Goal: Task Accomplishment & Management: Manage account settings

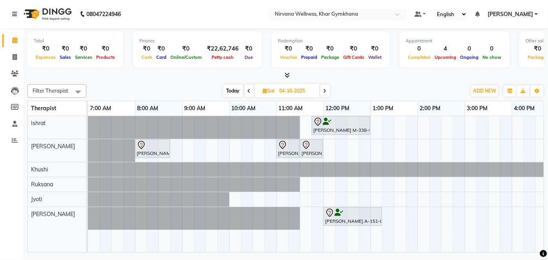
click at [219, 94] on div "Today Sat 04-10-2025" at bounding box center [276, 91] width 372 height 12
click at [229, 93] on span "Today" at bounding box center [233, 91] width 20 height 12
type input "03-10-2025"
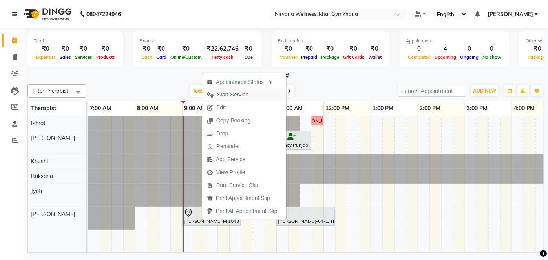
click at [232, 95] on span "Start Service" at bounding box center [232, 95] width 31 height 8
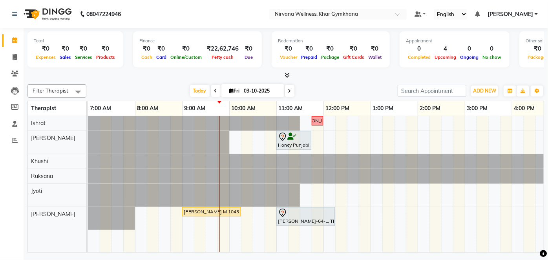
click at [242, 87] on input "03-10-2025" at bounding box center [261, 91] width 39 height 12
select select "10"
select select "2025"
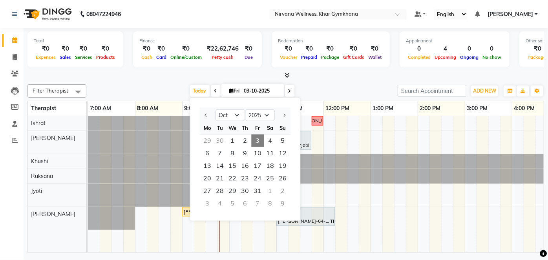
click at [211, 89] on span at bounding box center [215, 91] width 9 height 12
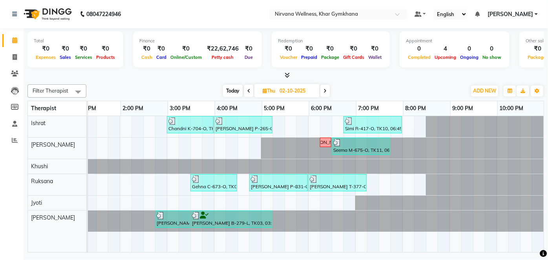
scroll to position [0, 303]
click at [246, 90] on span at bounding box center [248, 91] width 9 height 12
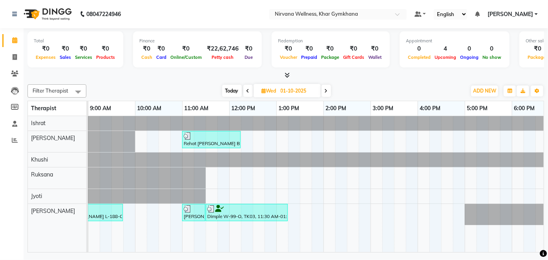
click at [224, 90] on span "Today" at bounding box center [232, 91] width 20 height 12
type input "03-10-2025"
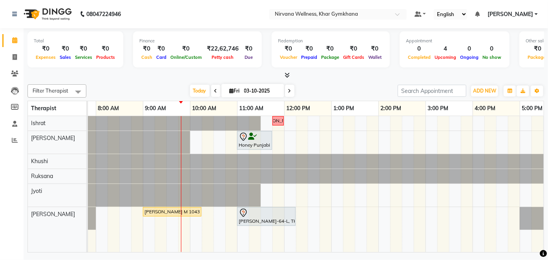
scroll to position [0, 26]
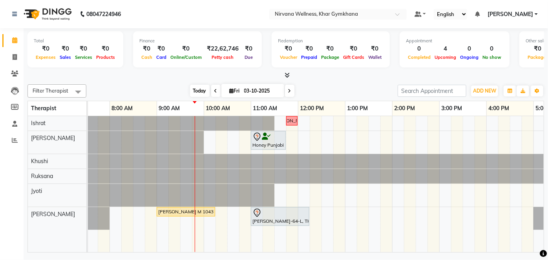
click at [194, 90] on span "Today" at bounding box center [200, 91] width 20 height 12
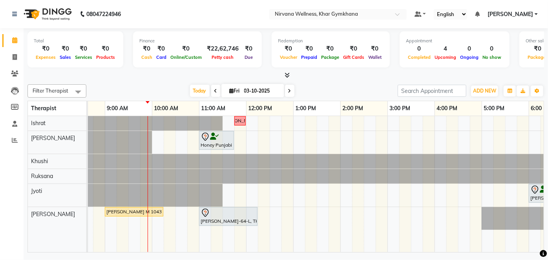
scroll to position [0, 72]
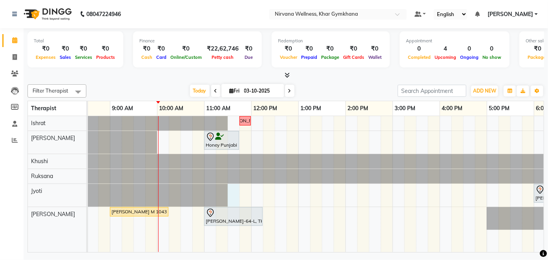
click at [230, 195] on div "Sheena lamba Honey Punjabi P-641-O, TK01, 11:00 AM-11:45 AM, Head Neck & Should…" at bounding box center [393, 184] width 754 height 136
select select "78895"
select select "tentative"
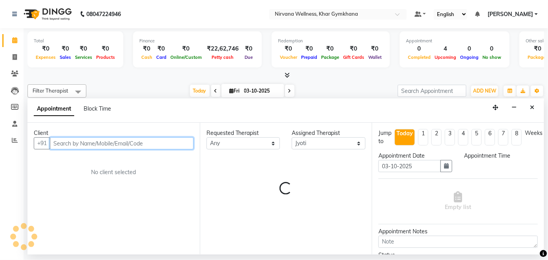
select select "690"
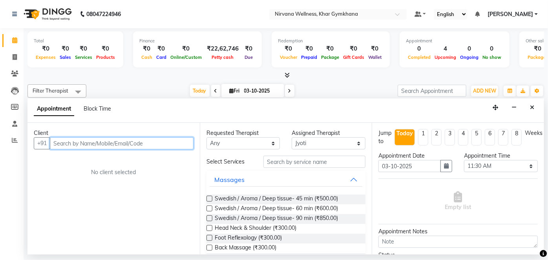
click at [136, 142] on input "text" at bounding box center [122, 143] width 144 height 12
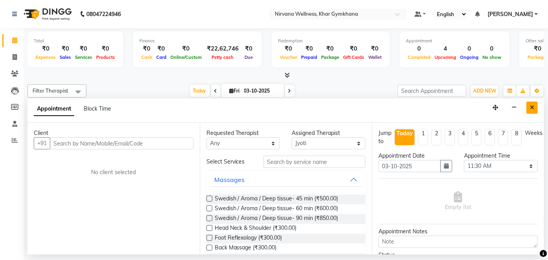
click at [536, 105] on button "Close" at bounding box center [531, 108] width 11 height 12
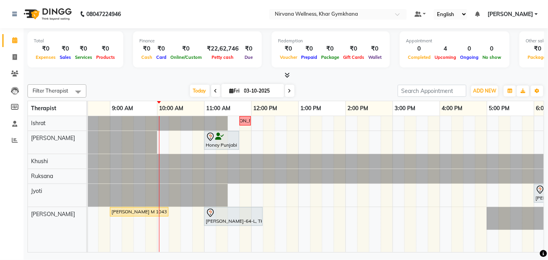
click at [230, 192] on div "Sheena lamba Honey Punjabi P-641-O, TK01, 11:00 AM-11:45 AM, Head Neck & Should…" at bounding box center [393, 184] width 754 height 136
select select "78895"
select select "tentative"
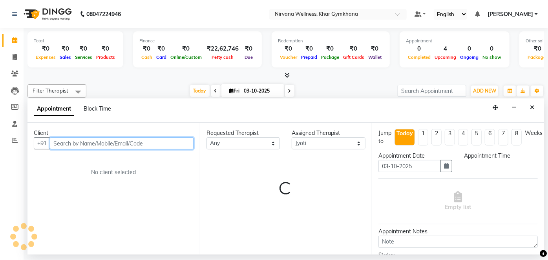
select select "690"
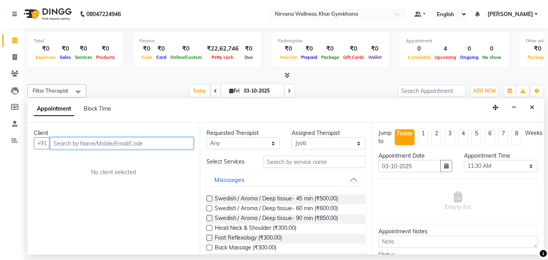
click at [121, 142] on input "text" at bounding box center [122, 143] width 144 height 12
click at [110, 148] on input "text" at bounding box center [122, 143] width 144 height 12
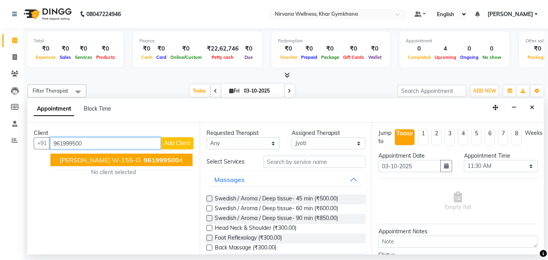
click at [119, 159] on span "Simran Wanwari W-155-O" at bounding box center [100, 160] width 81 height 8
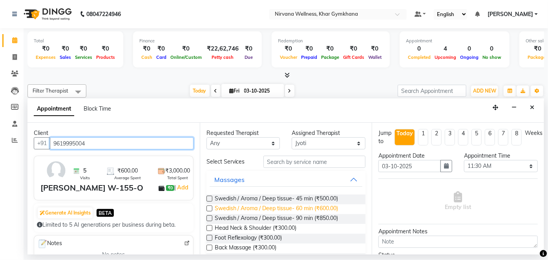
type input "9619995004"
click at [293, 206] on span "Swedish / Aroma / Deep tissue- 60 min (₹600.00)" at bounding box center [277, 209] width 124 height 10
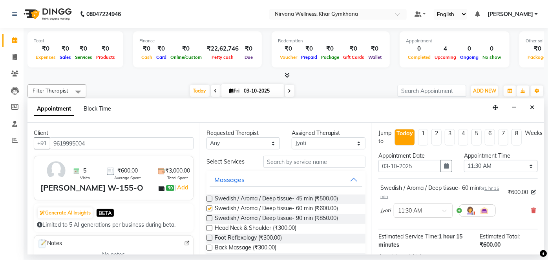
checkbox input "false"
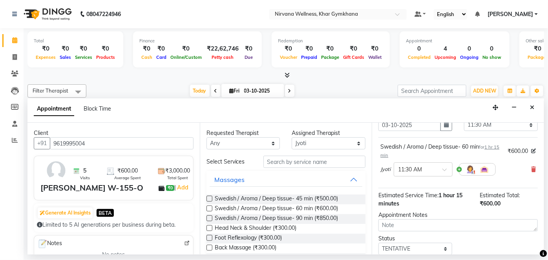
scroll to position [91, 0]
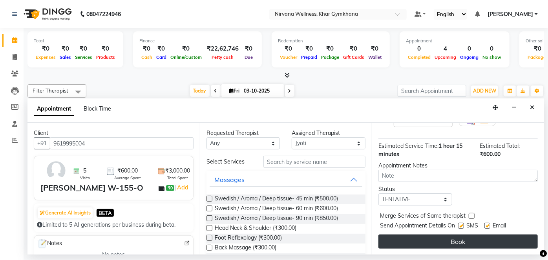
click at [449, 247] on button "Book" at bounding box center [457, 242] width 159 height 14
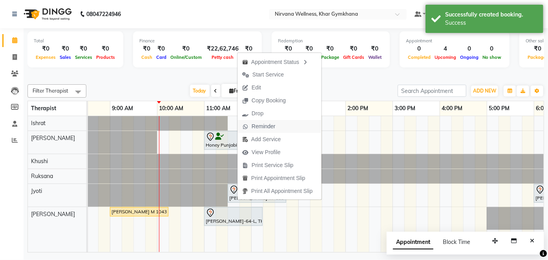
click at [255, 123] on span "Reminder" at bounding box center [264, 126] width 24 height 8
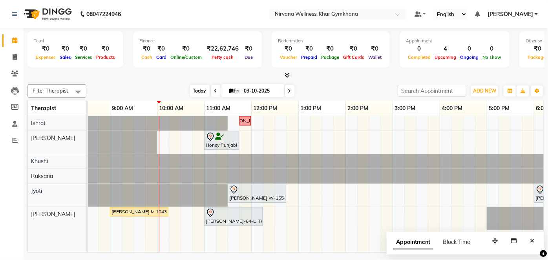
click at [193, 89] on span "Today" at bounding box center [200, 91] width 20 height 12
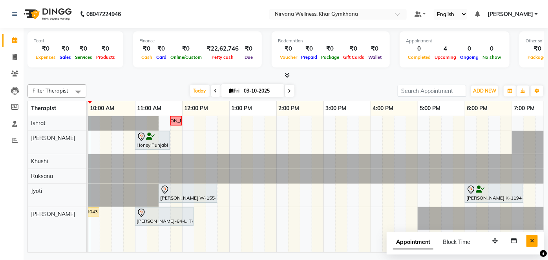
click at [535, 241] on button "Close" at bounding box center [531, 241] width 11 height 12
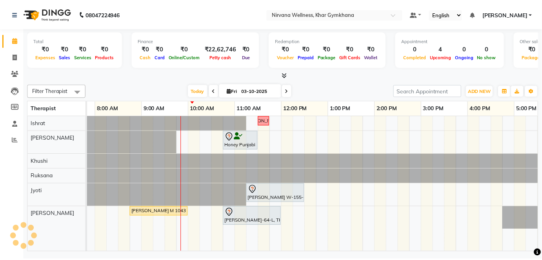
scroll to position [0, 51]
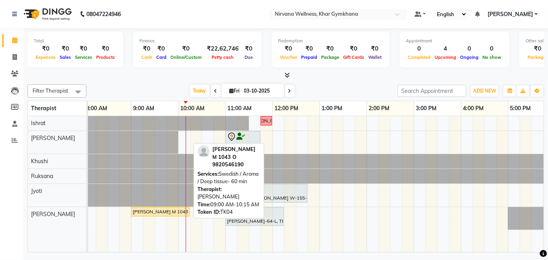
click at [157, 211] on div "[PERSON_NAME] M 1043 O, TK04, 09:00 AM-10:15 AM, Swedish / Aroma / Deep tissue-…" at bounding box center [160, 211] width 57 height 7
click at [162, 210] on div "[PERSON_NAME] M 1043 O, TK04, 09:00 AM-10:15 AM, Swedish / Aroma / Deep tissue-…" at bounding box center [160, 211] width 57 height 7
select select "7"
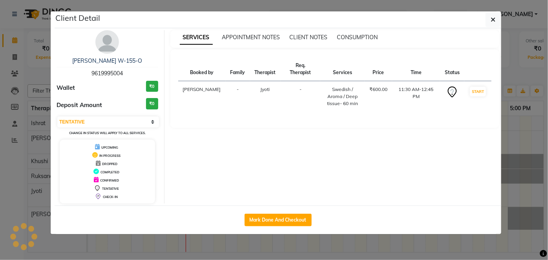
click at [271, 210] on div "Mark Done And Checkout" at bounding box center [278, 220] width 447 height 29
click at [274, 214] on button "Mark Done And Checkout" at bounding box center [278, 220] width 67 height 13
select select "6844"
select select "service"
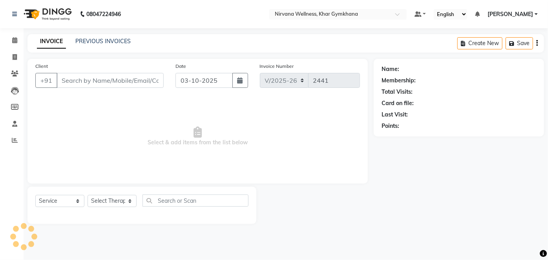
type input "9619995004"
select select "78895"
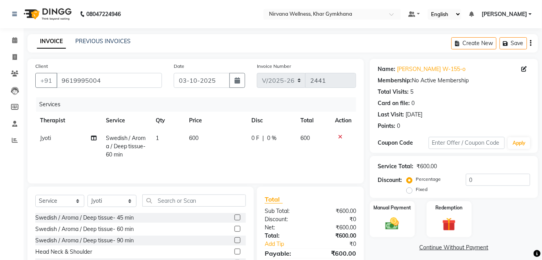
click at [392, 217] on img at bounding box center [392, 224] width 22 height 16
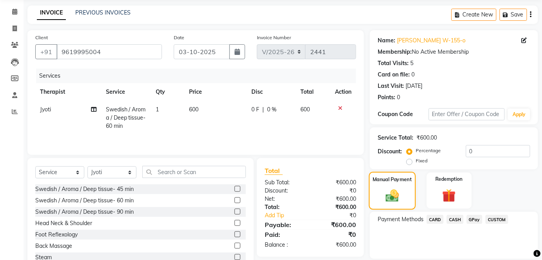
scroll to position [55, 0]
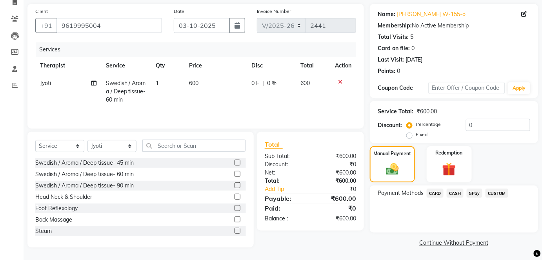
click at [456, 193] on span "CASH" at bounding box center [455, 193] width 17 height 9
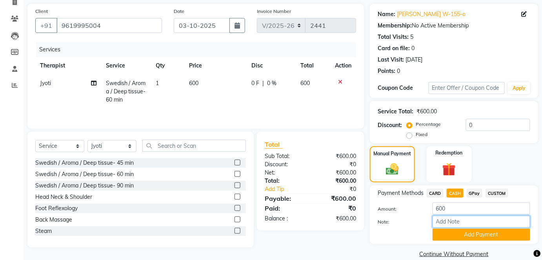
click at [456, 217] on input "Note:" at bounding box center [482, 222] width 98 height 12
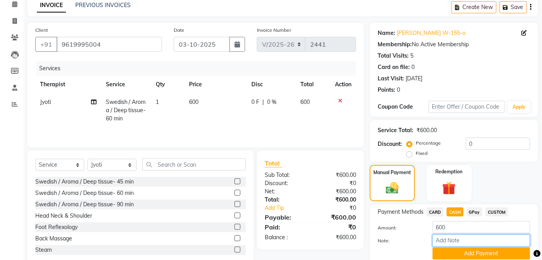
scroll to position [0, 0]
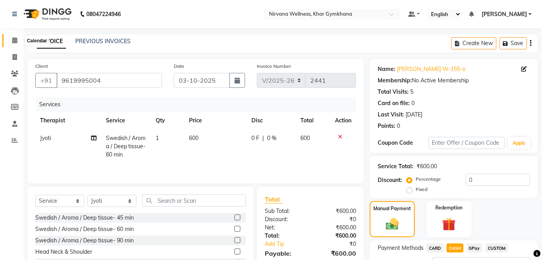
click at [15, 44] on span at bounding box center [15, 40] width 14 height 9
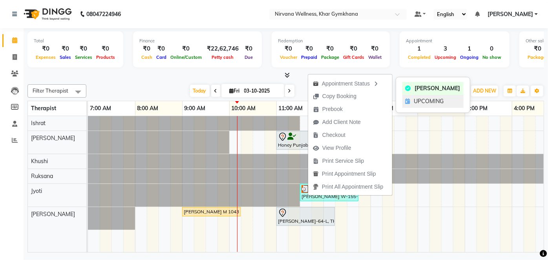
click at [413, 101] on div "UPCOMING" at bounding box center [432, 101] width 61 height 13
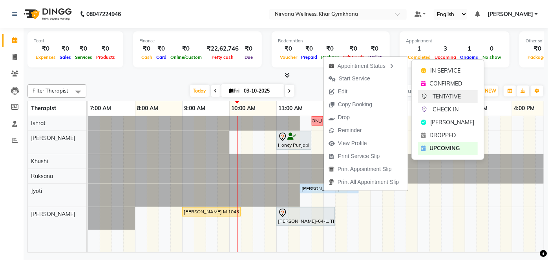
click at [448, 94] on span "TENTATIVE" at bounding box center [447, 97] width 28 height 8
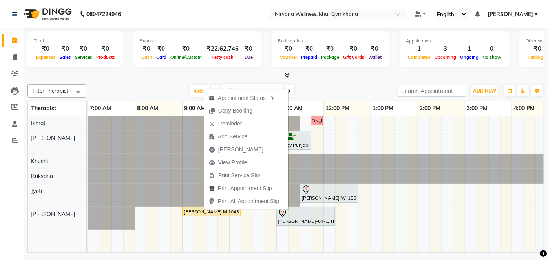
click at [202, 78] on div at bounding box center [285, 75] width 516 height 8
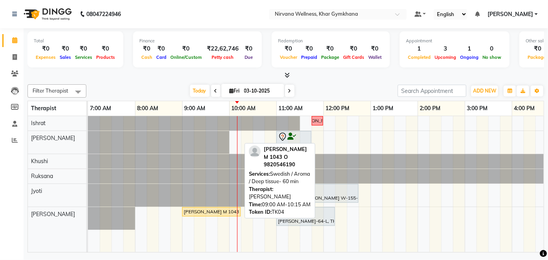
click at [190, 213] on div "[PERSON_NAME] M 1043 O, TK04, 09:00 AM-10:15 AM, Swedish / Aroma / Deep tissue-…" at bounding box center [211, 211] width 57 height 7
select select "1"
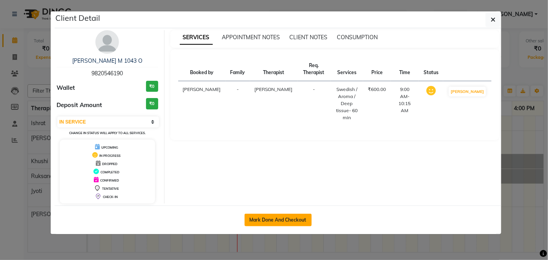
click at [280, 217] on button "Mark Done And Checkout" at bounding box center [278, 220] width 67 height 13
select select "6844"
select select "service"
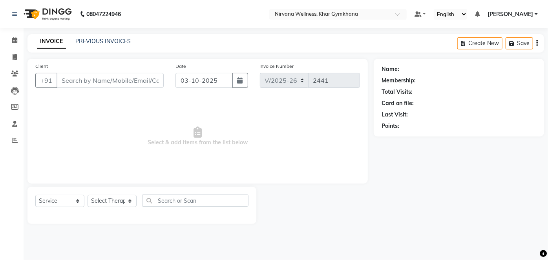
select select "3"
type input "9820546190"
select select "79305"
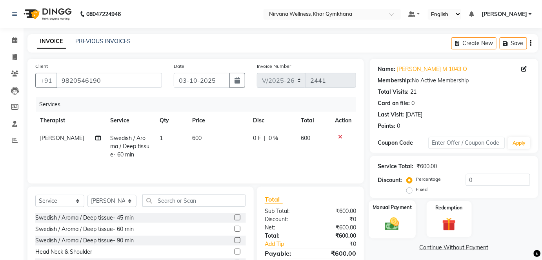
click at [387, 219] on img at bounding box center [392, 224] width 23 height 16
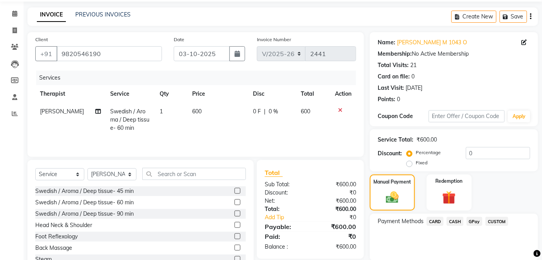
scroll to position [55, 0]
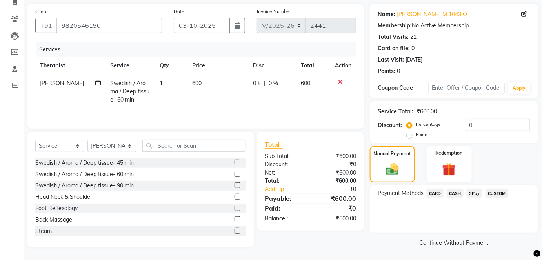
click at [457, 193] on span "CASH" at bounding box center [455, 193] width 17 height 9
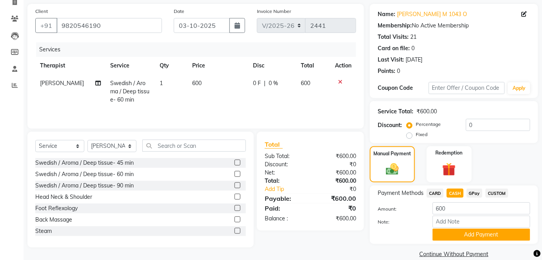
click at [457, 215] on div "Amount: 600" at bounding box center [454, 209] width 164 height 13
click at [454, 221] on input "Note:" at bounding box center [482, 222] width 98 height 12
paste input "HL0002757"
type input "HL0002757"
click at [461, 235] on button "Add Payment" at bounding box center [482, 235] width 98 height 12
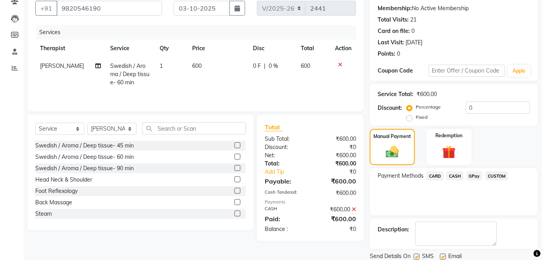
scroll to position [99, 0]
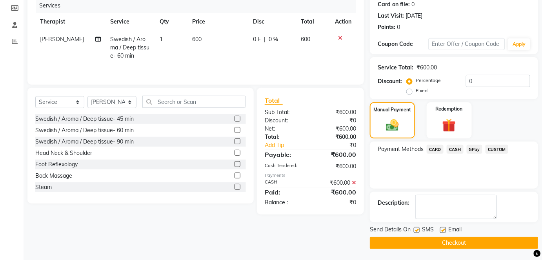
click at [465, 241] on button "Checkout" at bounding box center [454, 243] width 168 height 12
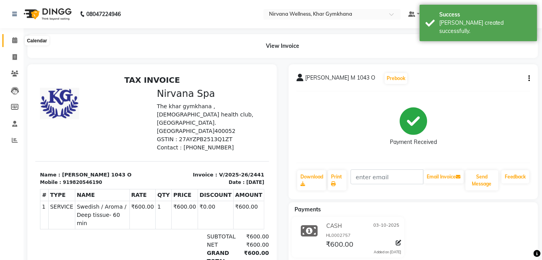
click at [16, 43] on icon at bounding box center [14, 40] width 5 height 6
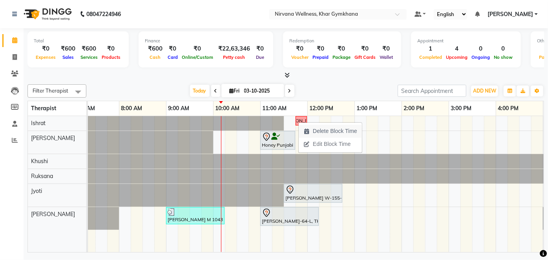
click at [318, 128] on span "Delete Block Time" at bounding box center [335, 131] width 44 height 8
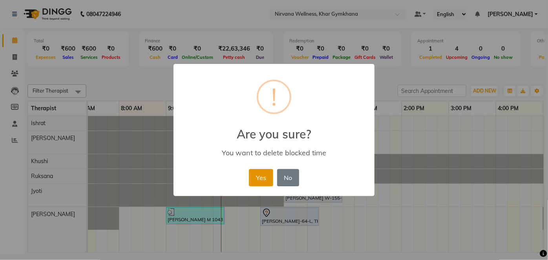
click at [258, 175] on button "Yes" at bounding box center [261, 177] width 24 height 17
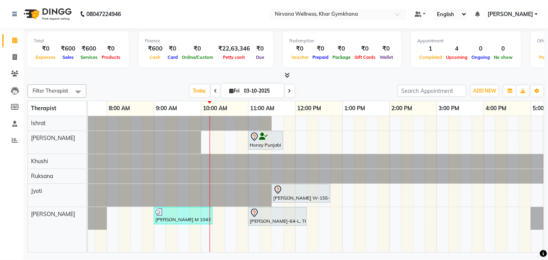
scroll to position [0, 31]
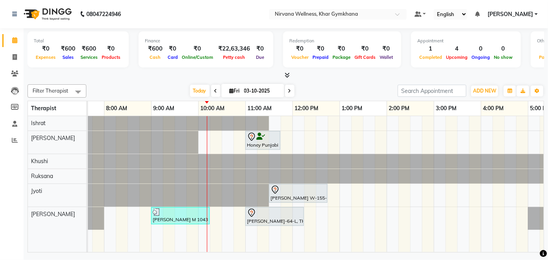
click at [281, 122] on div "Honey Punjabi P-641-O, TK01, 11:00 AM-11:45 AM, Head Neck & Shoulder Simran Wan…" at bounding box center [434, 184] width 754 height 136
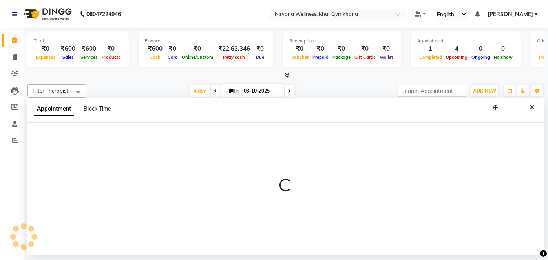
select select "67021"
select select "705"
select select "tentative"
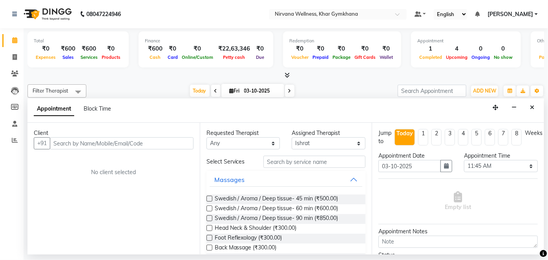
click at [101, 145] on input "text" at bounding box center [122, 143] width 144 height 12
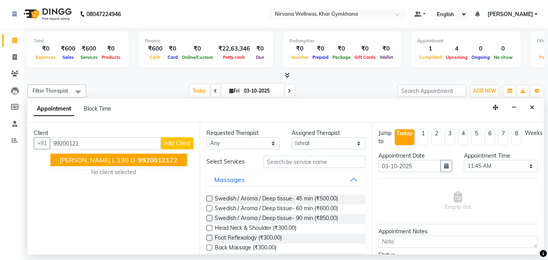
click at [97, 162] on span "[PERSON_NAME] L 190 O" at bounding box center [97, 160] width 75 height 8
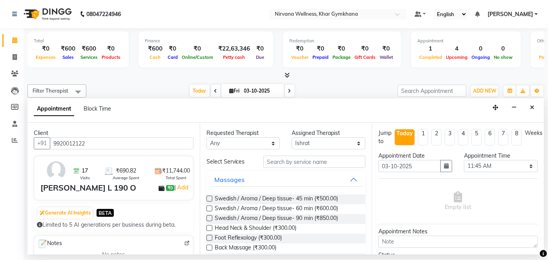
type input "9920012122"
click at [249, 145] on select "Any Ishrat Jyoti Khushi Nilofar Ruksana Suhani" at bounding box center [243, 143] width 74 height 12
select select "67021"
click at [206, 137] on select "Any Ishrat Jyoti Khushi Nilofar Ruksana Suhani" at bounding box center [243, 143] width 74 height 12
click at [319, 207] on span "Swedish / Aroma / Deep tissue- 60 min (₹600.00)" at bounding box center [277, 209] width 124 height 10
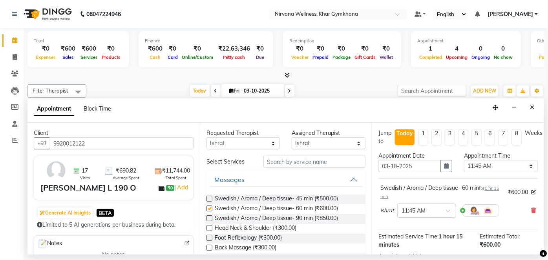
checkbox input "false"
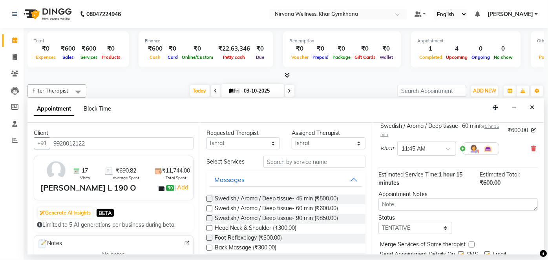
scroll to position [91, 0]
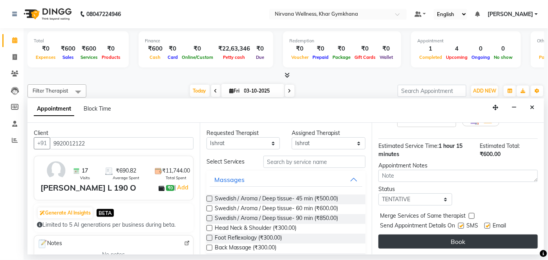
click at [471, 242] on button "Book" at bounding box center [457, 242] width 159 height 14
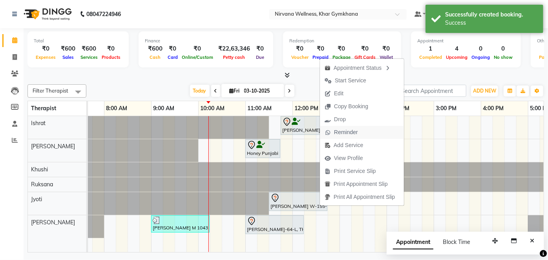
click at [354, 133] on span "Reminder" at bounding box center [346, 132] width 24 height 8
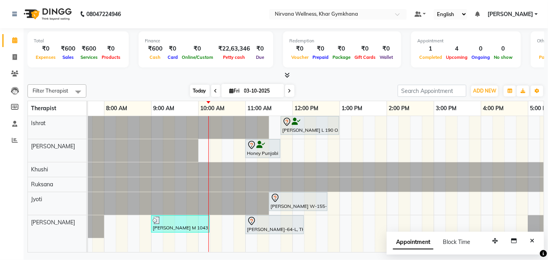
click at [199, 91] on span "Today" at bounding box center [200, 91] width 20 height 12
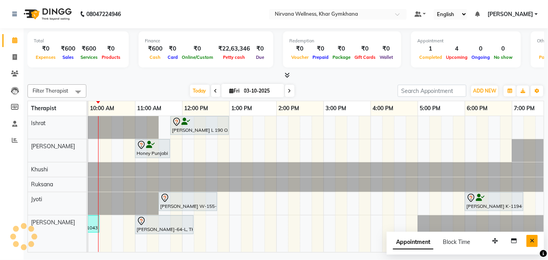
drag, startPoint x: 535, startPoint y: 239, endPoint x: 491, endPoint y: 244, distance: 43.9
click at [535, 239] on button "Close" at bounding box center [531, 241] width 11 height 12
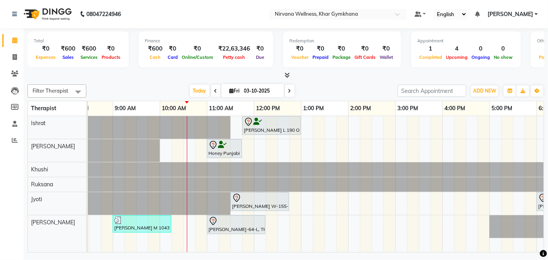
scroll to position [0, 87]
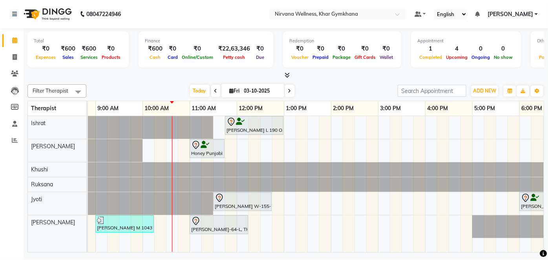
click at [248, 97] on div "Filter Therapist Select All Ishrat Jyoti Khushi Nilofar Ruksana Suhani Today Fr…" at bounding box center [285, 90] width 516 height 13
click at [245, 90] on input "03-10-2025" at bounding box center [261, 91] width 39 height 12
select select "10"
select select "2025"
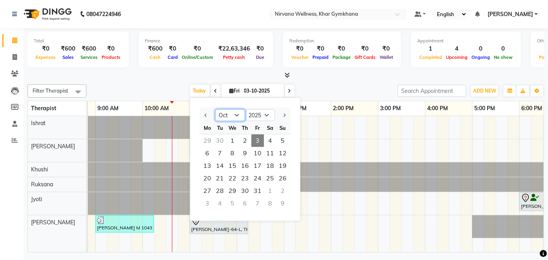
click at [223, 117] on select "Jan Feb Mar Apr May Jun Jul Aug Sep Oct Nov Dec" at bounding box center [230, 115] width 30 height 12
select select "9"
click at [215, 109] on select "Jan Feb Mar Apr May Jun Jul Aug Sep Oct Nov Dec" at bounding box center [230, 115] width 30 height 12
click at [271, 177] on span "27" at bounding box center [270, 178] width 13 height 13
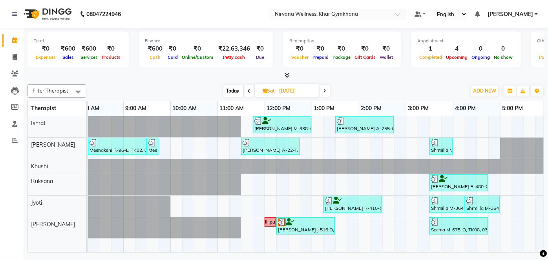
scroll to position [0, 21]
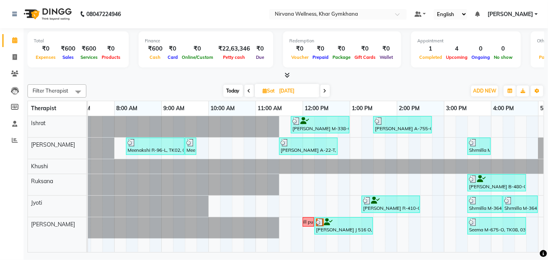
click at [245, 90] on span at bounding box center [249, 91] width 9 height 12
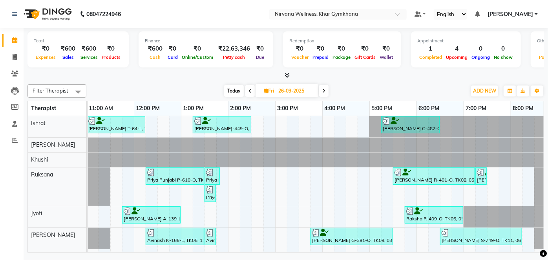
scroll to position [1, 218]
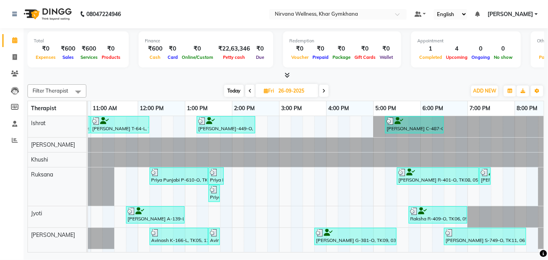
click at [327, 91] on span at bounding box center [323, 91] width 9 height 12
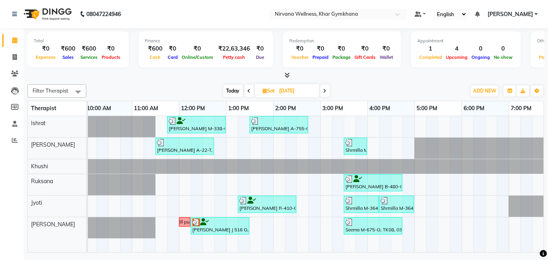
drag, startPoint x: 235, startPoint y: 246, endPoint x: 146, endPoint y: 246, distance: 89.1
click at [146, 246] on div "Shubhangi Mehta M-338-O, TK01, 11:45 AM-01:00 PM, Swedish / Aroma / Deep tissue…" at bounding box center [316, 184] width 456 height 136
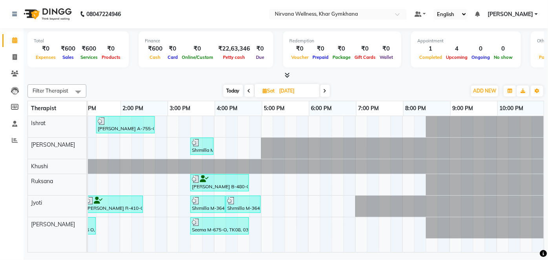
click at [327, 91] on span at bounding box center [324, 91] width 9 height 12
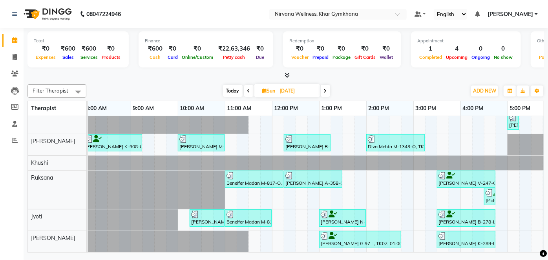
click at [330, 252] on div "Total ₹0 Expenses ₹600 Sales ₹600 Services ₹0 Products Finance ₹600 Cash ₹0 Car…" at bounding box center [286, 141] width 524 height 226
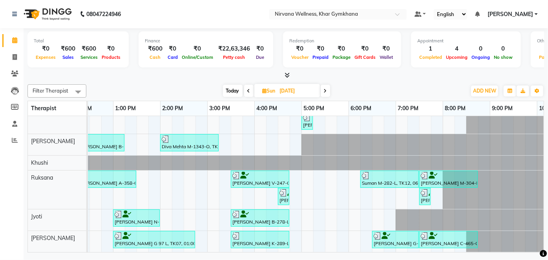
click at [363, 85] on div "Today Sun 28-09-2025" at bounding box center [276, 91] width 372 height 12
click at [323, 91] on span at bounding box center [325, 91] width 9 height 12
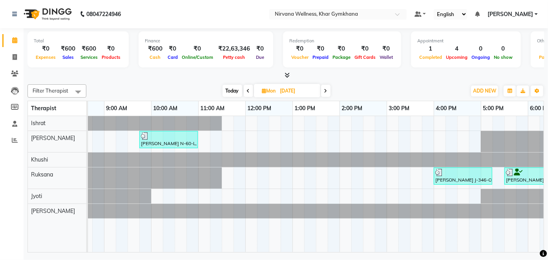
click at [328, 89] on span at bounding box center [325, 91] width 9 height 12
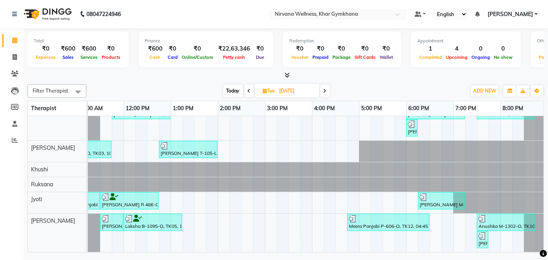
click at [233, 89] on span "Today" at bounding box center [233, 91] width 20 height 12
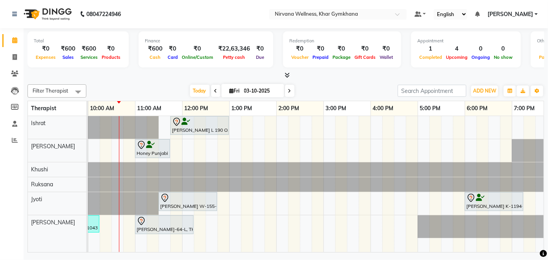
click at [214, 92] on icon at bounding box center [215, 91] width 3 height 5
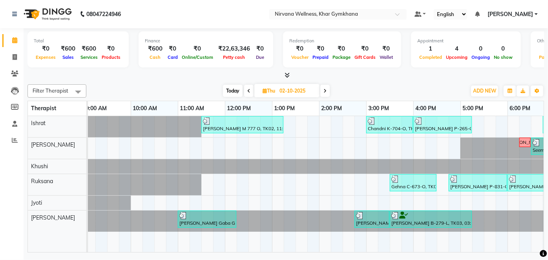
click at [252, 87] on span at bounding box center [248, 91] width 9 height 12
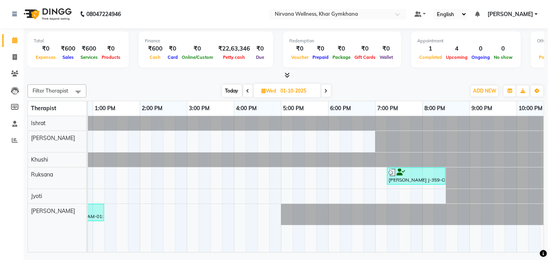
click at [329, 90] on span at bounding box center [325, 91] width 9 height 12
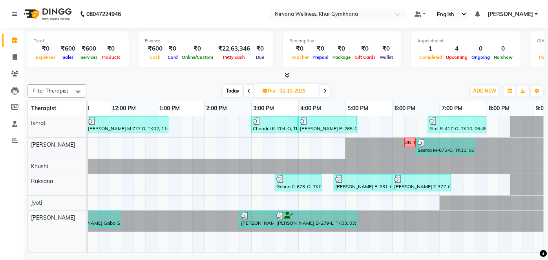
click at [324, 89] on icon at bounding box center [324, 91] width 3 height 5
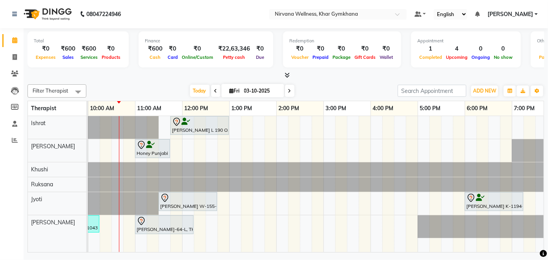
click at [215, 91] on icon at bounding box center [215, 91] width 3 height 5
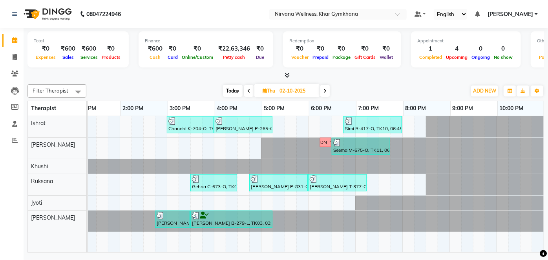
click at [231, 88] on span "Today" at bounding box center [233, 91] width 20 height 12
type input "03-10-2025"
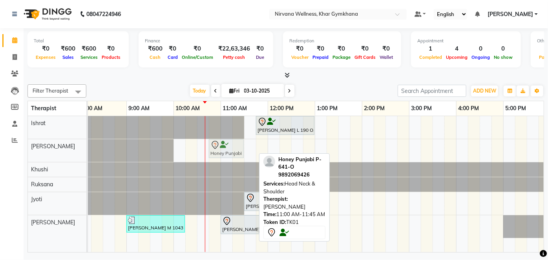
drag, startPoint x: 241, startPoint y: 150, endPoint x: 226, endPoint y: 152, distance: 14.7
click at [32, 152] on div "Honey Punjabi P-641-O, TK01, 11:00 AM-11:45 AM, Head Neck & Shoulder Honey Punj…" at bounding box center [32, 150] width 0 height 23
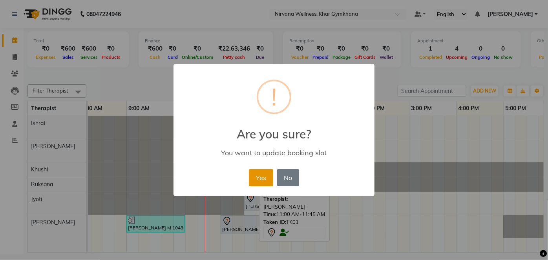
click at [264, 178] on button "Yes" at bounding box center [261, 177] width 24 height 17
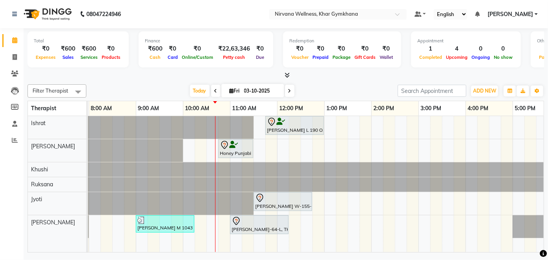
scroll to position [0, 113]
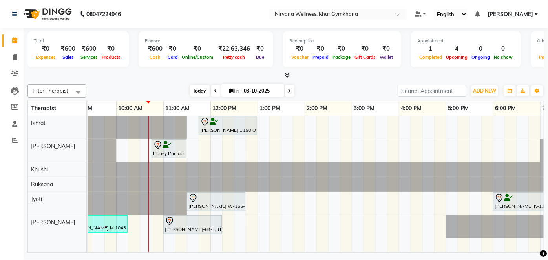
click at [195, 94] on span "Today" at bounding box center [200, 91] width 20 height 12
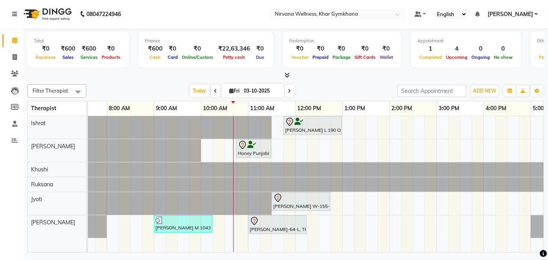
scroll to position [0, 58]
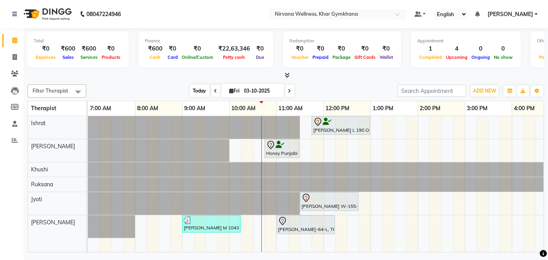
click at [203, 91] on span "Today" at bounding box center [200, 91] width 20 height 12
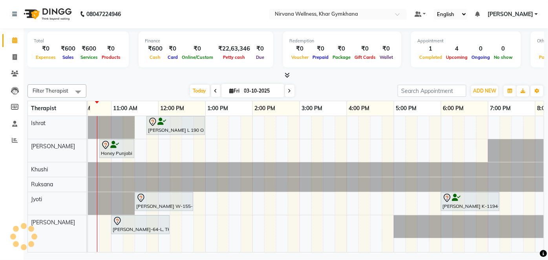
drag, startPoint x: 217, startPoint y: 97, endPoint x: 225, endPoint y: 93, distance: 9.5
click at [225, 93] on div "Filter Therapist Select All Ishrat Jyoti Khushi Nilofar Ruksana Suhani Today Fr…" at bounding box center [285, 167] width 516 height 172
click at [228, 93] on span "Fri" at bounding box center [235, 91] width 14 height 6
select select "10"
select select "2025"
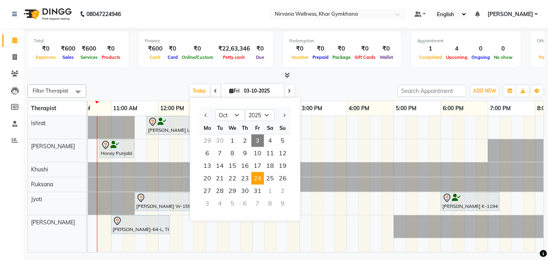
click at [258, 178] on span "24" at bounding box center [257, 178] width 13 height 13
type input "24-10-2025"
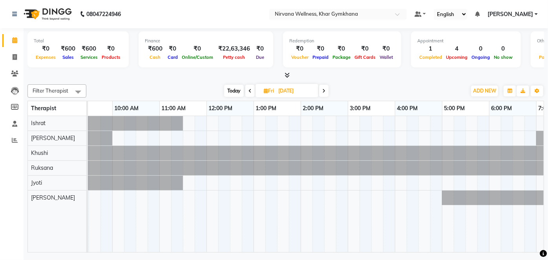
scroll to position [0, 104]
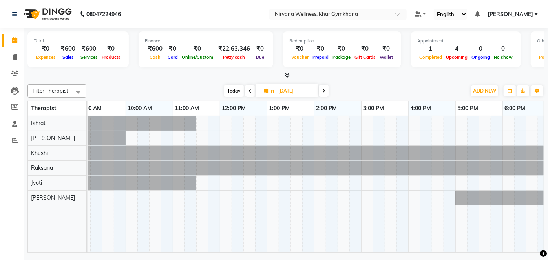
click at [269, 90] on span "Fri" at bounding box center [269, 91] width 14 height 6
select select "10"
select select "2025"
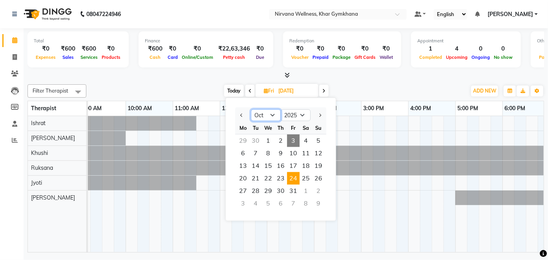
click at [261, 117] on select "Jan Feb Mar Apr May Jun Jul Aug Sep Oct Nov Dec" at bounding box center [266, 115] width 30 height 12
select select "9"
click at [251, 109] on select "Jan Feb Mar Apr May Jun Jul Aug Sep Oct Nov Dec" at bounding box center [266, 115] width 30 height 12
click at [269, 176] on span "24" at bounding box center [268, 178] width 13 height 13
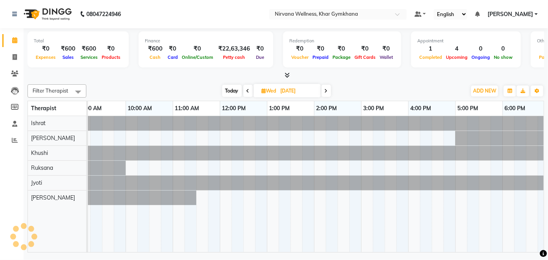
scroll to position [0, 141]
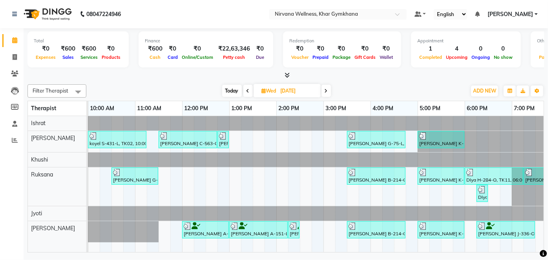
click at [222, 91] on span "Today" at bounding box center [232, 91] width 20 height 12
type input "03-10-2025"
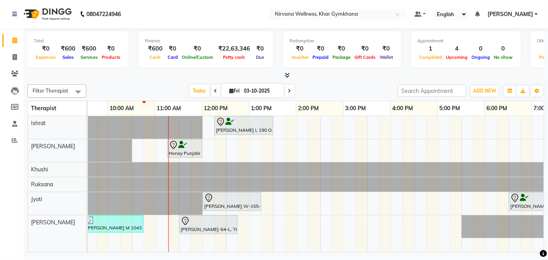
scroll to position [0, 95]
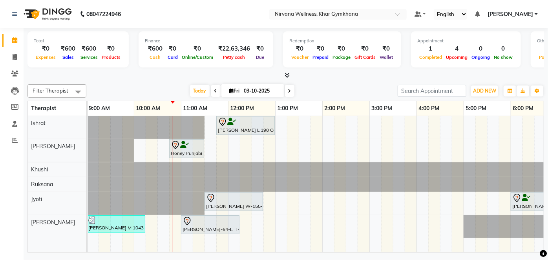
drag, startPoint x: 232, startPoint y: 78, endPoint x: 234, endPoint y: 88, distance: 10.1
click at [232, 80] on div "Total ₹0 Expenses ₹600 Sales ₹600 Services ₹0 Products Finance ₹600 Cash ₹0 Car…" at bounding box center [286, 141] width 524 height 226
click at [234, 92] on span "Fri" at bounding box center [235, 91] width 14 height 6
select select "10"
select select "2025"
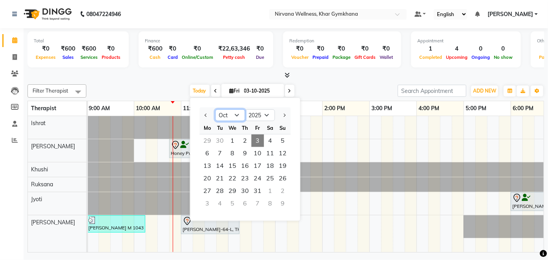
click at [229, 113] on select "Jan Feb Mar Apr May Jun Jul Aug Sep Oct Nov Dec" at bounding box center [230, 115] width 30 height 12
select select "9"
click at [215, 109] on select "Jan Feb Mar Apr May Jun Jul Aug Sep Oct Nov Dec" at bounding box center [230, 115] width 30 height 12
click at [245, 137] on span "4" at bounding box center [245, 141] width 13 height 13
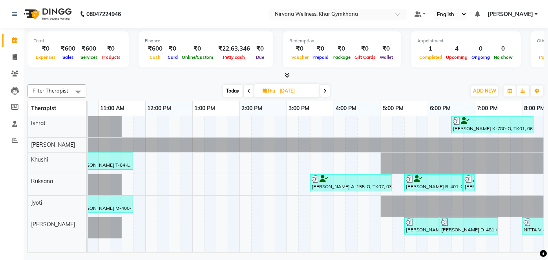
scroll to position [0, 0]
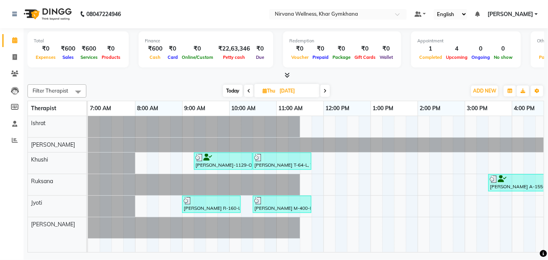
click at [235, 89] on span "Today" at bounding box center [233, 91] width 20 height 12
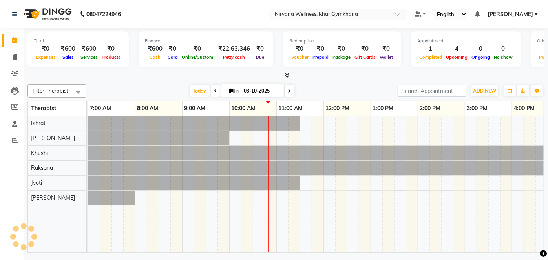
scroll to position [0, 141]
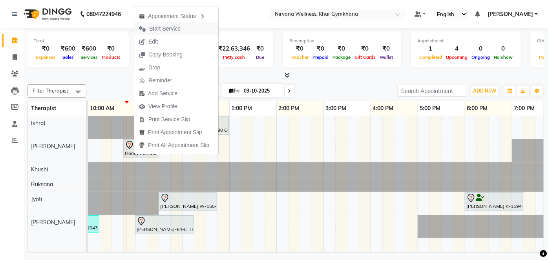
click at [173, 28] on span "Start Service" at bounding box center [164, 29] width 31 height 8
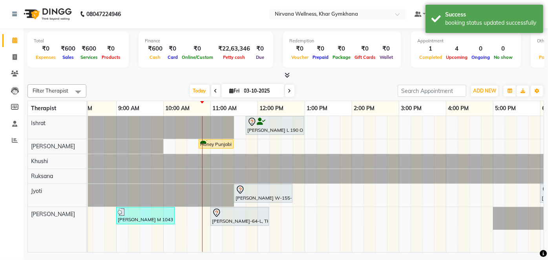
scroll to position [0, 54]
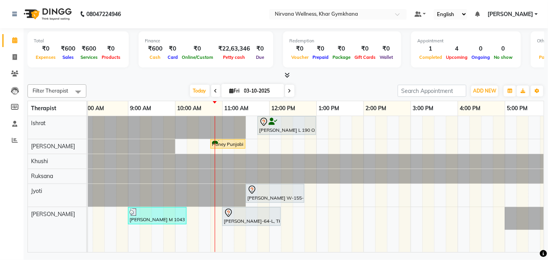
click at [288, 91] on icon at bounding box center [289, 91] width 3 height 5
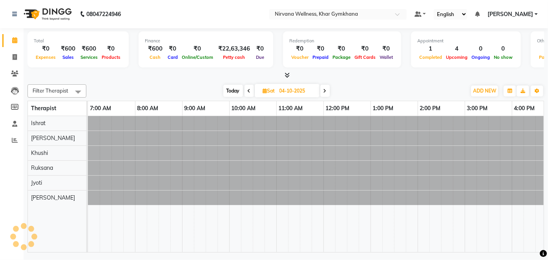
scroll to position [0, 141]
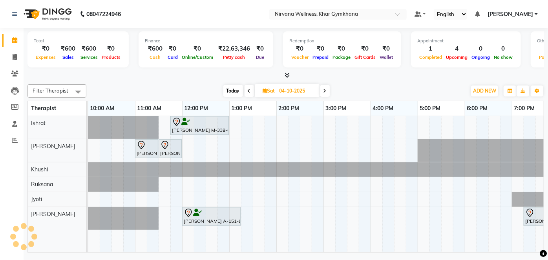
click at [328, 93] on span at bounding box center [324, 91] width 9 height 12
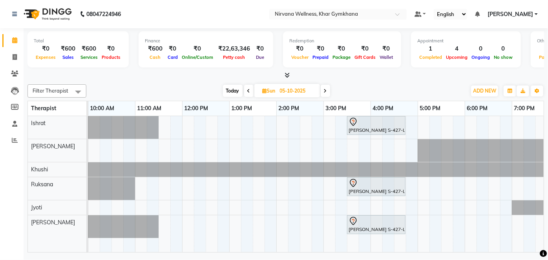
click at [328, 93] on span at bounding box center [325, 91] width 9 height 12
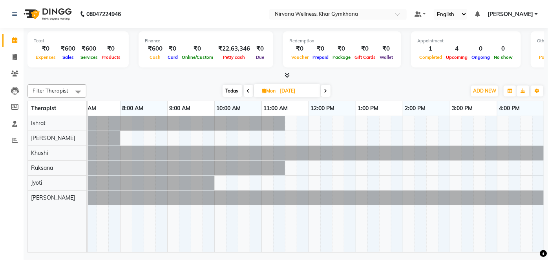
scroll to position [0, 0]
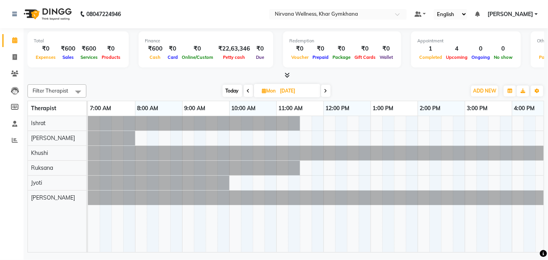
click at [228, 88] on span "Today" at bounding box center [233, 91] width 20 height 12
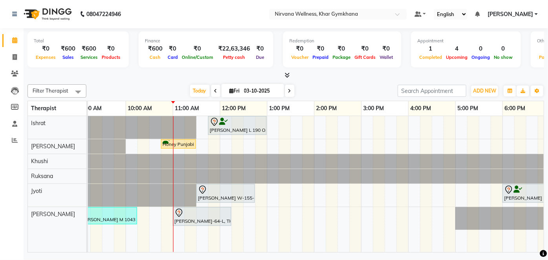
scroll to position [0, 104]
click at [291, 88] on span at bounding box center [289, 91] width 9 height 12
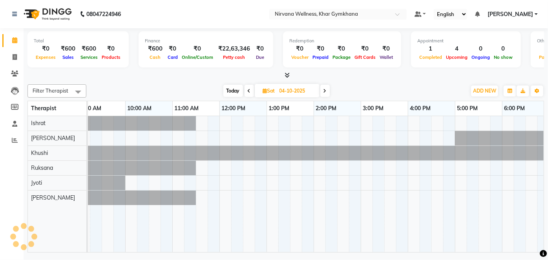
scroll to position [0, 188]
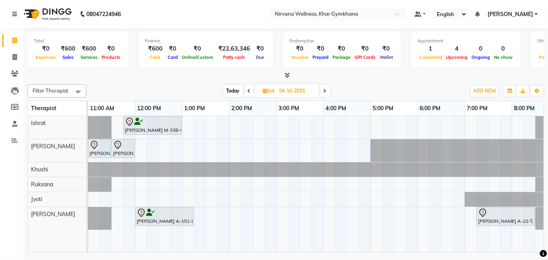
click at [325, 88] on span at bounding box center [324, 91] width 9 height 12
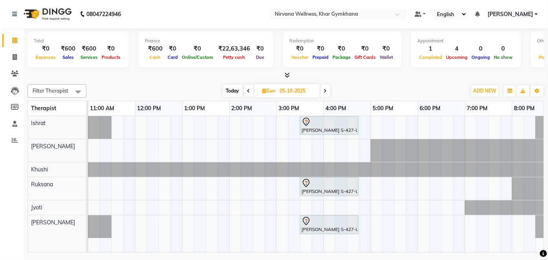
click at [326, 89] on icon at bounding box center [325, 91] width 3 height 5
type input "06-10-2025"
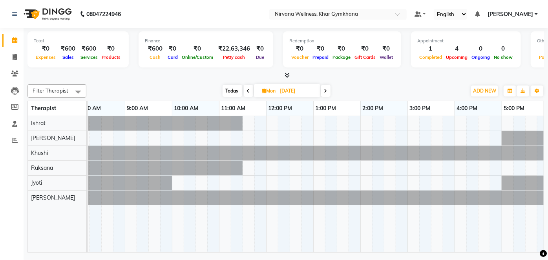
scroll to position [0, 0]
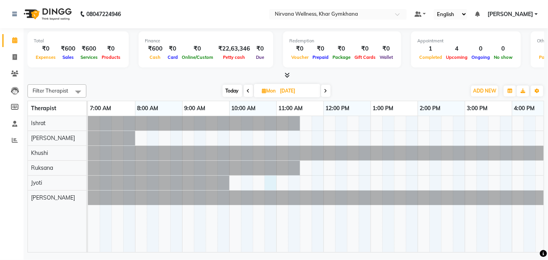
click at [265, 180] on div at bounding box center [465, 184] width 754 height 136
select select "78895"
select select "645"
select select "tentative"
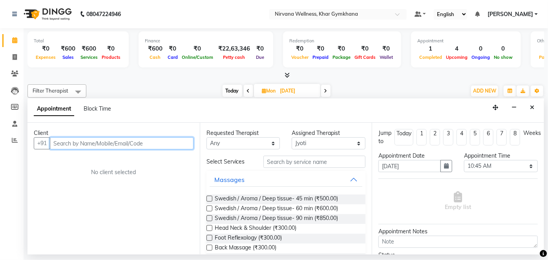
click at [148, 143] on input "text" at bounding box center [122, 143] width 144 height 12
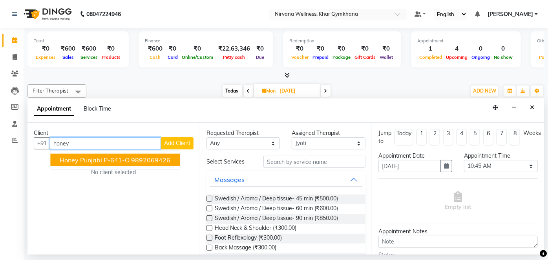
click at [167, 157] on ngb-highlight "9892069426" at bounding box center [150, 160] width 39 height 8
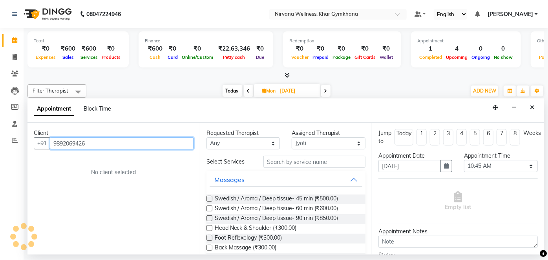
type input "9892069426"
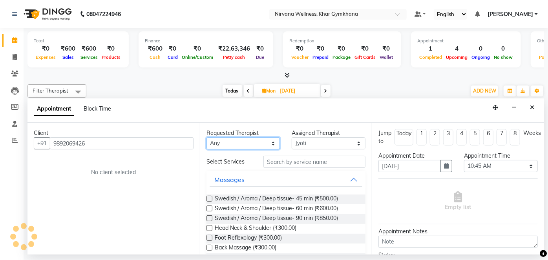
click at [218, 145] on select "Any Ishrat Jyoti Khushi Nilofar Ruksana Suhani" at bounding box center [243, 143] width 74 height 12
select select "78895"
click at [206, 137] on select "Any Ishrat Jyoti Khushi Nilofar Ruksana Suhani" at bounding box center [243, 143] width 74 height 12
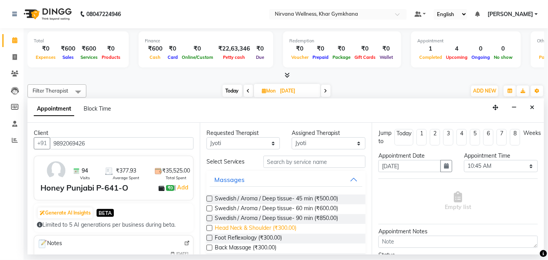
click at [252, 228] on span "Head Neck & Shoulder (₹300.00)" at bounding box center [256, 229] width 82 height 10
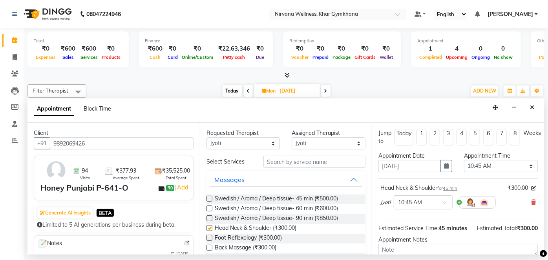
checkbox input "false"
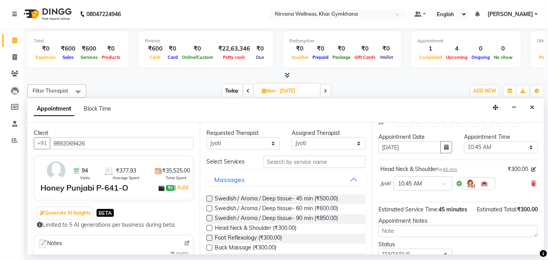
scroll to position [82, 0]
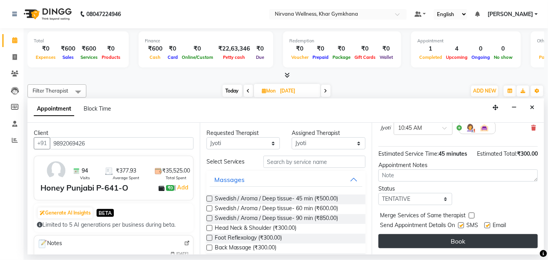
click at [408, 246] on button "Book" at bounding box center [457, 241] width 159 height 14
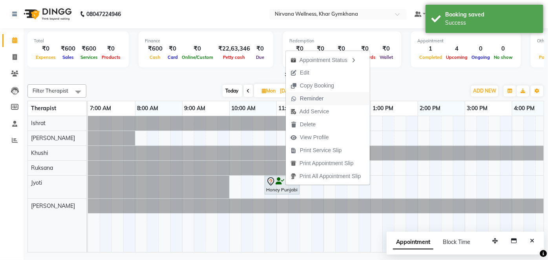
click at [305, 101] on span "Reminder" at bounding box center [312, 99] width 24 height 8
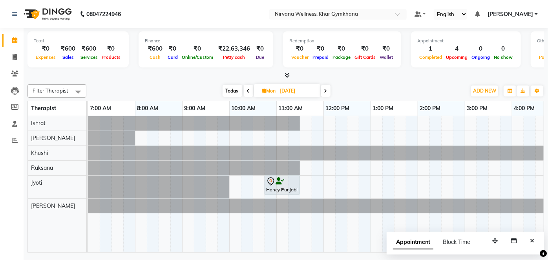
click at [228, 91] on span "Today" at bounding box center [233, 91] width 20 height 12
type input "03-10-2025"
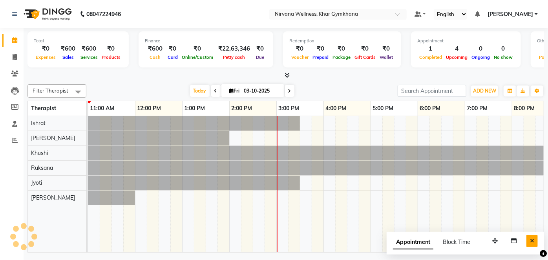
scroll to position [0, 188]
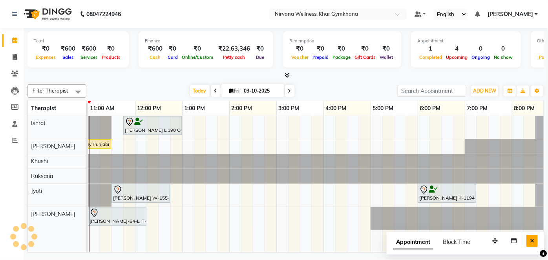
click at [530, 243] on button "Close" at bounding box center [531, 241] width 11 height 12
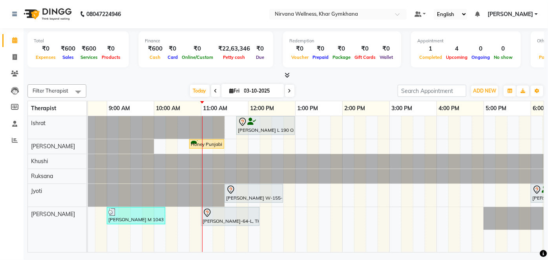
scroll to position [0, 72]
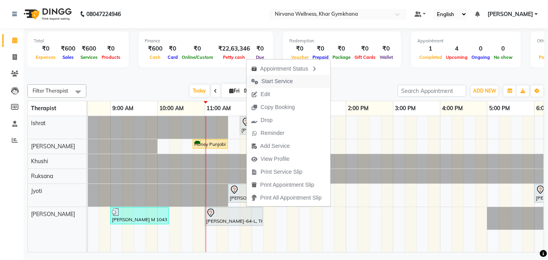
click at [272, 83] on span "Start Service" at bounding box center [276, 81] width 31 height 8
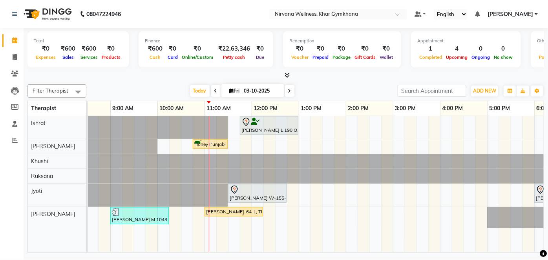
click at [279, 146] on div "Shina Lamba L 190 O, TK06, 11:45 AM-01:00 PM, Swedish / Aroma / Deep tissue- 60…" at bounding box center [393, 184] width 754 height 136
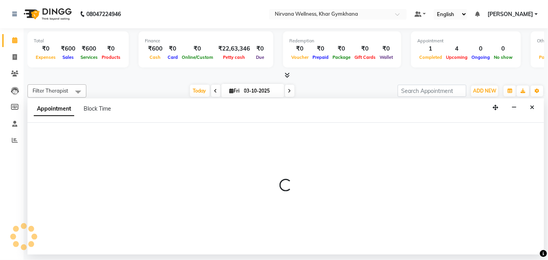
select select "68038"
select select "750"
select select "tentative"
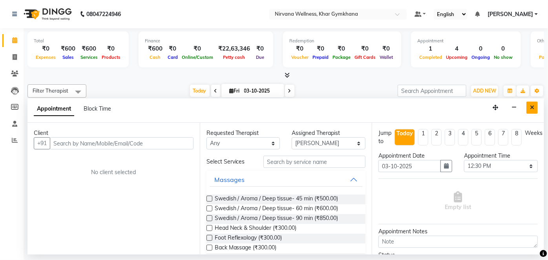
click at [537, 102] on button "Close" at bounding box center [531, 108] width 11 height 12
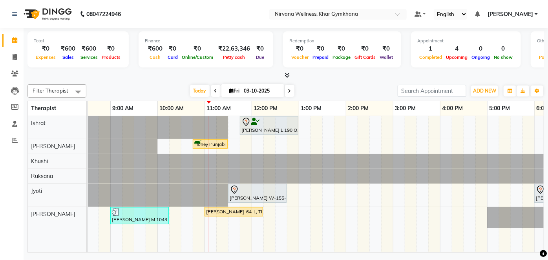
scroll to position [0, 115]
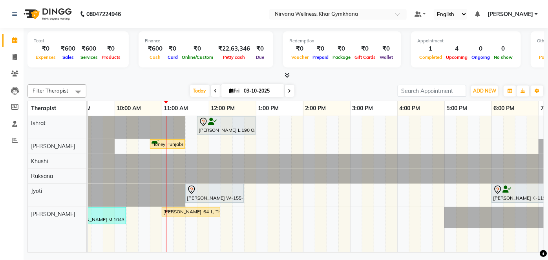
click at [238, 147] on div "Shina Lamba L 190 O, TK06, 11:45 AM-01:00 PM, Swedish / Aroma / Deep tissue- 60…" at bounding box center [350, 184] width 754 height 136
select select "68038"
select select "750"
select select "tentative"
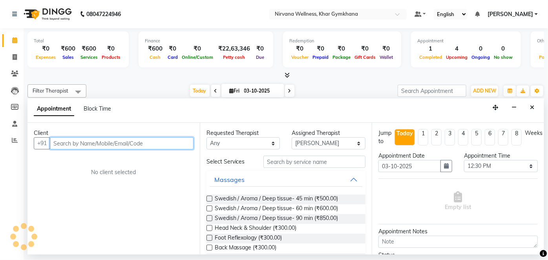
click at [140, 140] on input "text" at bounding box center [122, 143] width 144 height 12
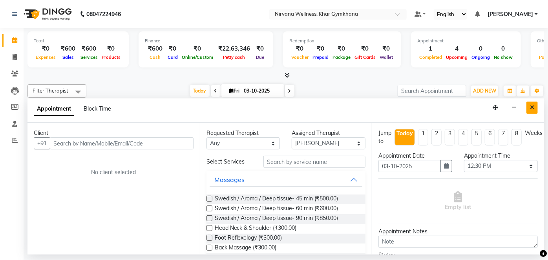
click at [528, 109] on button "Close" at bounding box center [531, 108] width 11 height 12
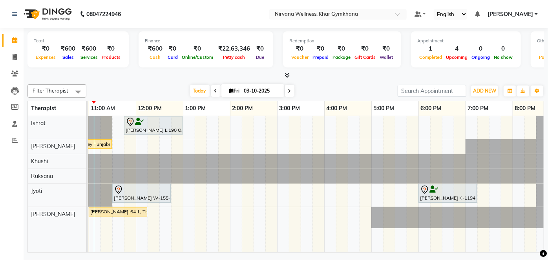
scroll to position [0, 80]
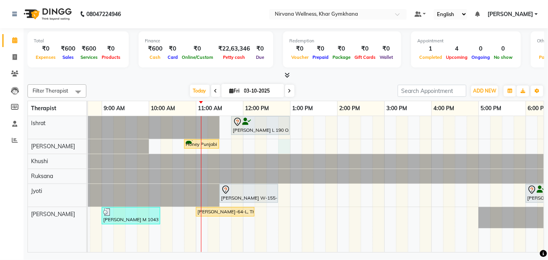
click at [280, 149] on div "Shina Lamba L 190 O, TK06, 11:45 AM-01:00 PM, Swedish / Aroma / Deep tissue- 60…" at bounding box center [384, 184] width 754 height 136
select select "68038"
select select "765"
select select "tentative"
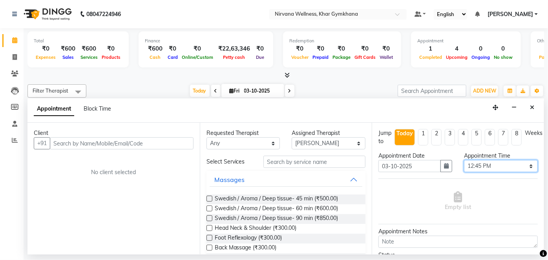
click at [486, 164] on select "Select 08:00 AM 08:15 AM 08:30 AM 08:45 AM 09:00 AM 09:15 AM 09:30 AM 09:45 AM …" at bounding box center [501, 166] width 74 height 12
select select "750"
click at [464, 160] on select "Select 08:00 AM 08:15 AM 08:30 AM 08:45 AM 09:00 AM 09:15 AM 09:30 AM 09:45 AM …" at bounding box center [501, 166] width 74 height 12
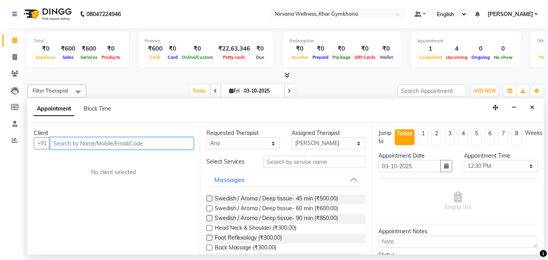
click at [132, 144] on input "text" at bounding box center [122, 143] width 144 height 12
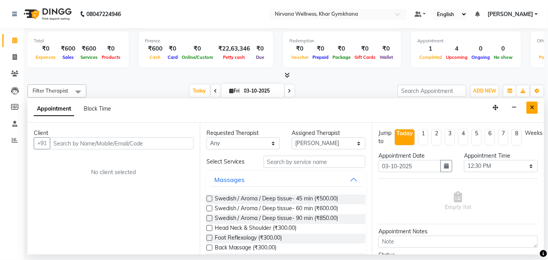
drag, startPoint x: 533, startPoint y: 106, endPoint x: 528, endPoint y: 109, distance: 5.7
click at [533, 105] on icon "Close" at bounding box center [532, 107] width 4 height 5
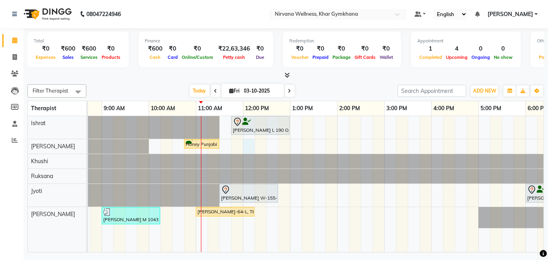
click at [251, 146] on div "Shina Lamba L 190 O, TK06, 11:45 AM-01:00 PM, Swedish / Aroma / Deep tissue- 60…" at bounding box center [384, 184] width 754 height 136
select select "68038"
select select "720"
select select "tentative"
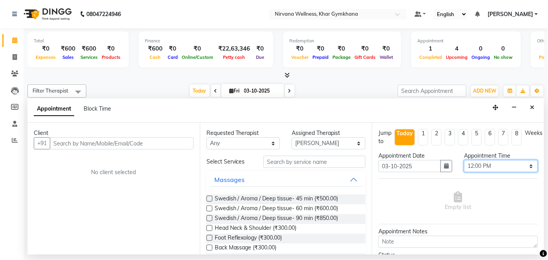
drag, startPoint x: 503, startPoint y: 167, endPoint x: 500, endPoint y: 161, distance: 6.9
click at [503, 167] on select "Select 08:00 AM 08:15 AM 08:30 AM 08:45 AM 09:00 AM 09:15 AM 09:30 AM 09:45 AM …" at bounding box center [501, 166] width 74 height 12
select select "750"
click at [464, 160] on select "Select 08:00 AM 08:15 AM 08:30 AM 08:45 AM 09:00 AM 09:15 AM 09:30 AM 09:45 AM …" at bounding box center [501, 166] width 74 height 12
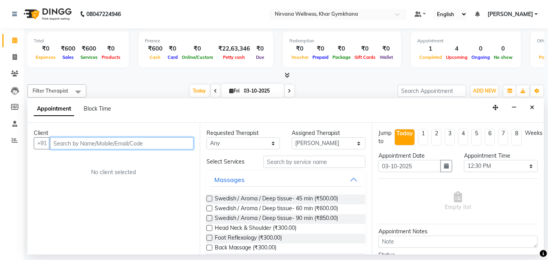
click at [126, 142] on input "text" at bounding box center [122, 143] width 144 height 12
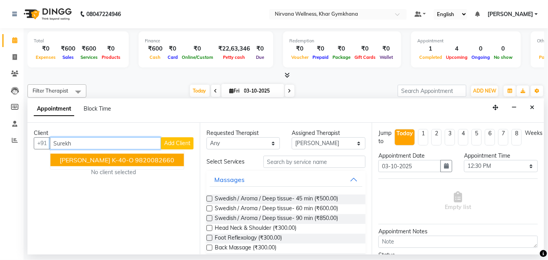
click at [135, 157] on ngb-highlight "9820082660" at bounding box center [154, 160] width 39 height 8
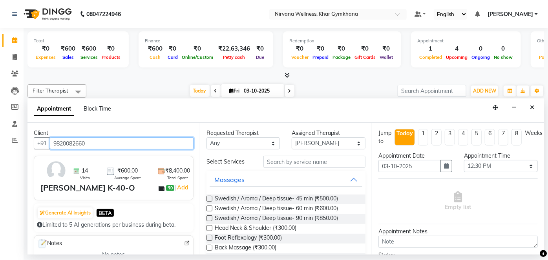
scroll to position [107, 0]
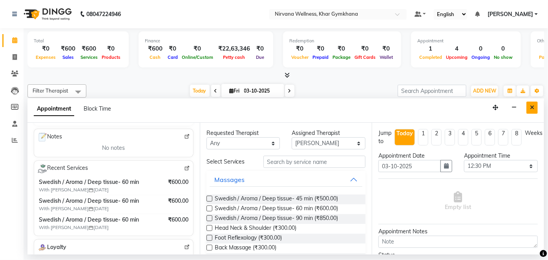
type input "9820082660"
click at [534, 109] on icon "Close" at bounding box center [532, 107] width 4 height 5
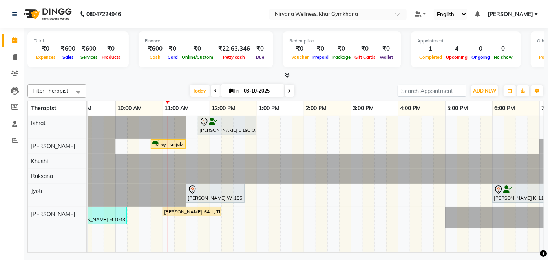
scroll to position [0, 80]
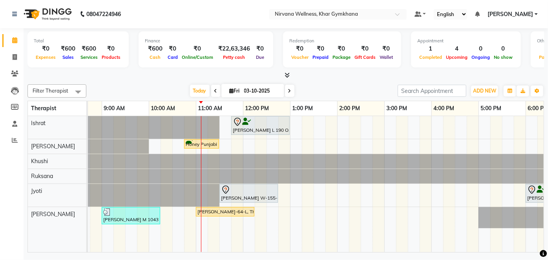
click at [292, 149] on div "Shina Lamba L 190 O, TK06, 11:45 AM-01:00 PM, Swedish / Aroma / Deep tissue- 60…" at bounding box center [384, 184] width 754 height 136
select select "68038"
select select "780"
select select "tentative"
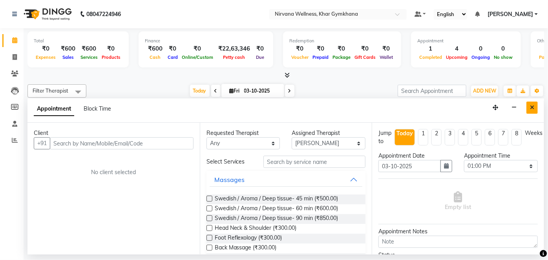
click at [531, 104] on button "Close" at bounding box center [531, 108] width 11 height 12
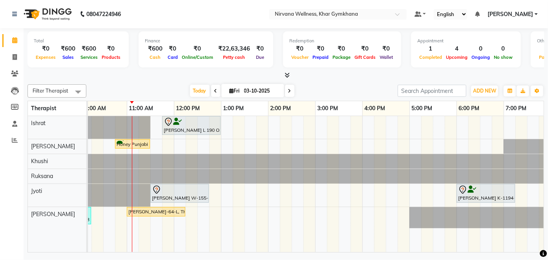
scroll to position [0, 70]
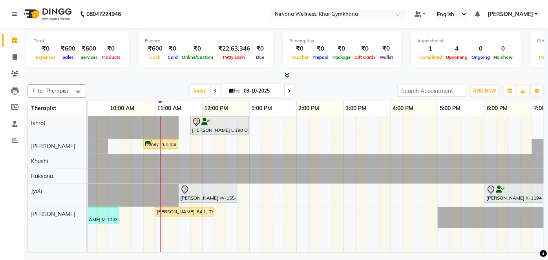
click at [246, 146] on div "Shina Lamba L 190 O, TK06, 11:45 AM-01:00 PM, Swedish / Aroma / Deep tissue- 60…" at bounding box center [344, 184] width 754 height 136
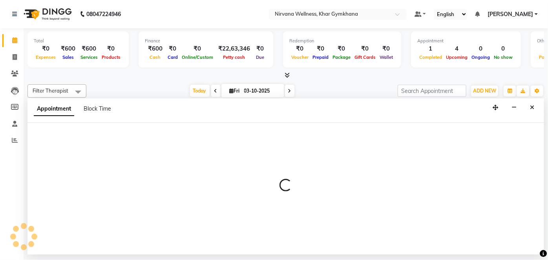
select select "68038"
select select "765"
select select "tentative"
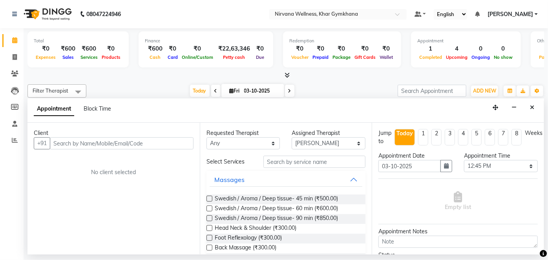
click at [162, 143] on input "text" at bounding box center [122, 143] width 144 height 12
click at [477, 164] on select "Select 08:00 AM 08:15 AM 08:30 AM 08:45 AM 09:00 AM 09:15 AM 09:30 AM 09:45 AM …" at bounding box center [501, 166] width 74 height 12
click at [399, 77] on div at bounding box center [285, 75] width 516 height 8
click at [534, 109] on icon "Close" at bounding box center [532, 107] width 4 height 5
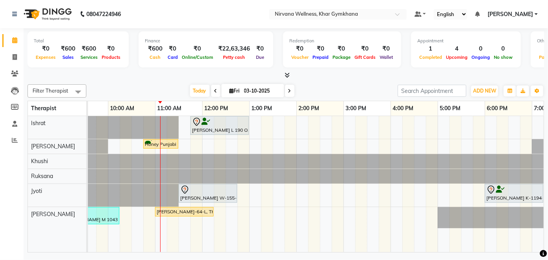
scroll to position [0, 64]
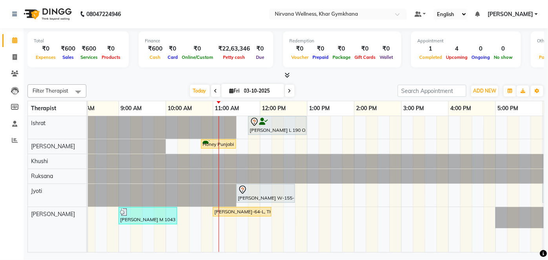
click at [281, 146] on div "Shina Lamba L 190 O, TK06, 11:45 AM-01:00 PM, Swedish / Aroma / Deep tissue- 60…" at bounding box center [401, 184] width 754 height 136
select select "68038"
select select "tentative"
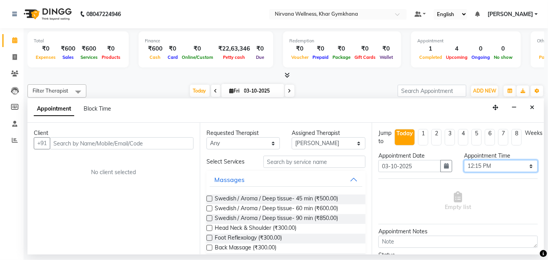
click at [485, 164] on select "Select 08:00 AM 08:15 AM 08:30 AM 08:45 AM 09:00 AM 09:15 AM 09:30 AM 09:45 AM …" at bounding box center [501, 166] width 74 height 12
click at [464, 160] on select "Select 08:00 AM 08:15 AM 08:30 AM 08:45 AM 09:00 AM 09:15 AM 09:30 AM 09:45 AM …" at bounding box center [501, 166] width 74 height 12
click at [484, 162] on select "Select 08:00 AM 08:15 AM 08:30 AM 08:45 AM 09:00 AM 09:15 AM 09:30 AM 09:45 AM …" at bounding box center [501, 166] width 74 height 12
select select "750"
click at [464, 160] on select "Select 08:00 AM 08:15 AM 08:30 AM 08:45 AM 09:00 AM 09:15 AM 09:30 AM 09:45 AM …" at bounding box center [501, 166] width 74 height 12
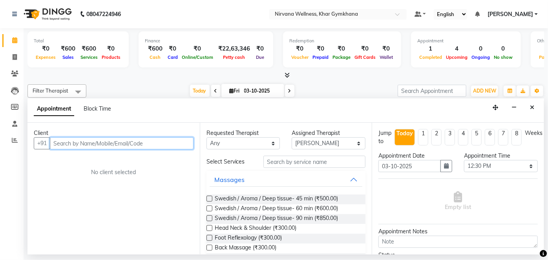
click at [93, 143] on input "text" at bounding box center [122, 143] width 144 height 12
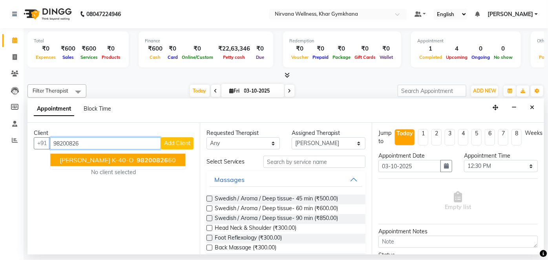
click at [137, 162] on span "98200826" at bounding box center [152, 160] width 31 height 8
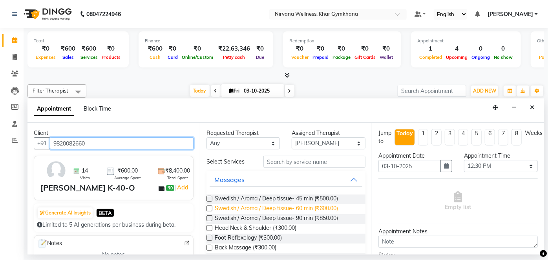
type input "9820082660"
click at [284, 208] on span "Swedish / Aroma / Deep tissue- 60 min (₹600.00)" at bounding box center [277, 209] width 124 height 10
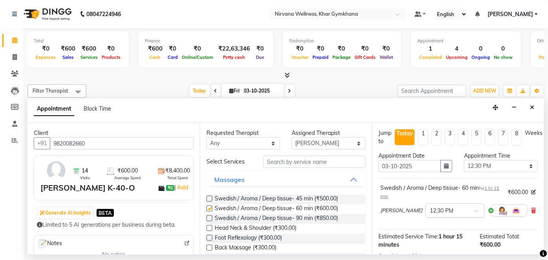
checkbox input "false"
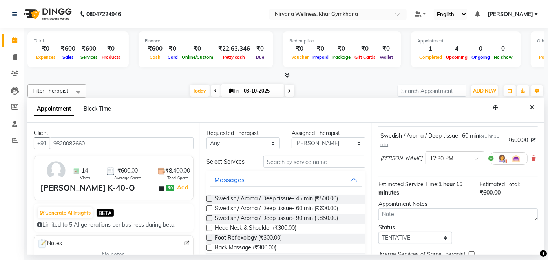
scroll to position [91, 0]
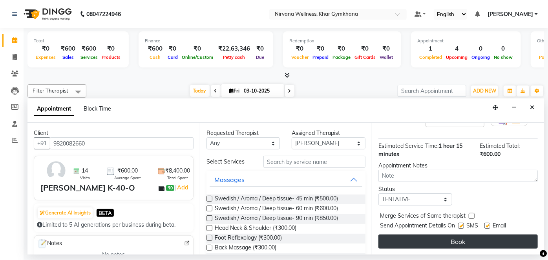
click at [477, 235] on button "Book" at bounding box center [457, 242] width 159 height 14
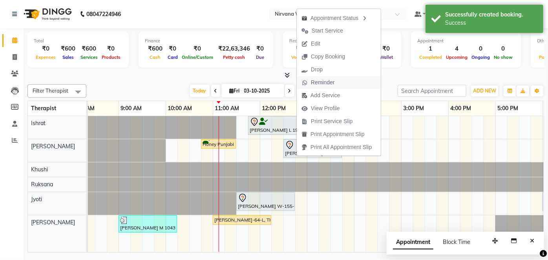
click at [330, 82] on span "Reminder" at bounding box center [323, 82] width 24 height 8
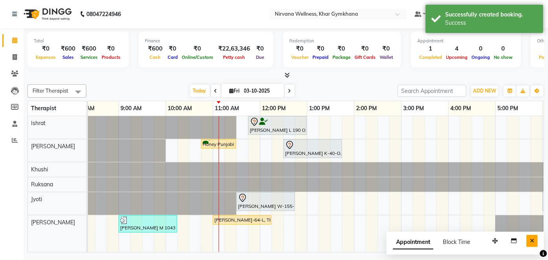
click at [537, 240] on button "Close" at bounding box center [531, 241] width 11 height 12
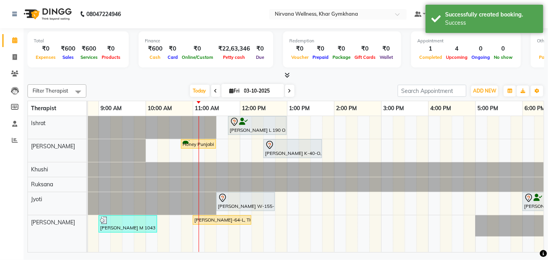
scroll to position [0, 99]
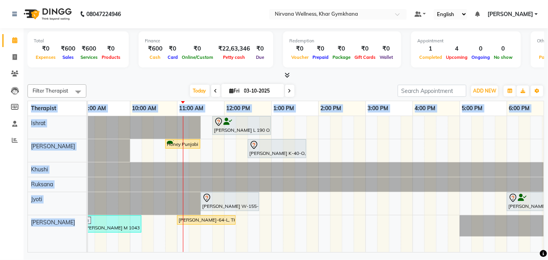
drag, startPoint x: 318, startPoint y: 252, endPoint x: 328, endPoint y: 252, distance: 11.0
click at [328, 252] on div "Total ₹0 Expenses ₹600 Sales ₹600 Services ₹0 Products Finance ₹600 Cash ₹0 Car…" at bounding box center [286, 141] width 524 height 226
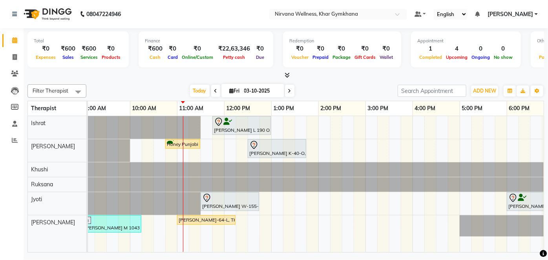
click at [304, 89] on div "Today Fri 03-10-2025" at bounding box center [241, 91] width 303 height 12
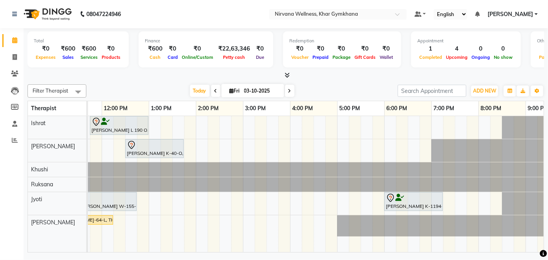
scroll to position [0, 267]
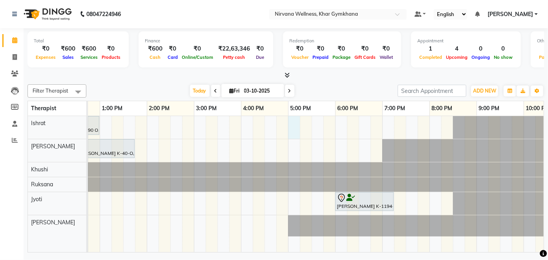
click at [293, 128] on div "Shina Lamba L 190 O, TK06, 11:45 AM-01:00 PM, Swedish / Aroma / Deep tissue- 60…" at bounding box center [194, 184] width 754 height 136
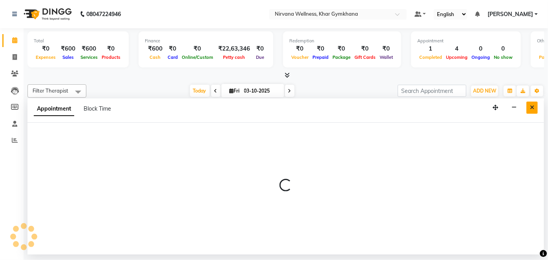
click at [536, 104] on button "Close" at bounding box center [531, 108] width 11 height 12
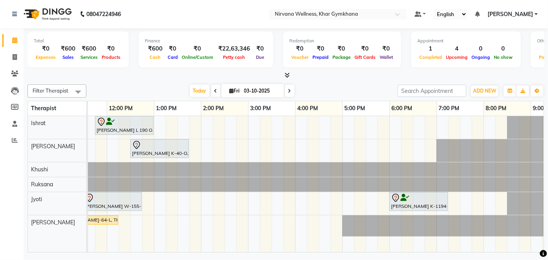
click at [349, 124] on div "Shina Lamba L 190 O, TK06, 11:45 AM-01:00 PM, Swedish / Aroma / Deep tissue- 60…" at bounding box center [248, 184] width 754 height 136
select select "67021"
select select "tentative"
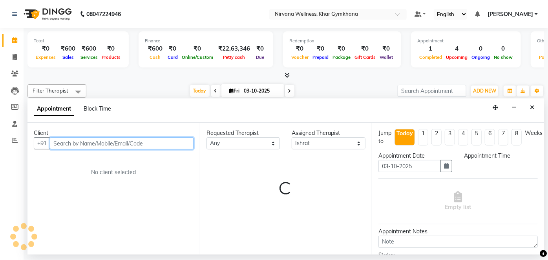
select select "1020"
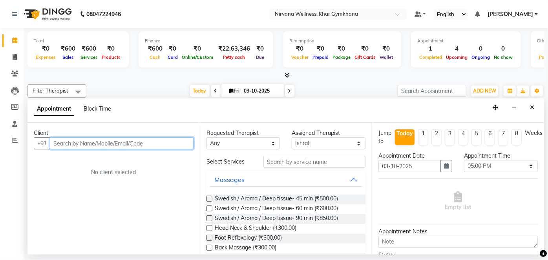
click at [108, 146] on input "text" at bounding box center [122, 143] width 144 height 12
click at [94, 141] on input "text" at bounding box center [122, 143] width 144 height 12
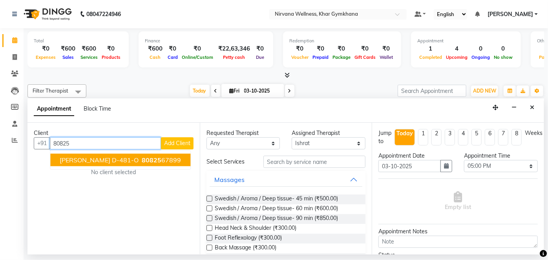
click at [120, 162] on span "[PERSON_NAME] D-481-O" at bounding box center [99, 160] width 79 height 8
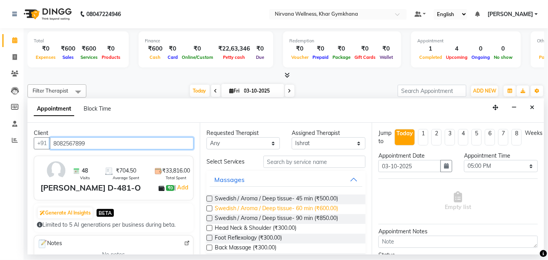
type input "8082567899"
click at [306, 208] on span "Swedish / Aroma / Deep tissue- 60 min (₹600.00)" at bounding box center [277, 209] width 124 height 10
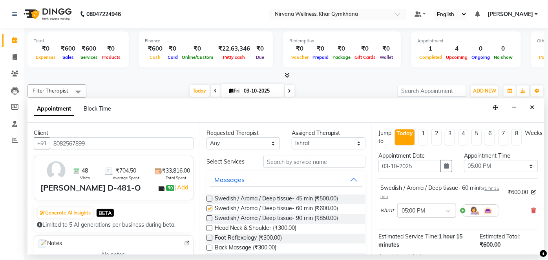
checkbox input "false"
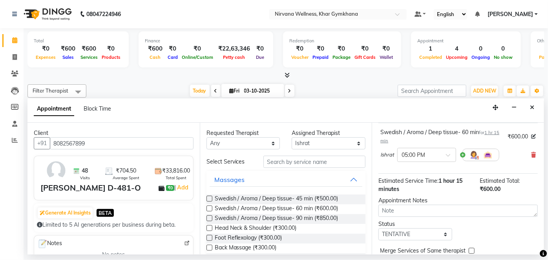
scroll to position [91, 0]
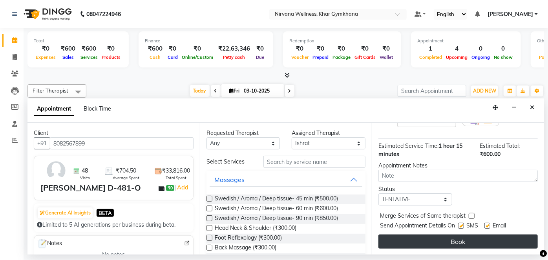
click at [454, 246] on button "Book" at bounding box center [457, 242] width 159 height 14
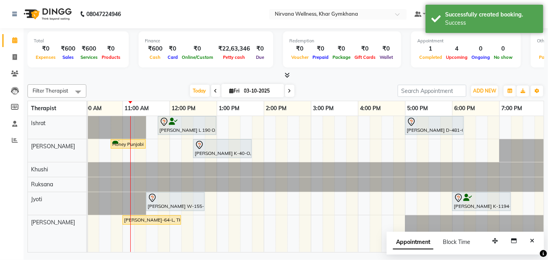
scroll to position [0, 164]
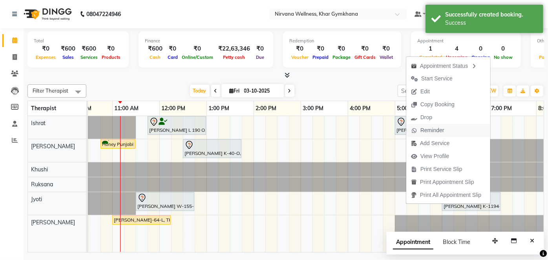
click at [418, 129] on span "Reminder" at bounding box center [427, 130] width 43 height 13
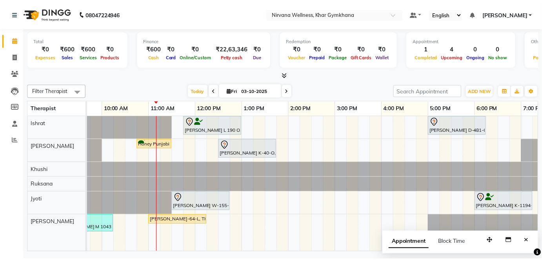
scroll to position [0, 99]
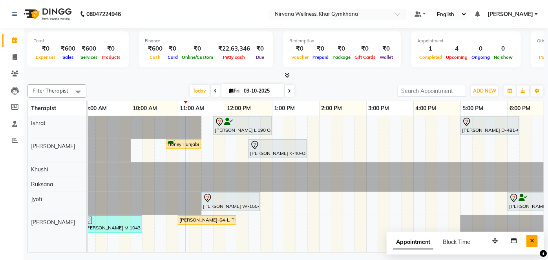
click at [537, 242] on button "Close" at bounding box center [531, 241] width 11 height 12
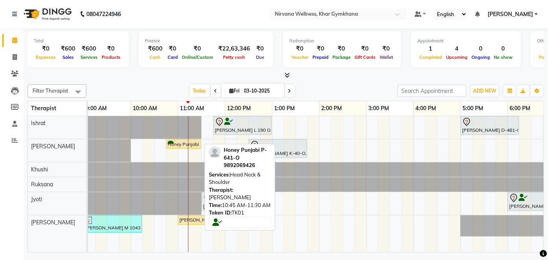
click at [177, 147] on div "Honey Punjabi P-641-O, TK01, 10:45 AM-11:30 AM, Head Neck & Shoulder" at bounding box center [183, 144] width 33 height 7
click at [179, 147] on link "Honey Punjabi P-641-O, TK01, 10:45 AM-11:30 AM, Head Neck & Shoulder" at bounding box center [183, 144] width 35 height 10
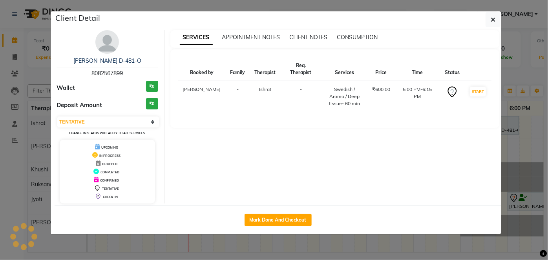
select select "1"
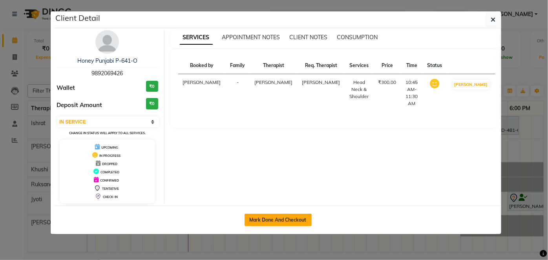
click at [275, 217] on button "Mark Done And Checkout" at bounding box center [278, 220] width 67 height 13
select select "service"
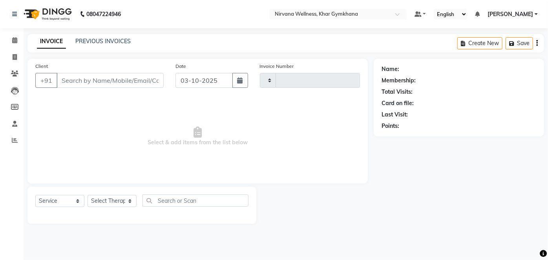
type input "2442"
select select "6844"
type input "9892069426"
select select "68038"
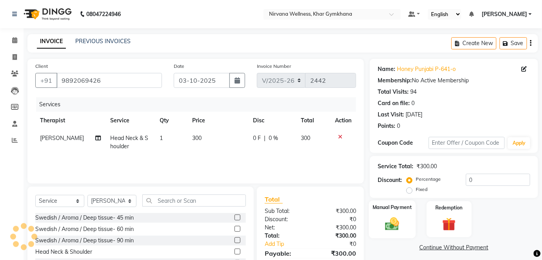
click at [398, 219] on img at bounding box center [392, 224] width 23 height 16
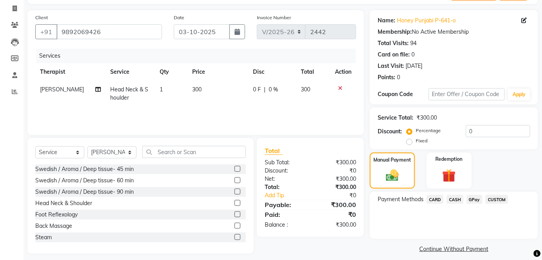
scroll to position [55, 0]
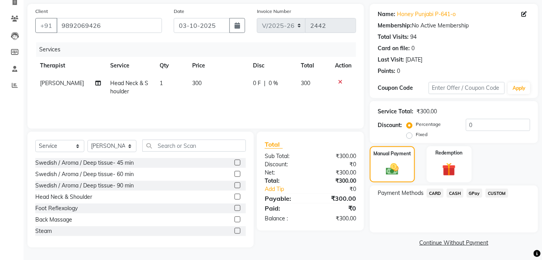
click at [453, 193] on span "CASH" at bounding box center [455, 193] width 17 height 9
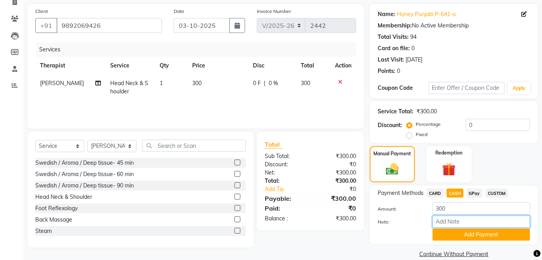
click at [450, 219] on input "Note:" at bounding box center [482, 222] width 98 height 12
paste input "HL0002760"
type input "HL0002760"
click at [462, 235] on button "Add Payment" at bounding box center [482, 235] width 98 height 12
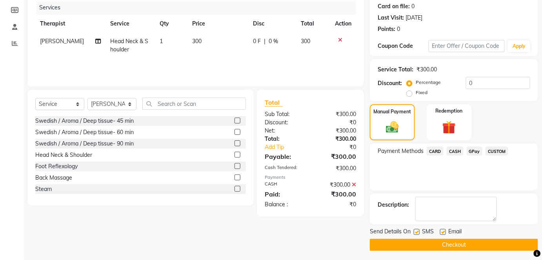
scroll to position [99, 0]
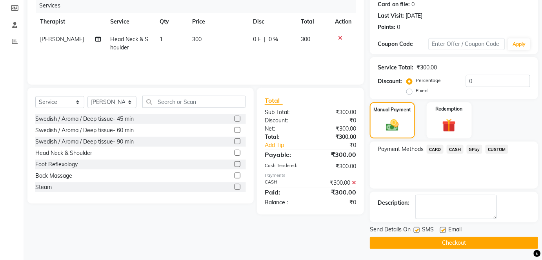
click at [463, 239] on button "Checkout" at bounding box center [454, 243] width 168 height 12
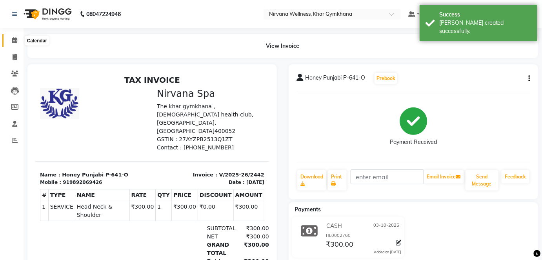
click at [13, 38] on icon at bounding box center [14, 40] width 5 height 6
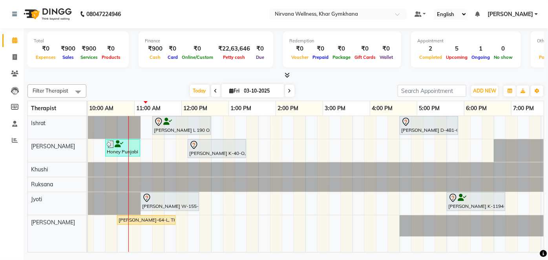
scroll to position [0, 161]
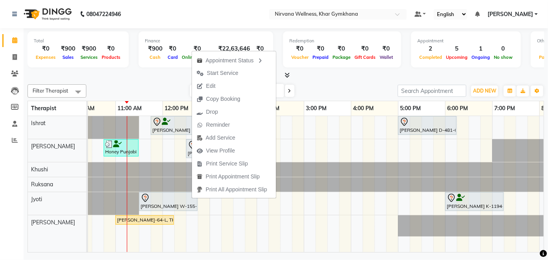
click at [170, 78] on div at bounding box center [285, 75] width 516 height 8
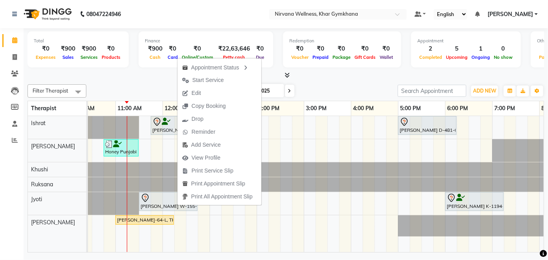
click at [346, 87] on div "Today Fri 03-10-2025" at bounding box center [241, 91] width 303 height 12
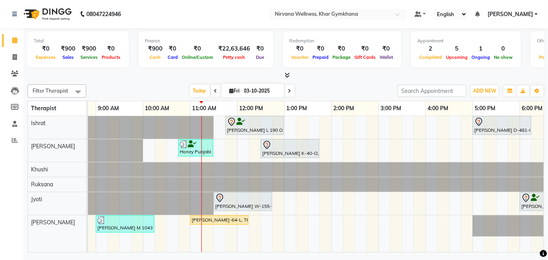
click at [328, 248] on div "Shina Lamba L 190 O, TK06, 11:45 AM-01:00 PM, Swedish / Aroma / Deep tissue- 60…" at bounding box center [316, 184] width 456 height 136
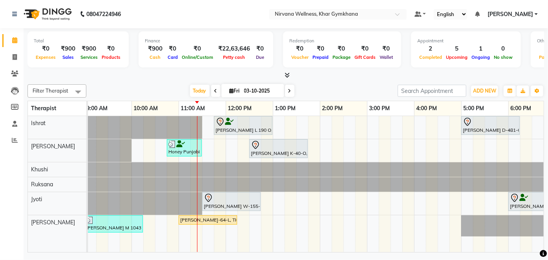
scroll to position [0, 99]
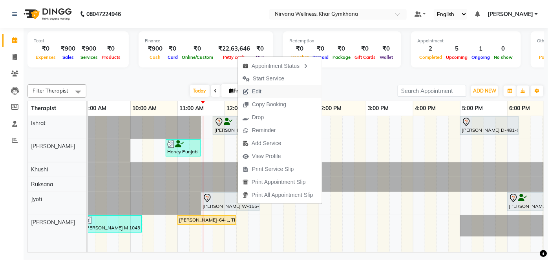
click at [272, 90] on button "Edit" at bounding box center [280, 91] width 84 height 13
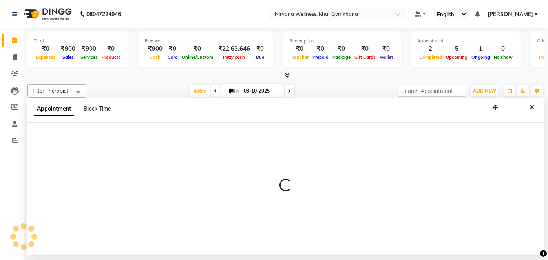
select select "78895"
select select "690"
select select "3392"
select select "tentative"
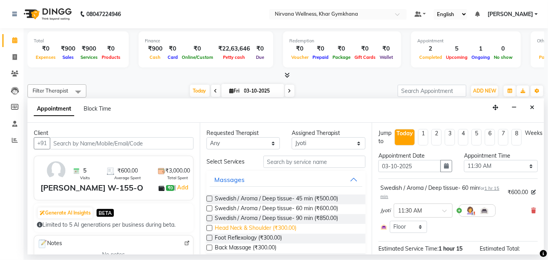
scroll to position [107, 0]
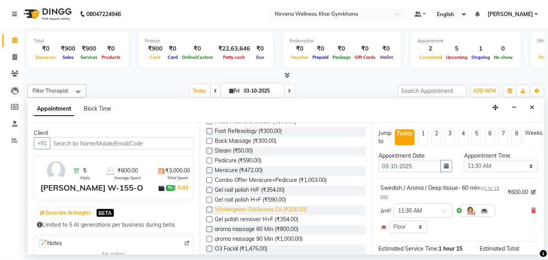
click at [248, 208] on span "Wintergreen Oil/Aroma Oil (₹200.00)" at bounding box center [261, 211] width 92 height 10
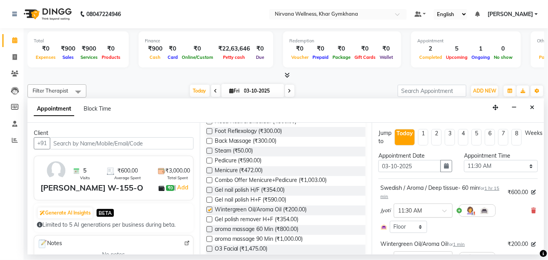
checkbox input "false"
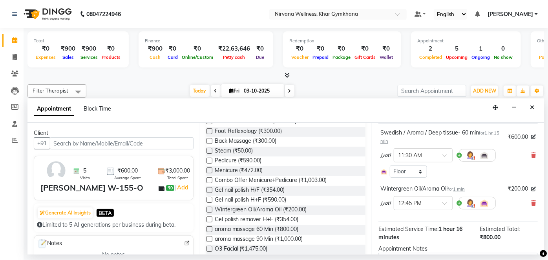
scroll to position [116, 0]
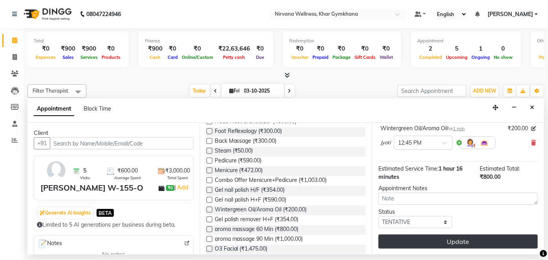
click at [458, 239] on button "Update" at bounding box center [457, 242] width 159 height 14
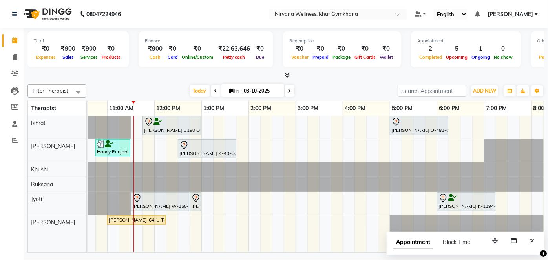
scroll to position [0, 95]
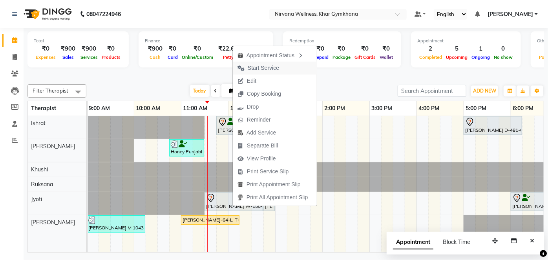
click at [263, 70] on span "Start Service" at bounding box center [263, 68] width 31 height 8
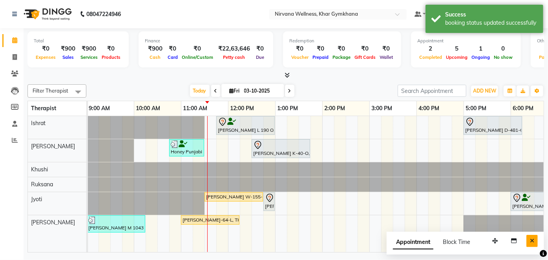
click at [531, 240] on icon "Close" at bounding box center [532, 240] width 4 height 5
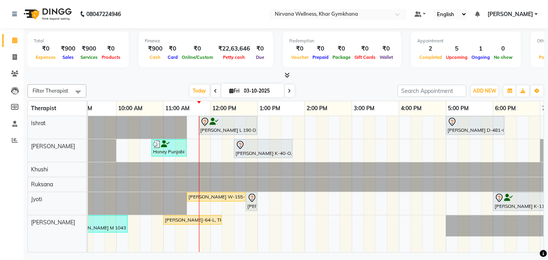
scroll to position [0, 113]
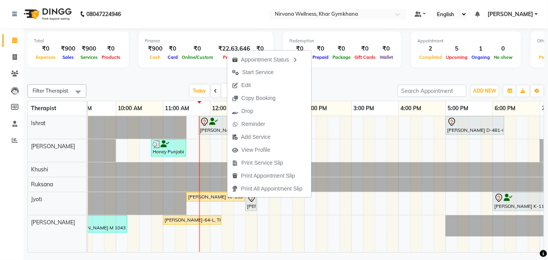
click at [255, 72] on span "Start Service" at bounding box center [257, 72] width 31 height 8
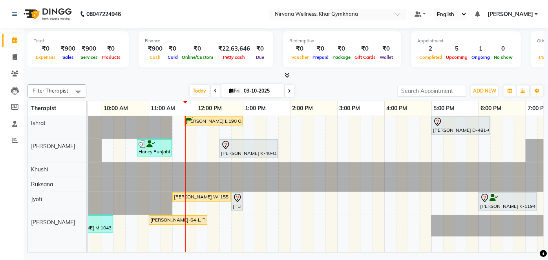
scroll to position [0, 140]
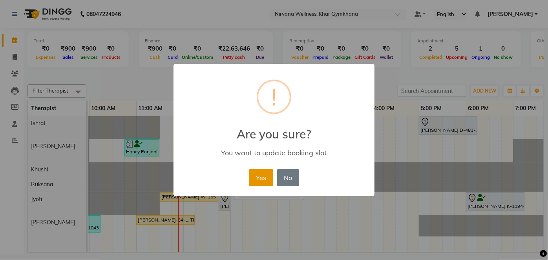
click at [254, 175] on button "Yes" at bounding box center [261, 177] width 24 height 17
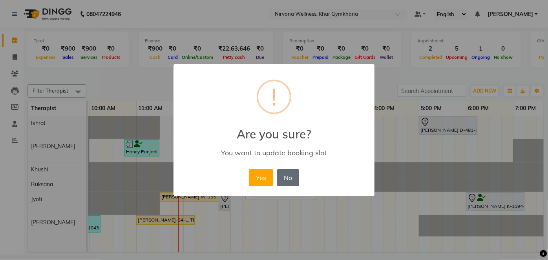
click at [290, 177] on button "No" at bounding box center [288, 177] width 22 height 17
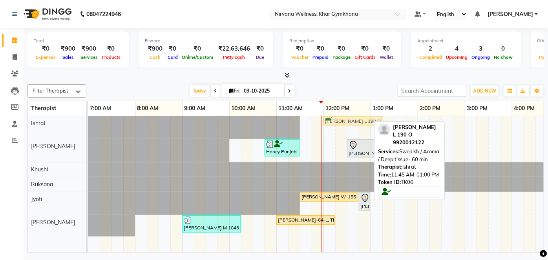
drag, startPoint x: 340, startPoint y: 122, endPoint x: 348, endPoint y: 120, distance: 7.5
click at [88, 120] on div "[PERSON_NAME] L 190 O, TK06, 11:45 AM-01:00 PM, Swedish / Aroma / Deep tissue- …" at bounding box center [88, 127] width 0 height 23
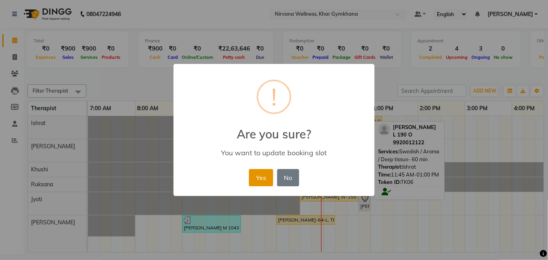
click at [263, 176] on button "Yes" at bounding box center [261, 177] width 24 height 17
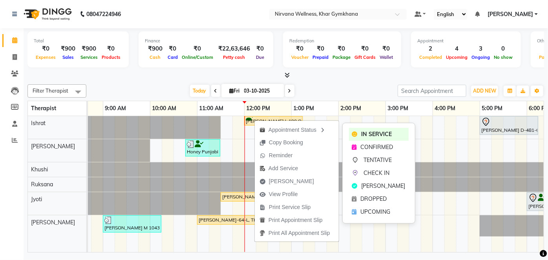
click at [357, 161] on icon at bounding box center [355, 160] width 6 height 6
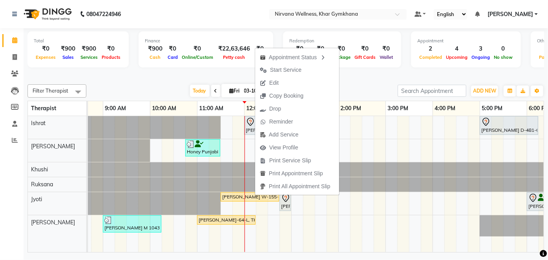
click at [277, 85] on span "Edit" at bounding box center [273, 83] width 9 height 8
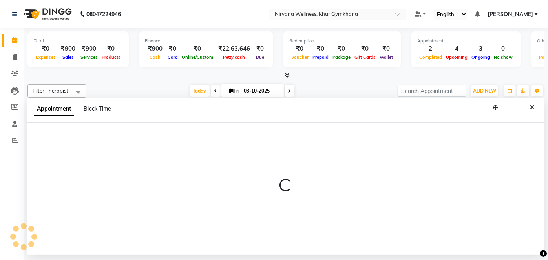
select select "67021"
select select "720"
select select "3392"
select select "tentative"
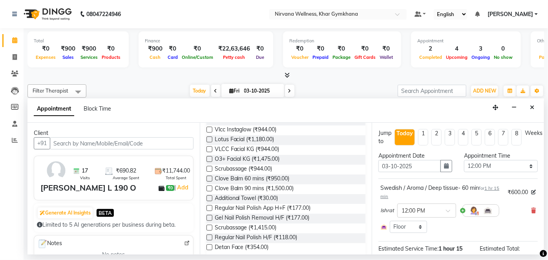
scroll to position [247, 0]
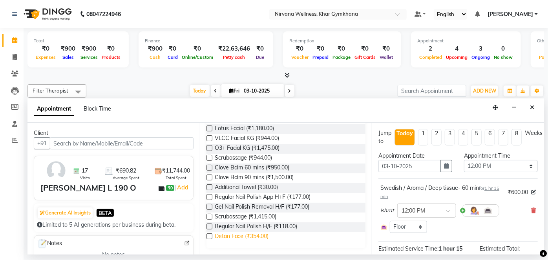
click at [259, 234] on span "Detan Face (₹354.00)" at bounding box center [242, 237] width 54 height 10
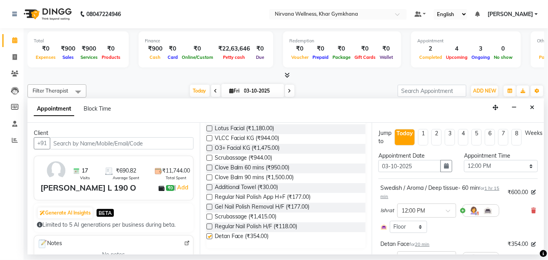
checkbox input "false"
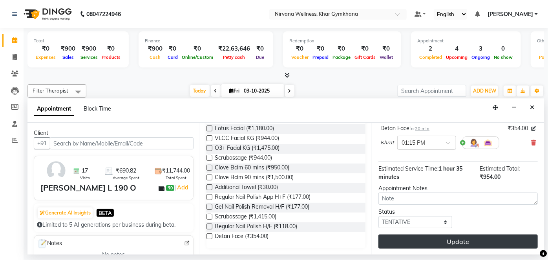
click at [440, 240] on button "Update" at bounding box center [457, 242] width 159 height 14
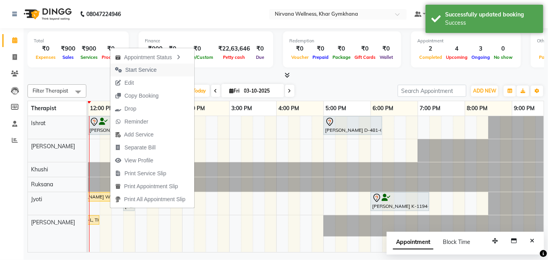
click at [144, 66] on span "Start Service" at bounding box center [140, 70] width 31 height 8
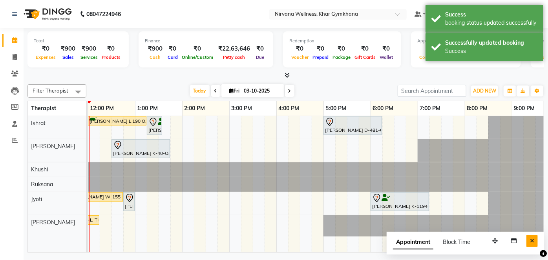
click at [531, 242] on icon "Close" at bounding box center [532, 240] width 4 height 5
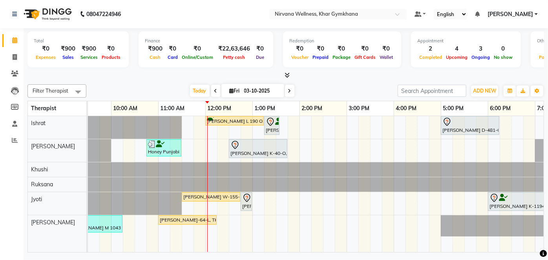
scroll to position [0, 125]
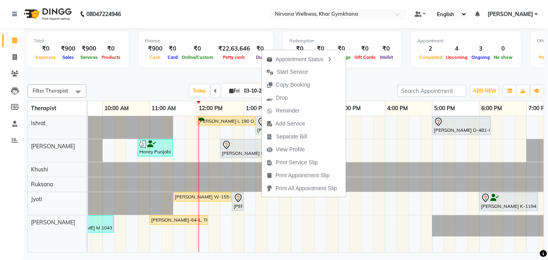
click at [219, 73] on div at bounding box center [285, 75] width 516 height 8
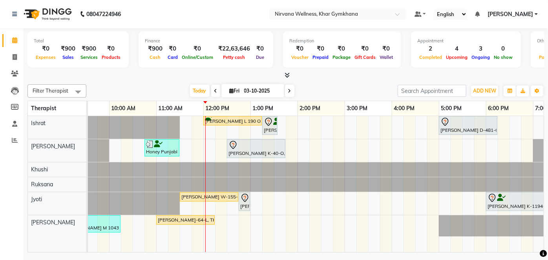
scroll to position [0, 93]
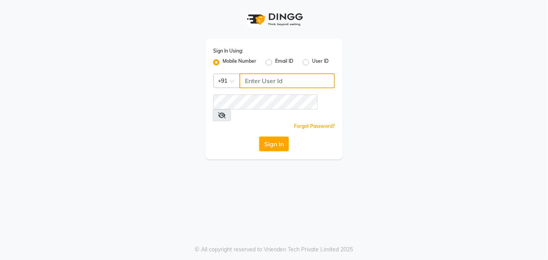
click at [255, 74] on input "Username" at bounding box center [286, 80] width 95 height 15
type input "7378576236"
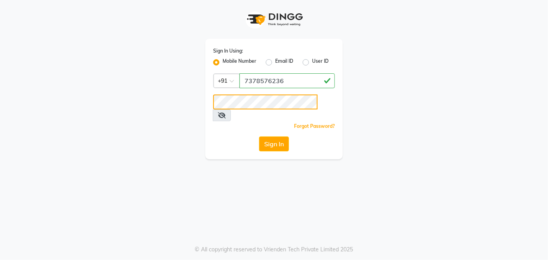
click at [259, 137] on button "Sign In" at bounding box center [274, 144] width 30 height 15
click at [272, 137] on button "Sign In" at bounding box center [274, 144] width 30 height 15
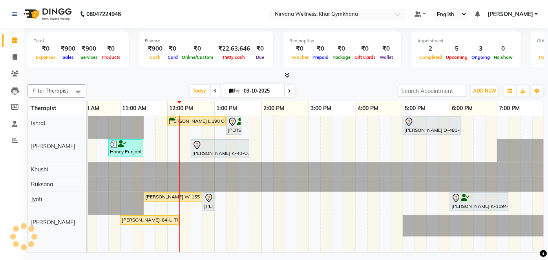
scroll to position [0, 170]
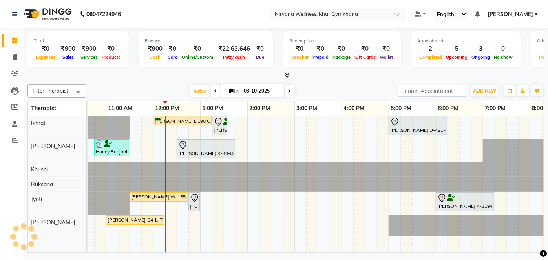
click at [277, 214] on td at bounding box center [277, 184] width 12 height 136
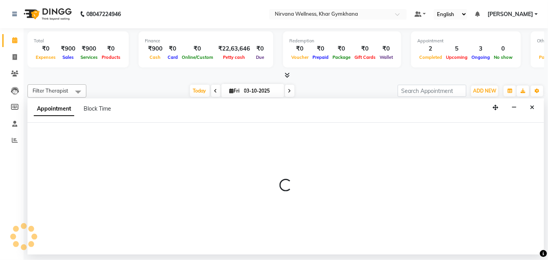
select select "78895"
select select "tentative"
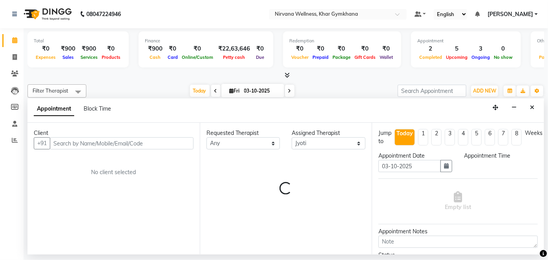
select select "870"
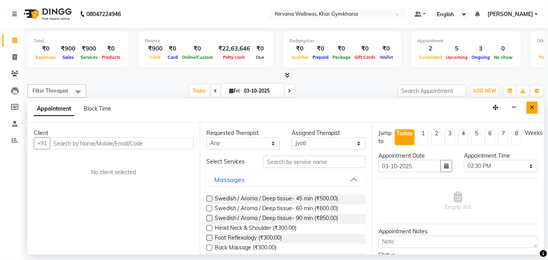
click at [536, 109] on button "Close" at bounding box center [531, 108] width 11 height 12
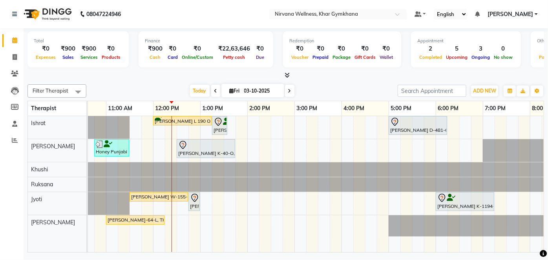
click at [291, 93] on span at bounding box center [289, 91] width 9 height 12
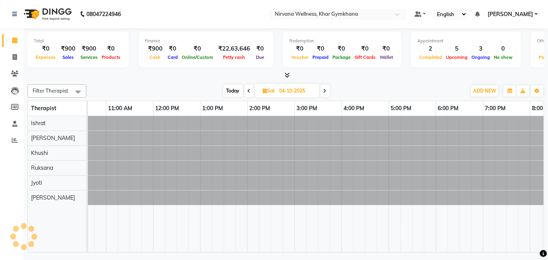
scroll to position [0, 235]
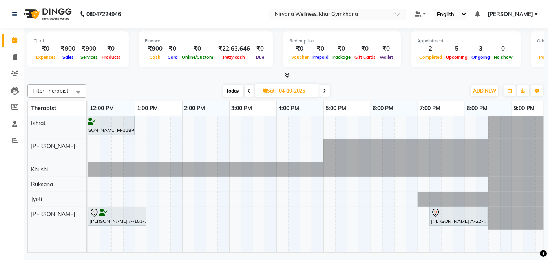
click at [328, 94] on span at bounding box center [324, 91] width 9 height 12
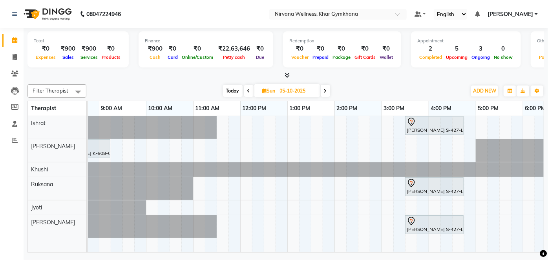
scroll to position [0, 51]
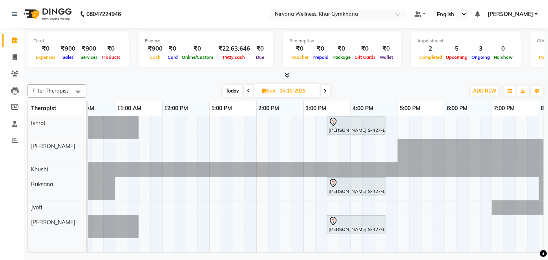
click at [325, 92] on icon at bounding box center [325, 91] width 3 height 5
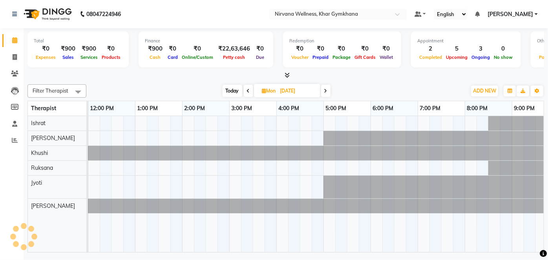
click at [325, 92] on icon at bounding box center [325, 91] width 3 height 5
type input "07-10-2025"
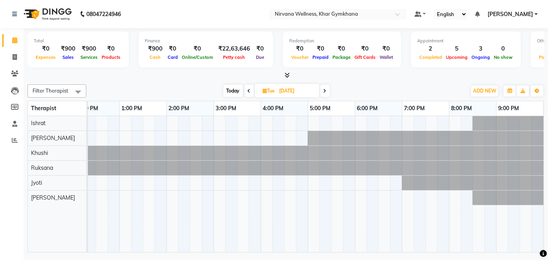
click at [418, 123] on div at bounding box center [214, 184] width 754 height 136
select select "67021"
select select "1155"
select select "tentative"
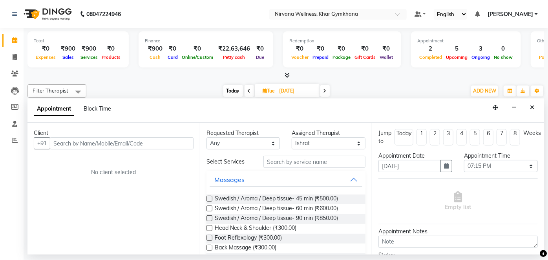
click at [111, 140] on input "text" at bounding box center [122, 143] width 144 height 12
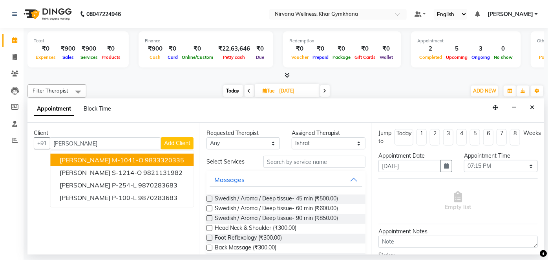
click at [103, 159] on span "Amita Mago M-1041-O" at bounding box center [102, 160] width 84 height 8
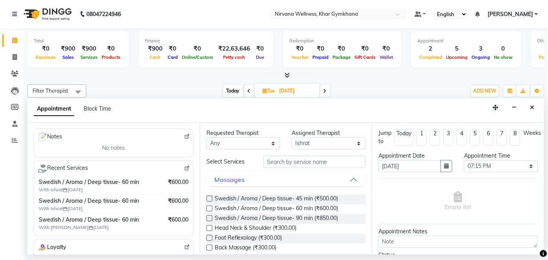
type input "9833320335"
click at [114, 206] on span "With Ishrat 06-09-2025" at bounding box center [88, 208] width 98 height 7
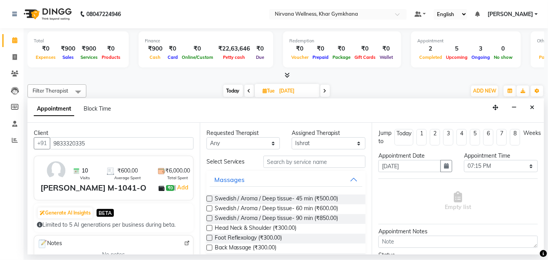
click at [535, 104] on button "Close" at bounding box center [531, 108] width 11 height 12
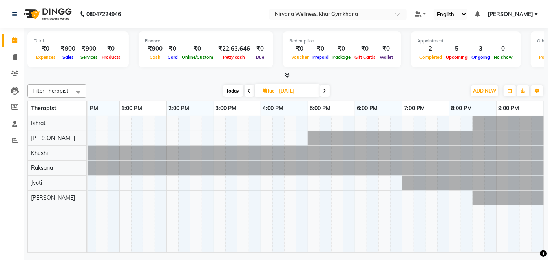
click at [249, 89] on icon at bounding box center [249, 91] width 3 height 5
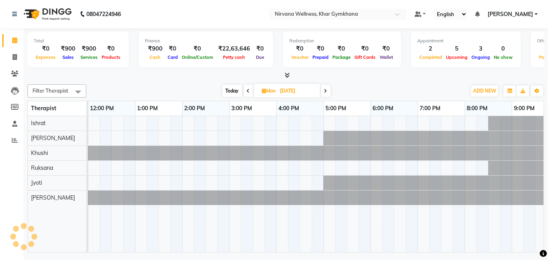
click at [249, 89] on span at bounding box center [248, 91] width 9 height 12
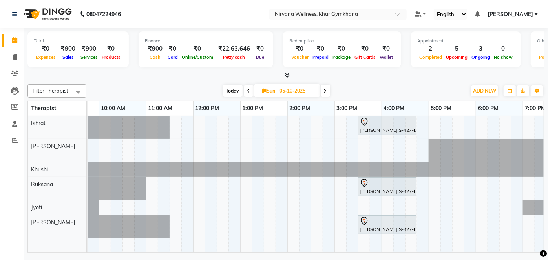
click at [245, 90] on span at bounding box center [248, 91] width 9 height 12
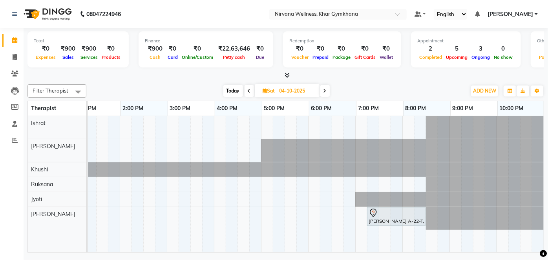
click at [327, 90] on span at bounding box center [324, 91] width 9 height 12
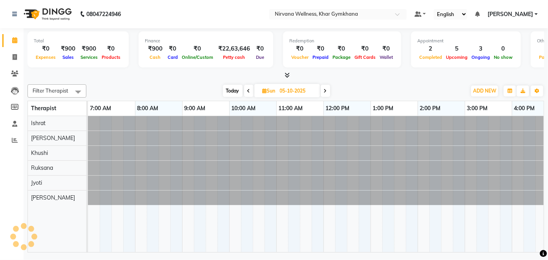
click at [327, 90] on icon at bounding box center [325, 91] width 3 height 5
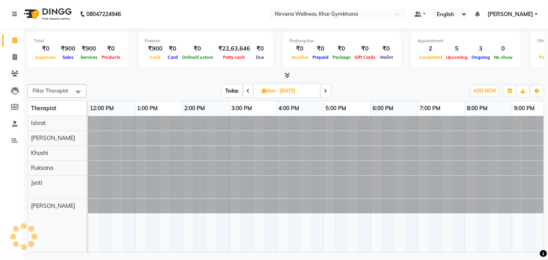
click at [230, 93] on span "Today" at bounding box center [233, 91] width 20 height 12
type input "03-10-2025"
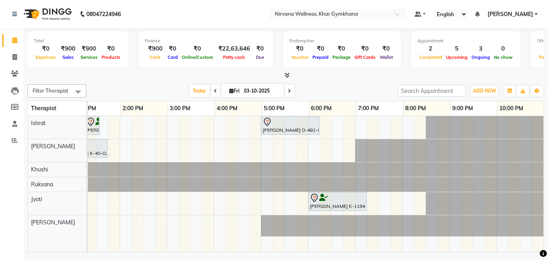
click at [369, 131] on div "Shina Lamba L 190 O, TK06, 12:00 PM-01:15 PM, Swedish / Aroma / Deep tissue- 60…" at bounding box center [167, 184] width 754 height 136
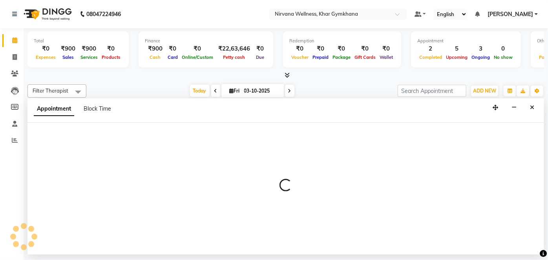
select select "67021"
select select "1155"
select select "tentative"
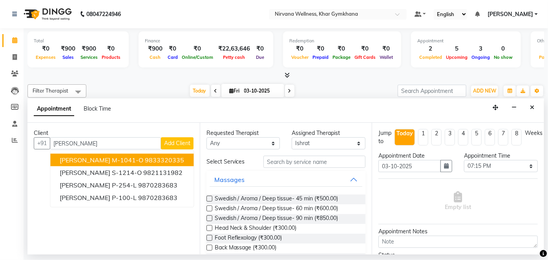
click at [104, 161] on span "Amita Mago M-1041-O" at bounding box center [102, 160] width 84 height 8
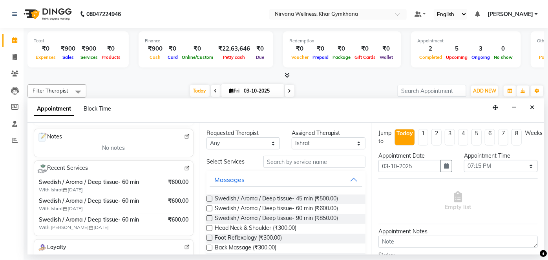
type input "9833320335"
click at [249, 92] on input "03-10-2025" at bounding box center [261, 91] width 39 height 12
select select "10"
select select "2025"
drag, startPoint x: 541, startPoint y: 101, endPoint x: 536, endPoint y: 103, distance: 5.6
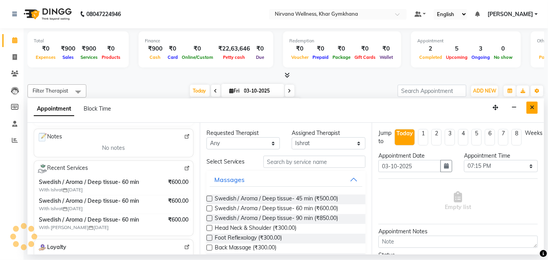
click at [540, 101] on div "Appointment Block Time" at bounding box center [285, 111] width 516 height 24
drag, startPoint x: 536, startPoint y: 103, endPoint x: 454, endPoint y: 91, distance: 82.9
click at [536, 104] on button "Close" at bounding box center [531, 108] width 11 height 12
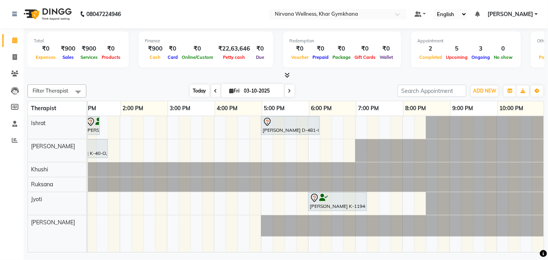
click at [191, 92] on span "Today" at bounding box center [200, 91] width 20 height 12
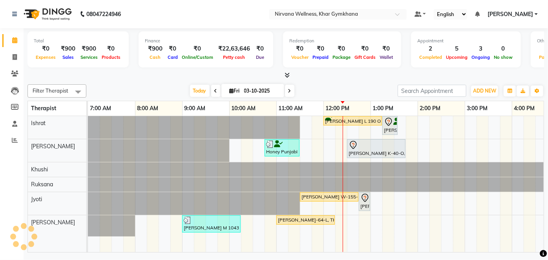
click at [245, 91] on input "03-10-2025" at bounding box center [261, 91] width 39 height 12
select select "10"
select select "2025"
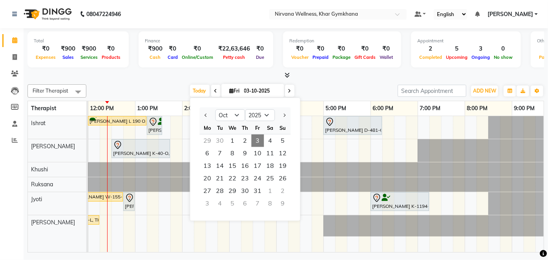
click at [214, 91] on icon at bounding box center [215, 91] width 3 height 5
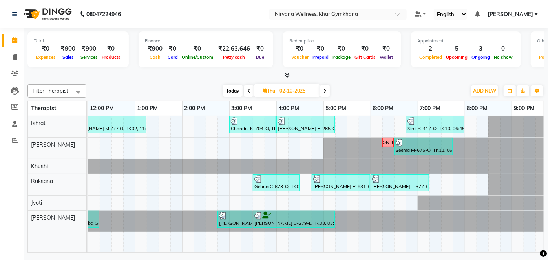
drag, startPoint x: 399, startPoint y: 246, endPoint x: 253, endPoint y: 214, distance: 149.5
click at [264, 245] on tr at bounding box center [229, 184] width 754 height 136
click at [248, 93] on span at bounding box center [248, 91] width 9 height 12
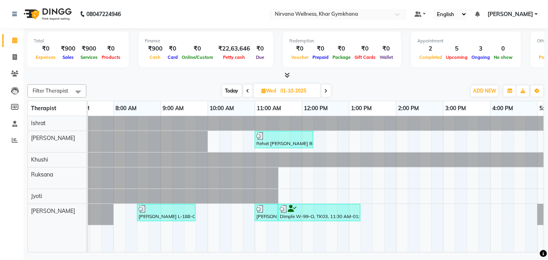
click at [232, 94] on span "Today" at bounding box center [232, 91] width 20 height 12
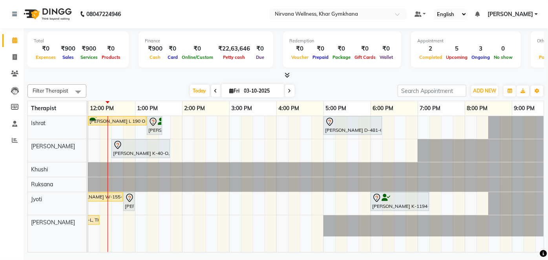
click at [212, 90] on span at bounding box center [215, 91] width 9 height 12
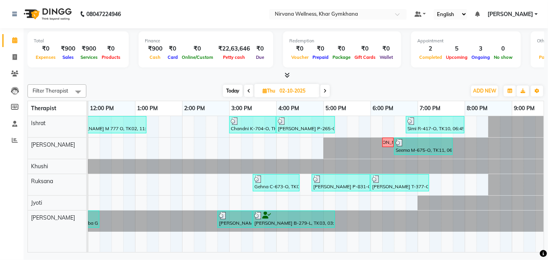
click at [250, 95] on span at bounding box center [248, 91] width 9 height 12
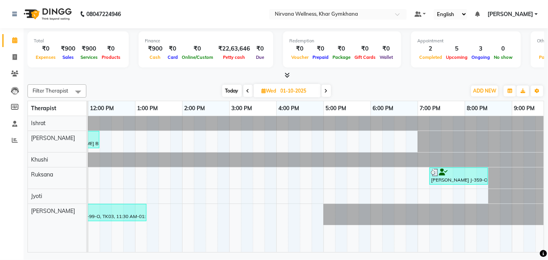
click at [249, 95] on span at bounding box center [247, 91] width 9 height 12
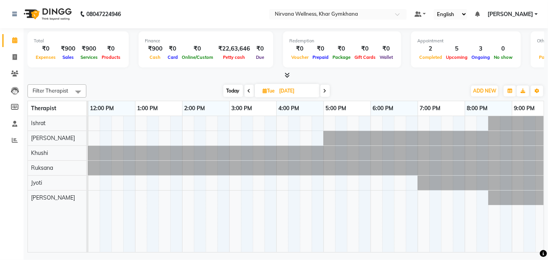
click at [249, 94] on span at bounding box center [249, 91] width 9 height 12
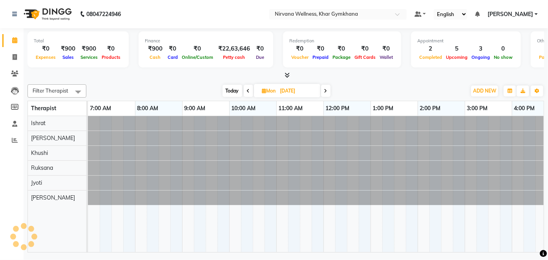
click at [249, 94] on span at bounding box center [248, 91] width 9 height 12
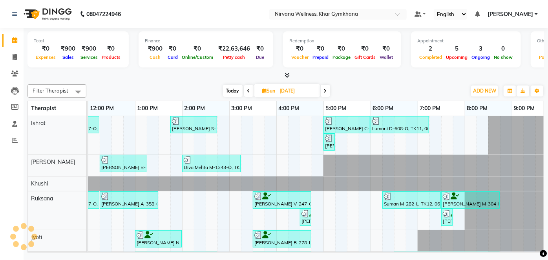
click at [249, 93] on span at bounding box center [248, 91] width 9 height 12
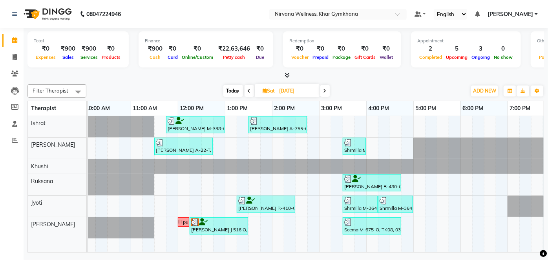
click at [251, 88] on span at bounding box center [249, 91] width 9 height 12
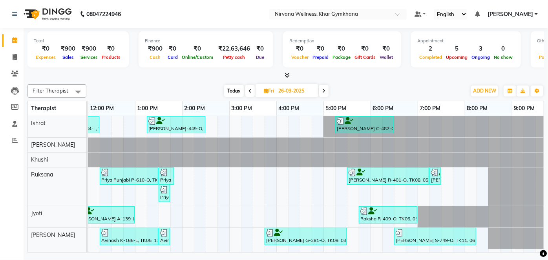
click at [251, 89] on icon at bounding box center [249, 91] width 3 height 5
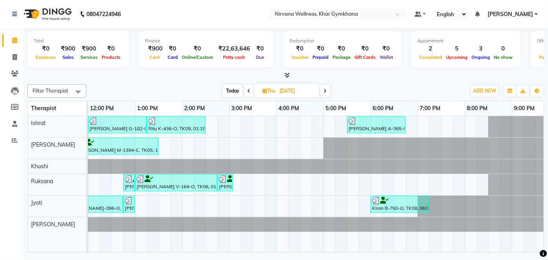
click at [251, 89] on span at bounding box center [248, 91] width 9 height 12
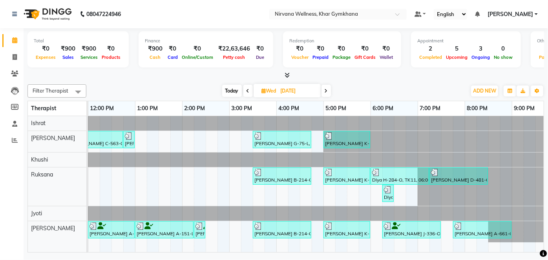
click at [251, 89] on span at bounding box center [247, 91] width 9 height 12
type input "23-09-2025"
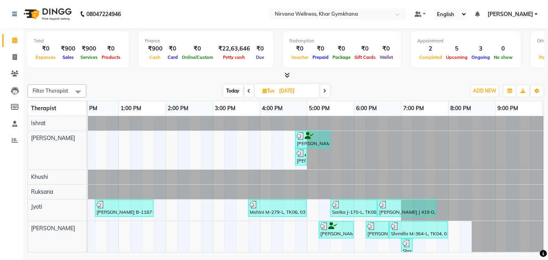
scroll to position [0, 297]
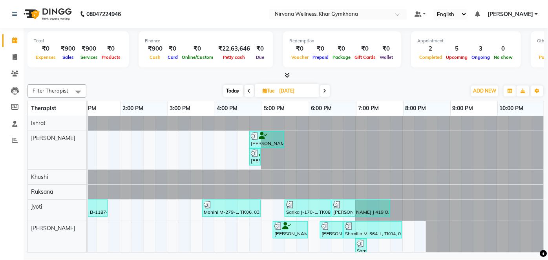
click at [284, 92] on input "23-09-2025" at bounding box center [296, 91] width 39 height 12
select select "9"
select select "2025"
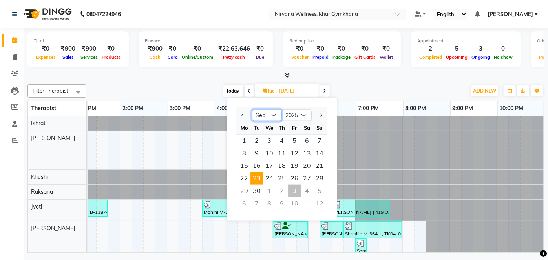
click at [257, 112] on select "Jan Feb Mar Apr May Jun Jul Aug Sep Oct Nov Dec" at bounding box center [267, 115] width 30 height 12
click at [252, 109] on select "Jan Feb Mar Apr May Jun Jul Aug Sep Oct Nov Dec" at bounding box center [267, 115] width 30 height 12
click at [269, 110] on select "Jan Feb Mar Apr May Jun Jul Aug Sep Oct Nov Dec" at bounding box center [267, 115] width 30 height 12
select select "9"
click at [252, 109] on select "Jan Feb Mar Apr May Jun Jul Aug Sep Oct Nov Dec" at bounding box center [267, 115] width 30 height 12
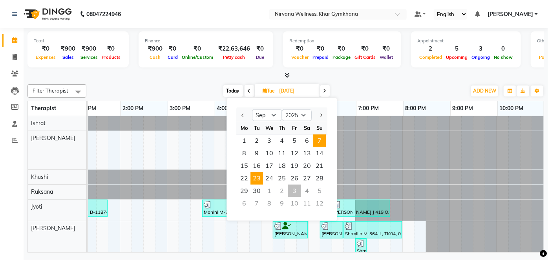
click at [315, 140] on span "7" at bounding box center [319, 141] width 13 height 13
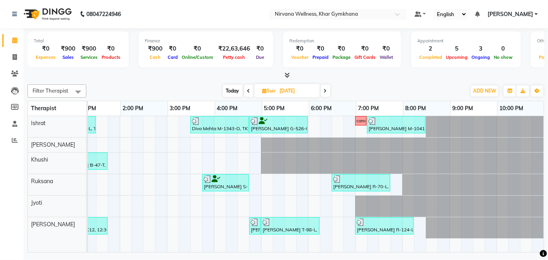
click at [233, 92] on span "Today" at bounding box center [233, 91] width 20 height 12
type input "03-10-2025"
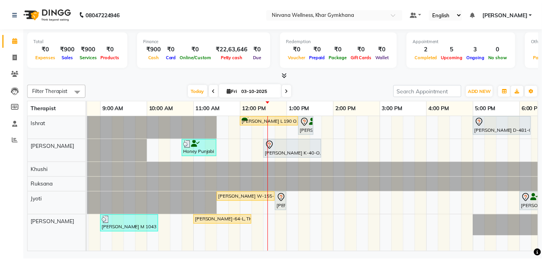
scroll to position [0, 83]
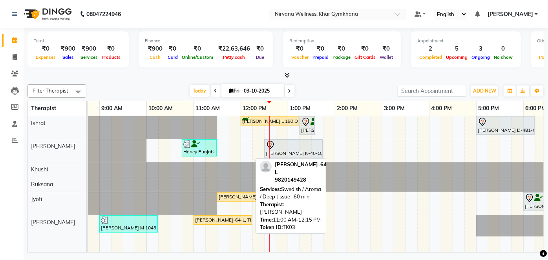
click at [237, 221] on div "[PERSON_NAME]-64-L, TK03, 11:00 AM-12:15 PM, Swedish / Aroma / Deep tissue- 60 …" at bounding box center [222, 220] width 57 height 7
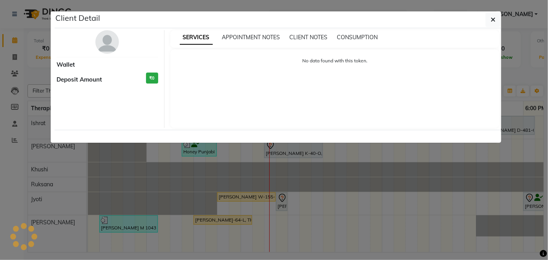
select select "1"
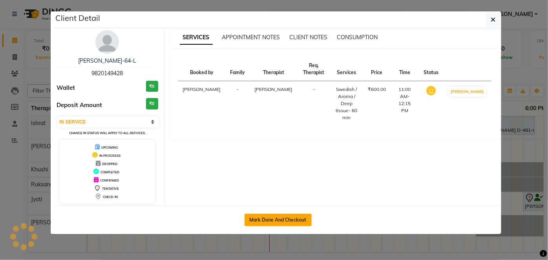
click at [284, 219] on button "Mark Done And Checkout" at bounding box center [278, 220] width 67 height 13
select select "6844"
select select "service"
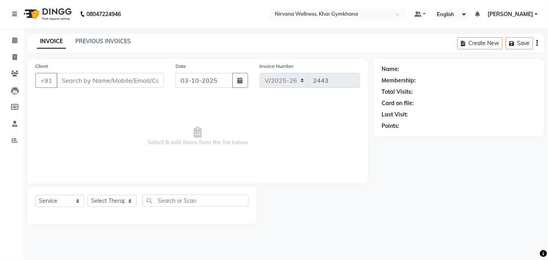
select select "3"
type input "9820149428"
select select "79305"
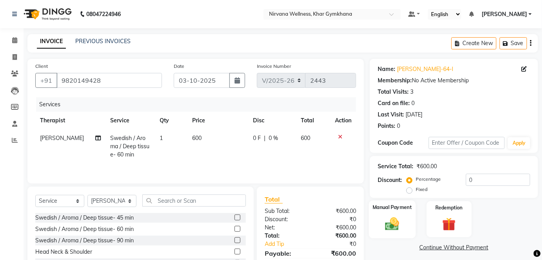
click at [401, 218] on img at bounding box center [392, 224] width 23 height 16
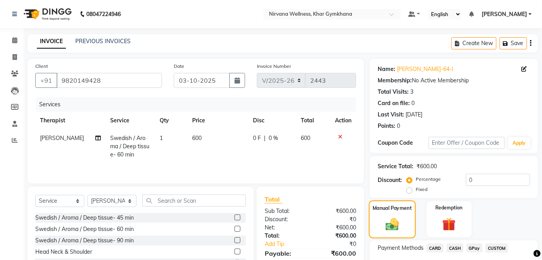
scroll to position [55, 0]
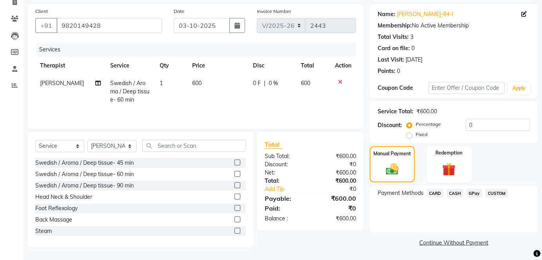
click at [454, 191] on span "CASH" at bounding box center [455, 193] width 17 height 9
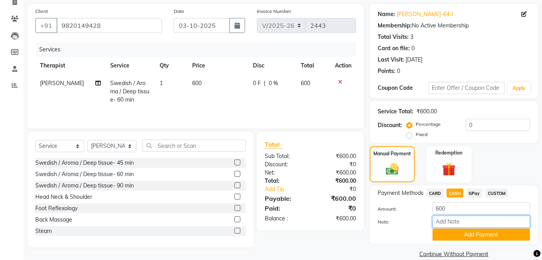
click at [454, 217] on input "Note:" at bounding box center [482, 222] width 98 height 12
paste input "HL0002761"
type input "HL0002761"
click at [464, 230] on button "Add Payment" at bounding box center [482, 235] width 98 height 12
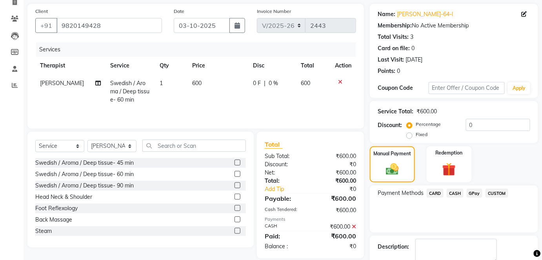
scroll to position [99, 0]
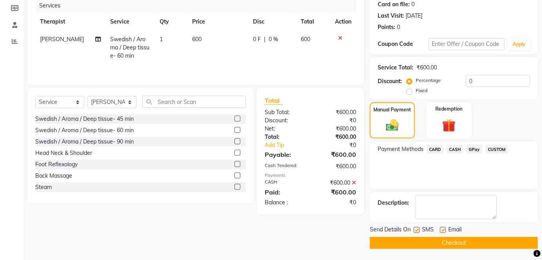
click at [465, 242] on button "Checkout" at bounding box center [454, 243] width 168 height 12
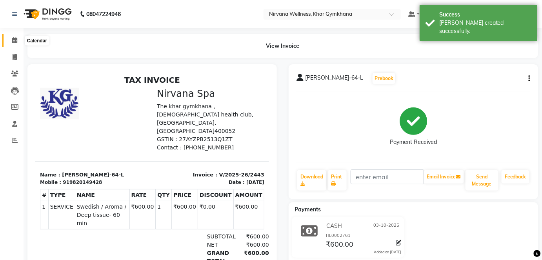
drag, startPoint x: 15, startPoint y: 38, endPoint x: 35, endPoint y: 40, distance: 19.7
click at [15, 38] on icon at bounding box center [14, 40] width 5 height 6
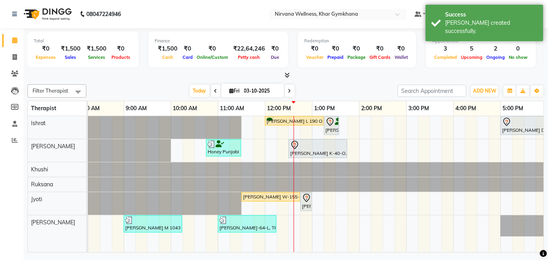
scroll to position [0, 60]
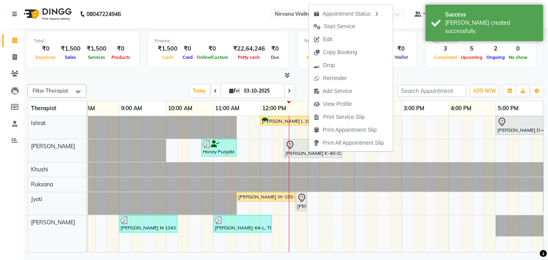
click at [333, 25] on span "Start Service" at bounding box center [339, 26] width 31 height 8
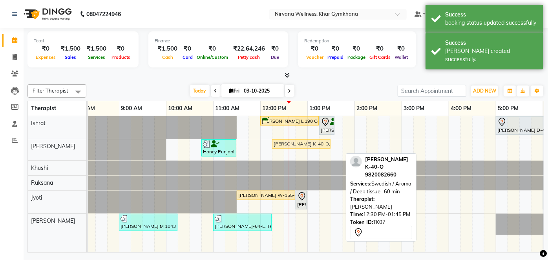
drag, startPoint x: 326, startPoint y: 144, endPoint x: 313, endPoint y: 144, distance: 13.0
click at [25, 144] on div "Honey Punjabi P-641-O, TK01, 10:45 AM-11:30 AM, Head Neck & Shoulder Surekha K-…" at bounding box center [25, 149] width 0 height 21
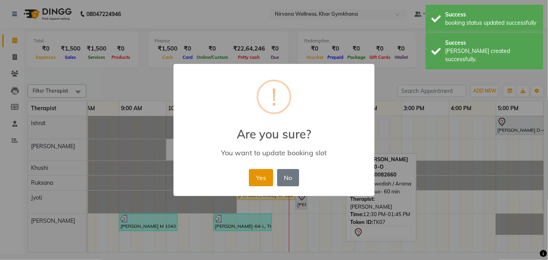
click at [262, 176] on button "Yes" at bounding box center [261, 177] width 24 height 17
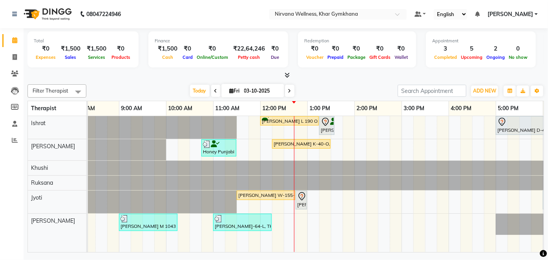
click at [289, 95] on span at bounding box center [289, 91] width 9 height 12
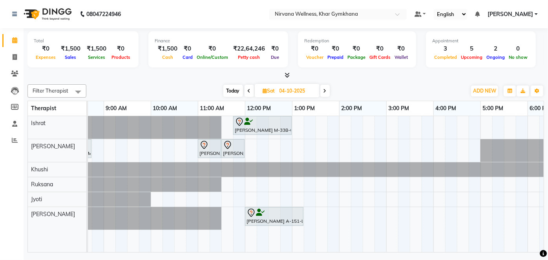
scroll to position [0, 85]
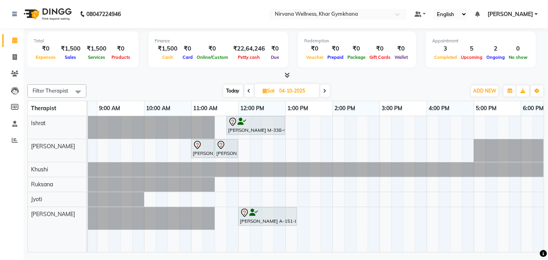
click at [327, 93] on icon at bounding box center [324, 91] width 3 height 5
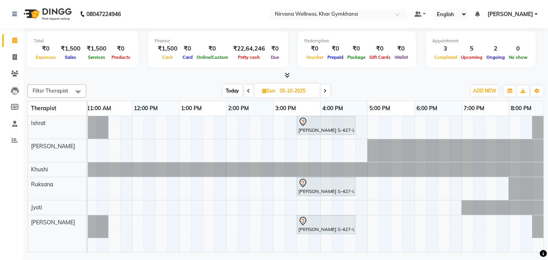
scroll to position [0, 0]
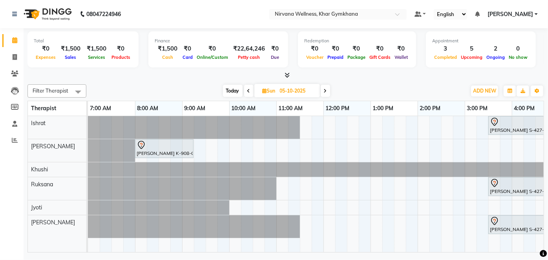
click at [231, 94] on span "Today" at bounding box center [233, 91] width 20 height 12
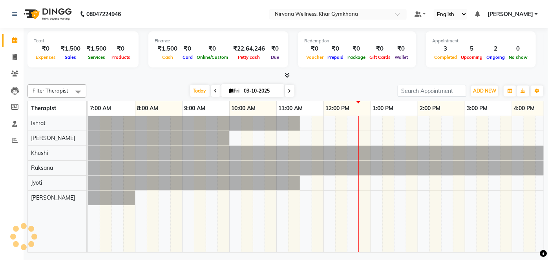
scroll to position [0, 235]
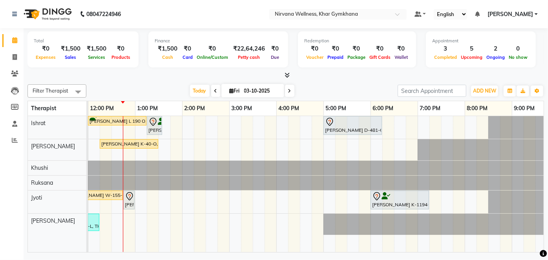
click at [288, 92] on icon at bounding box center [289, 91] width 3 height 5
type input "04-10-2025"
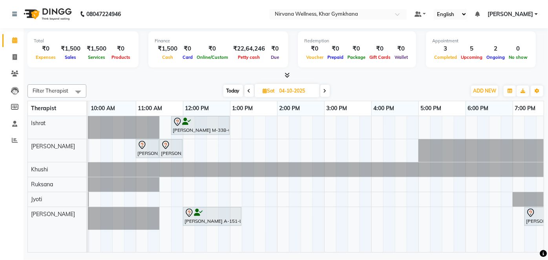
scroll to position [0, 0]
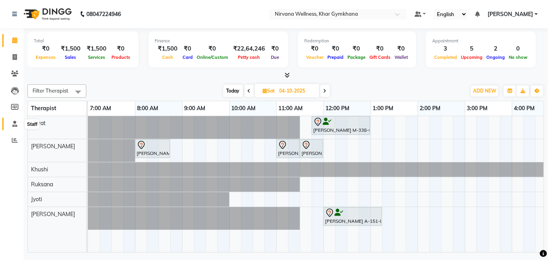
click at [18, 127] on span at bounding box center [15, 124] width 14 height 9
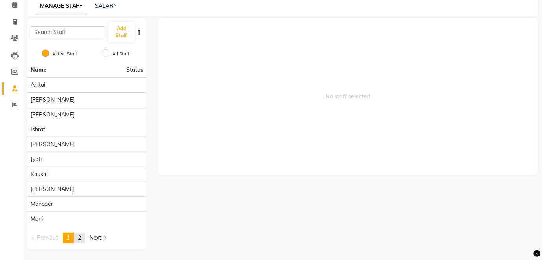
click at [80, 237] on span "2" at bounding box center [79, 237] width 3 height 7
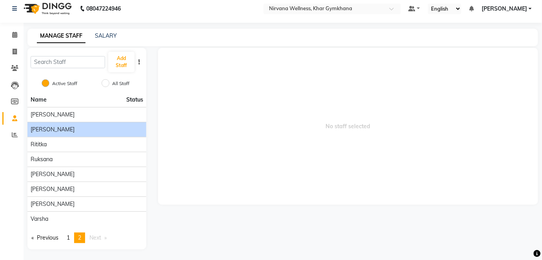
click at [82, 130] on div "[PERSON_NAME]" at bounding box center [87, 130] width 113 height 8
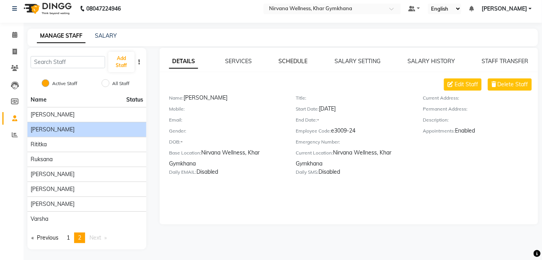
click at [297, 60] on link "SCHEDULE" at bounding box center [293, 61] width 29 height 7
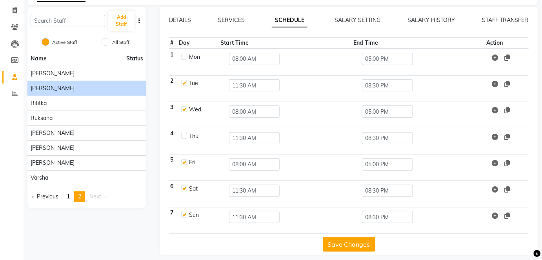
scroll to position [51, 0]
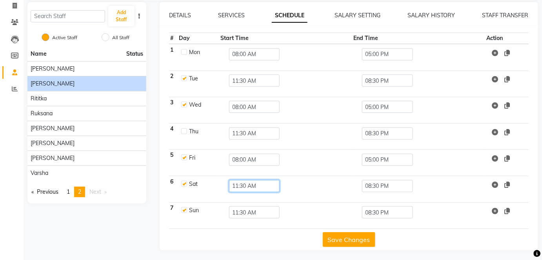
click at [246, 187] on input "11:30 AM" at bounding box center [254, 186] width 51 height 12
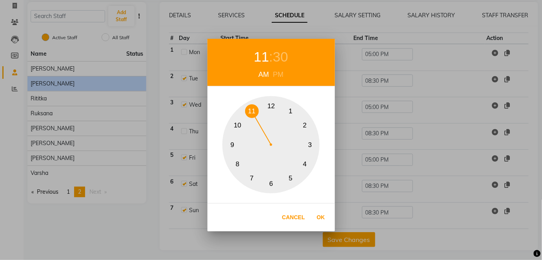
click at [241, 126] on button "10" at bounding box center [238, 126] width 14 height 14
click at [276, 53] on div "30" at bounding box center [280, 57] width 15 height 21
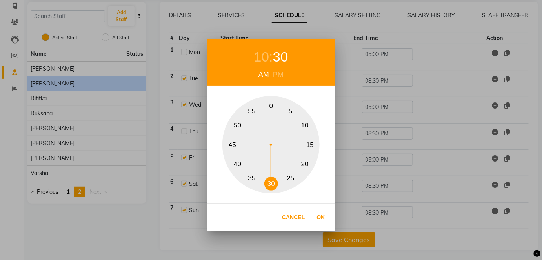
click at [202, 183] on div "10 : 30 AM PM 0 5 10 15 20 25 30 35 40 45 50 55 Cancel Ok" at bounding box center [271, 130] width 542 height 260
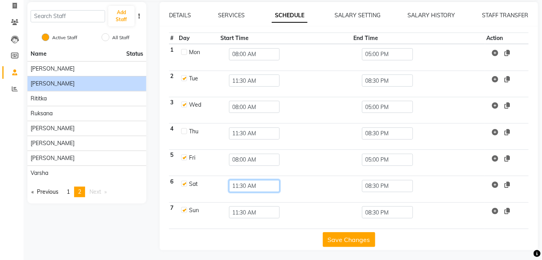
click at [246, 184] on input "11:30 AM" at bounding box center [254, 186] width 51 height 12
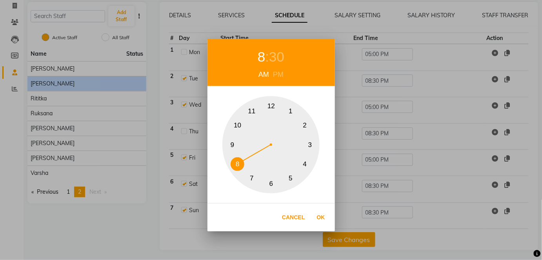
click at [236, 164] on button "8" at bounding box center [238, 164] width 14 height 14
click at [277, 51] on div "30" at bounding box center [276, 57] width 15 height 21
click at [273, 109] on button "0" at bounding box center [272, 106] width 14 height 14
click at [271, 102] on button "0" at bounding box center [272, 106] width 14 height 14
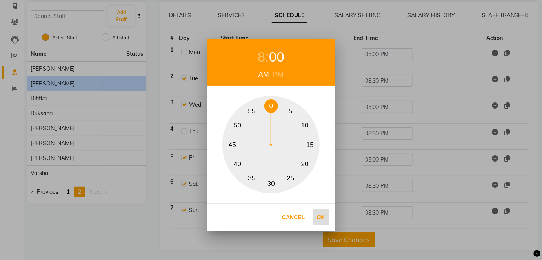
click at [328, 219] on button "Ok" at bounding box center [321, 218] width 16 height 16
type input "08:00 AM"
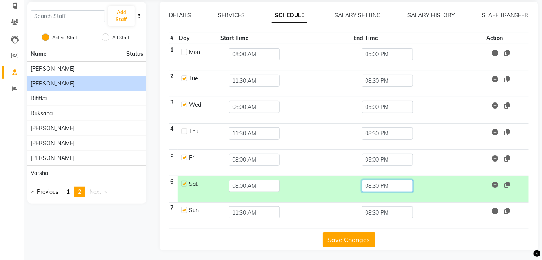
click at [366, 182] on input "08:30 PM" at bounding box center [387, 186] width 51 height 12
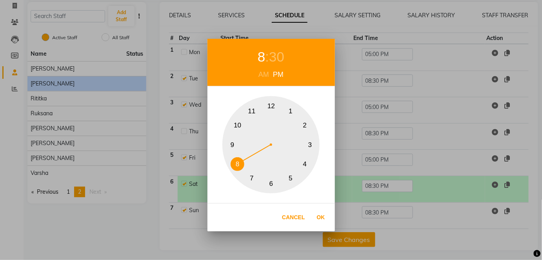
click at [292, 176] on button "5" at bounding box center [291, 179] width 14 height 14
click at [276, 56] on div "30" at bounding box center [276, 57] width 15 height 21
click at [272, 103] on button "0" at bounding box center [272, 106] width 14 height 14
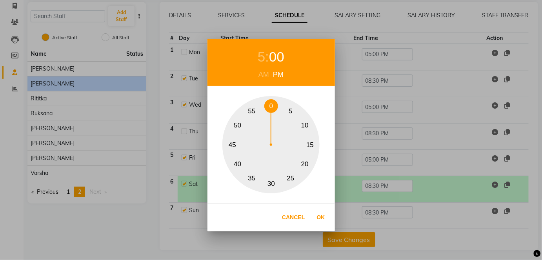
click at [325, 216] on button "Ok" at bounding box center [321, 218] width 16 height 16
type input "05:00 PM"
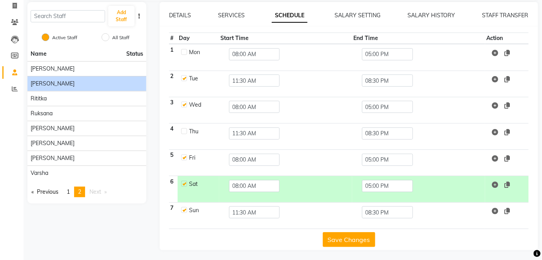
click at [335, 239] on button "Save Changes" at bounding box center [349, 239] width 53 height 15
click at [336, 238] on button "Save Changes" at bounding box center [349, 239] width 53 height 15
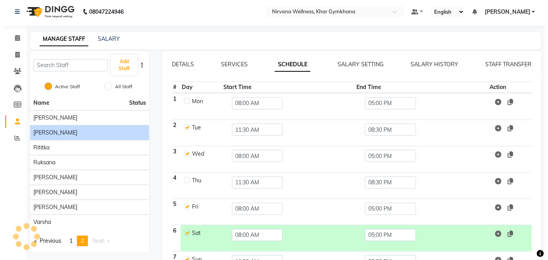
scroll to position [0, 0]
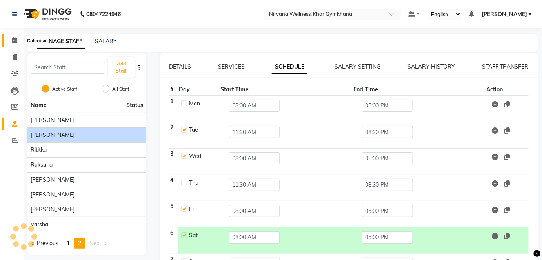
click at [15, 39] on icon at bounding box center [14, 40] width 5 height 6
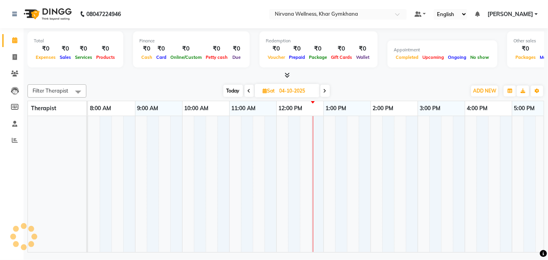
click at [233, 89] on span "Today" at bounding box center [233, 91] width 20 height 12
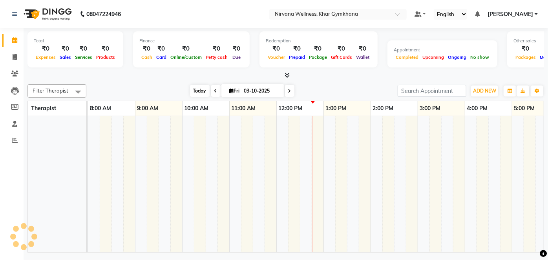
click at [195, 92] on span "Today" at bounding box center [200, 91] width 20 height 12
drag, startPoint x: 197, startPoint y: 97, endPoint x: 195, endPoint y: 91, distance: 6.0
click at [195, 94] on span "Today" at bounding box center [200, 91] width 20 height 12
click at [196, 90] on span "Today" at bounding box center [200, 91] width 20 height 12
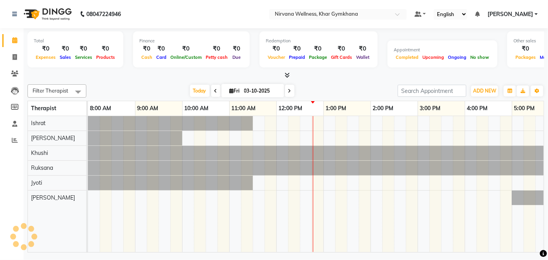
scroll to position [0, 114]
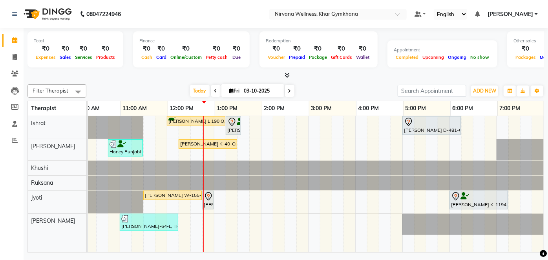
click at [345, 78] on div at bounding box center [285, 75] width 516 height 8
click at [288, 91] on icon at bounding box center [289, 91] width 3 height 5
type input "04-10-2025"
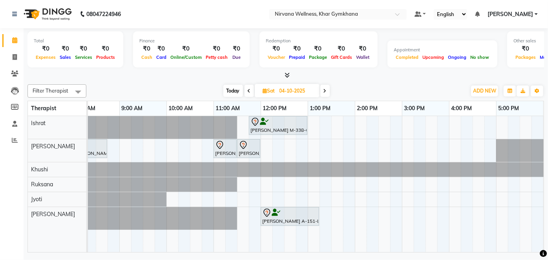
scroll to position [0, 0]
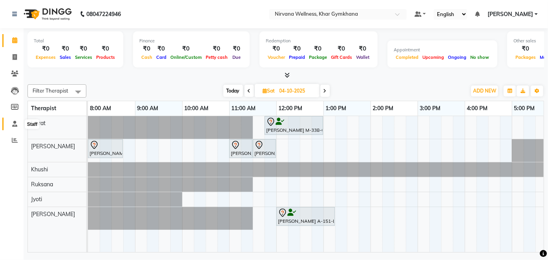
click at [11, 128] on span at bounding box center [15, 124] width 14 height 9
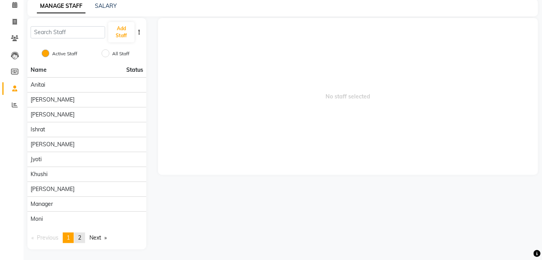
click at [81, 237] on span "2" at bounding box center [79, 237] width 3 height 7
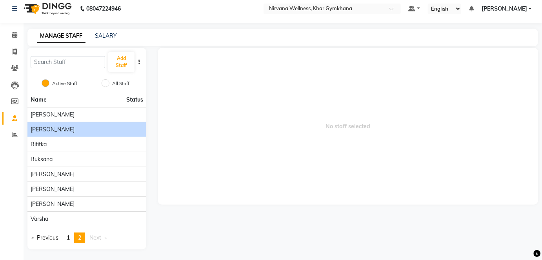
click at [63, 133] on div "[PERSON_NAME]" at bounding box center [87, 130] width 113 height 8
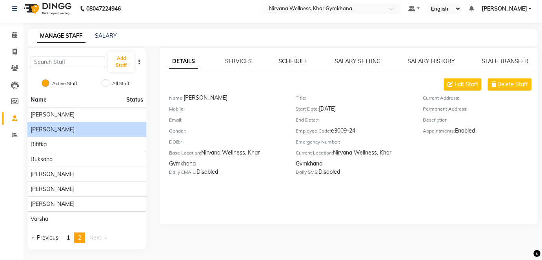
click at [290, 60] on link "SCHEDULE" at bounding box center [293, 61] width 29 height 7
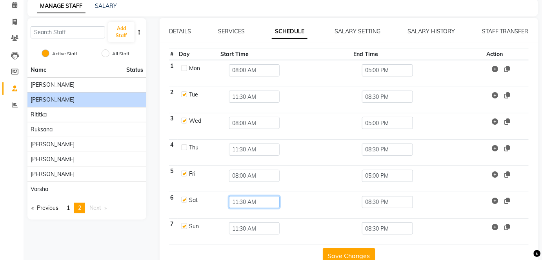
click at [253, 201] on input "11:30 AM" at bounding box center [254, 202] width 51 height 12
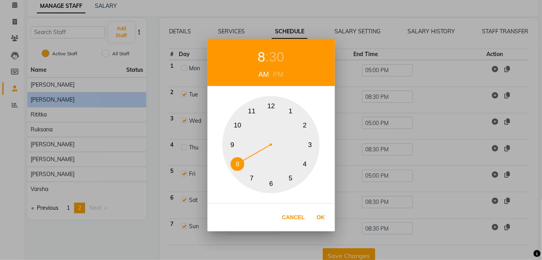
click at [243, 166] on button "8" at bounding box center [238, 164] width 14 height 14
drag, startPoint x: 273, startPoint y: 57, endPoint x: 274, endPoint y: 70, distance: 13.0
click at [272, 57] on div "30" at bounding box center [276, 57] width 15 height 21
click at [270, 106] on button "0" at bounding box center [272, 106] width 14 height 14
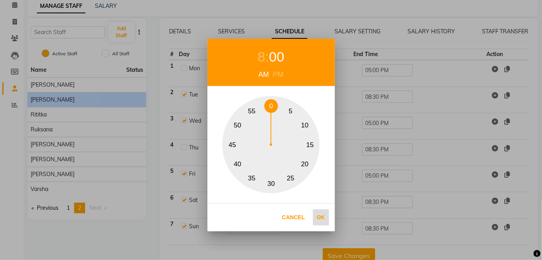
click at [324, 210] on button "Ok" at bounding box center [321, 218] width 16 height 16
type input "08:00 AM"
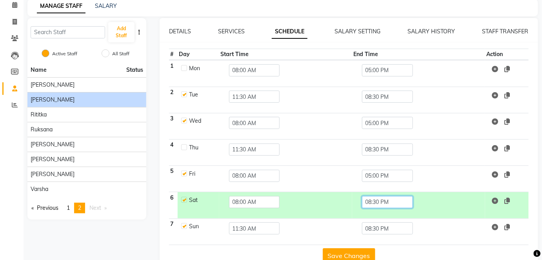
click at [380, 203] on input "08:30 PM" at bounding box center [387, 202] width 51 height 12
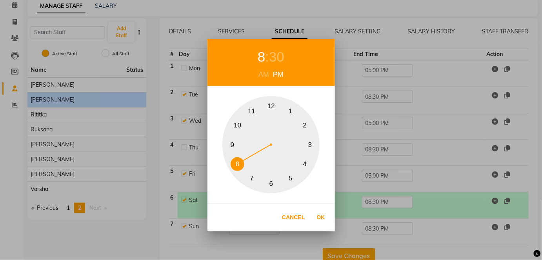
click at [293, 179] on button "5" at bounding box center [291, 179] width 14 height 14
click at [275, 58] on div "30" at bounding box center [276, 57] width 15 height 21
click at [275, 106] on button "0" at bounding box center [272, 106] width 14 height 14
click at [273, 106] on button "0" at bounding box center [272, 106] width 14 height 14
click at [272, 106] on button "0" at bounding box center [272, 106] width 14 height 14
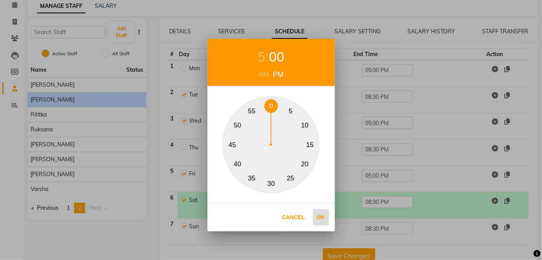
click at [323, 217] on button "Ok" at bounding box center [321, 218] width 16 height 16
type input "05:00 PM"
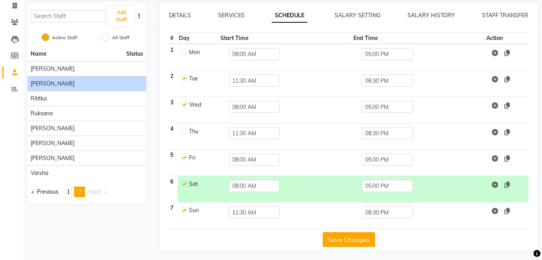
click at [350, 237] on button "Save Changes" at bounding box center [349, 239] width 53 height 15
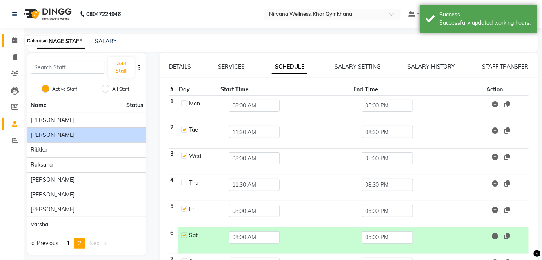
click at [16, 44] on span at bounding box center [15, 40] width 14 height 9
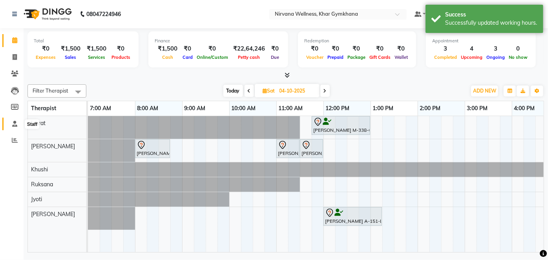
click at [13, 122] on icon at bounding box center [14, 124] width 5 height 6
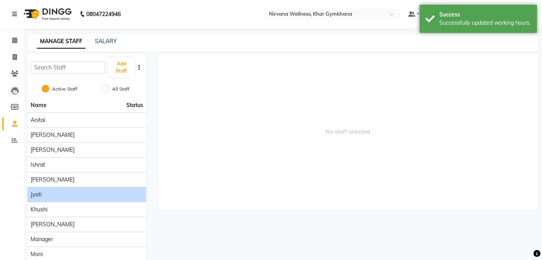
click at [71, 201] on li "Jyoti" at bounding box center [86, 194] width 119 height 15
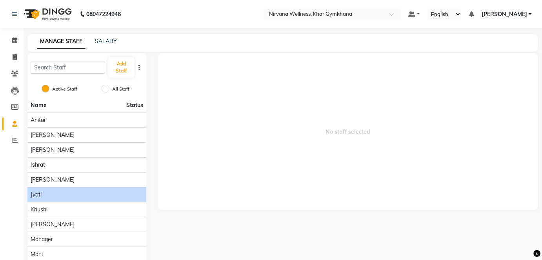
click at [71, 198] on li "Jyoti" at bounding box center [86, 194] width 119 height 15
click at [71, 197] on div "Jyoti" at bounding box center [87, 195] width 113 height 8
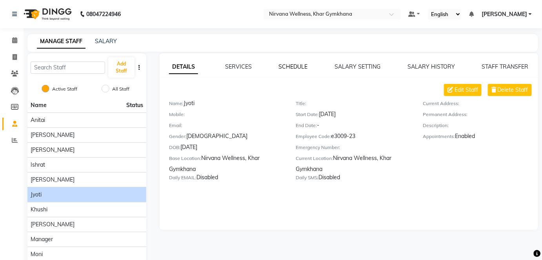
click at [288, 65] on link "SCHEDULE" at bounding box center [293, 66] width 29 height 7
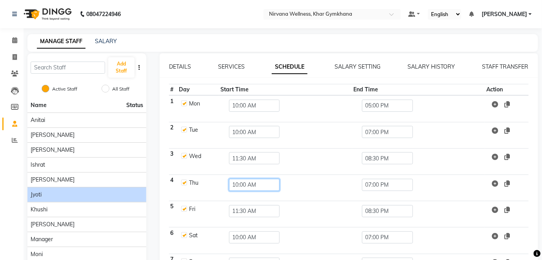
click at [244, 185] on input "10:00 AM" at bounding box center [254, 185] width 51 height 12
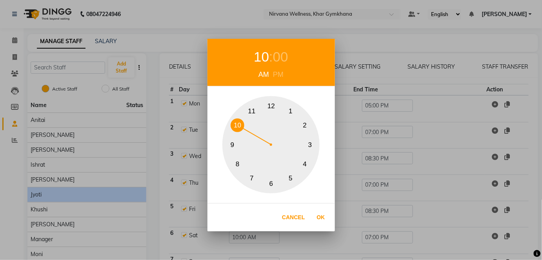
click at [369, 156] on div "10 : 00 AM PM 1 2 3 4 5 6 7 8 9 10 11 12 Cancel Ok" at bounding box center [271, 130] width 542 height 260
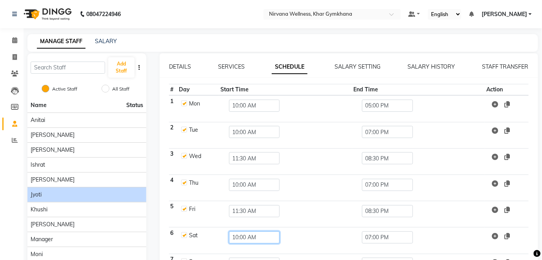
click at [251, 234] on input "10:00 AM" at bounding box center [254, 238] width 51 height 12
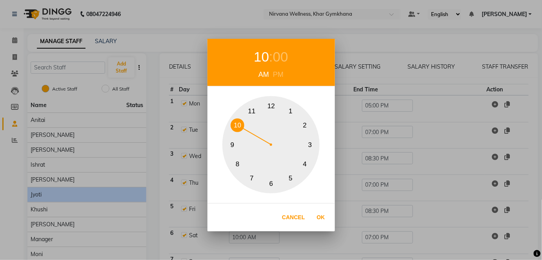
click at [257, 110] on button "11" at bounding box center [252, 111] width 14 height 14
drag, startPoint x: 276, startPoint y: 62, endPoint x: 278, endPoint y: 72, distance: 9.5
click at [276, 62] on div "00" at bounding box center [280, 57] width 15 height 21
click at [269, 182] on button "30" at bounding box center [272, 184] width 14 height 14
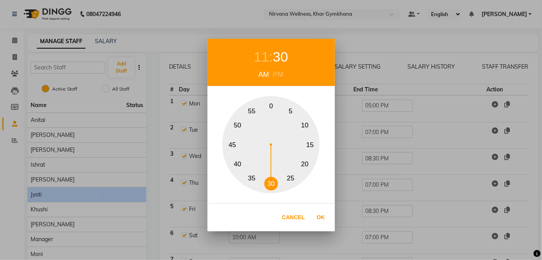
click at [270, 182] on button "30" at bounding box center [272, 184] width 14 height 14
click at [323, 221] on button "Ok" at bounding box center [321, 218] width 16 height 16
type input "11:30 AM"
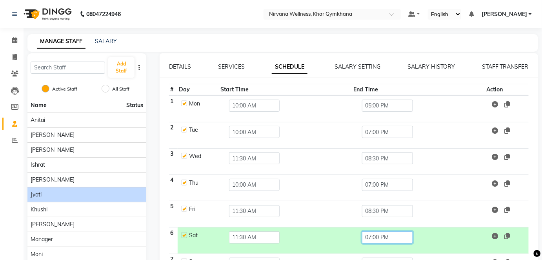
click at [394, 232] on input "07:00 PM" at bounding box center [387, 238] width 51 height 12
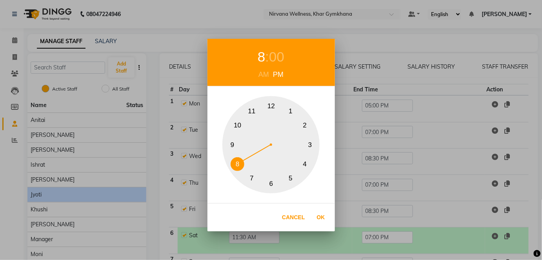
click at [236, 169] on button "8" at bounding box center [238, 164] width 14 height 14
click at [275, 60] on div "00" at bounding box center [276, 57] width 15 height 21
click at [266, 186] on button "30" at bounding box center [272, 184] width 14 height 14
click at [271, 183] on button "30" at bounding box center [272, 184] width 14 height 14
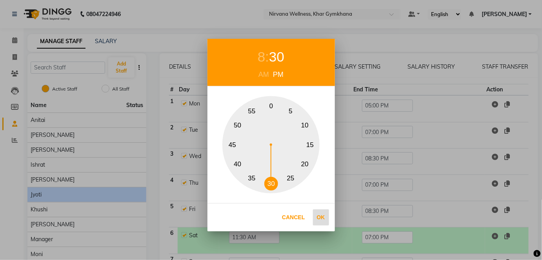
click at [321, 215] on button "Ok" at bounding box center [321, 218] width 16 height 16
type input "08:30 PM"
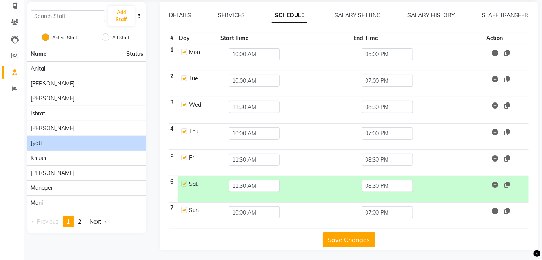
click at [332, 232] on button "Save Changes" at bounding box center [349, 239] width 53 height 15
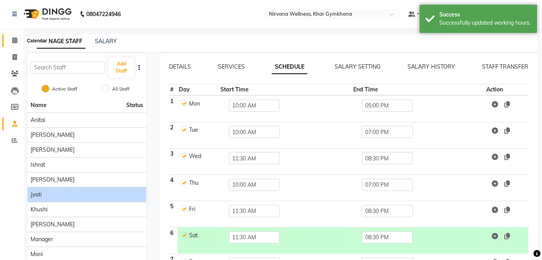
drag, startPoint x: 12, startPoint y: 38, endPoint x: 31, endPoint y: 45, distance: 20.6
click at [12, 38] on icon at bounding box center [14, 40] width 5 height 6
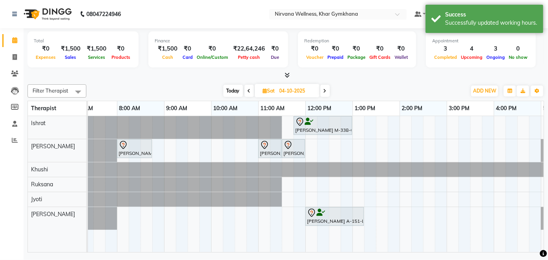
scroll to position [0, 14]
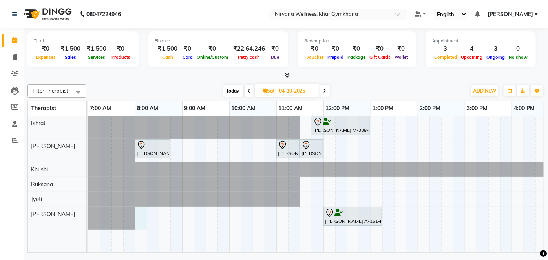
click at [138, 212] on div "Shubhangi Mehta M-338-O, 11:45 AM-01:00 PM, Swedish / Aroma / Deep tissue- 60 m…" at bounding box center [465, 184] width 754 height 136
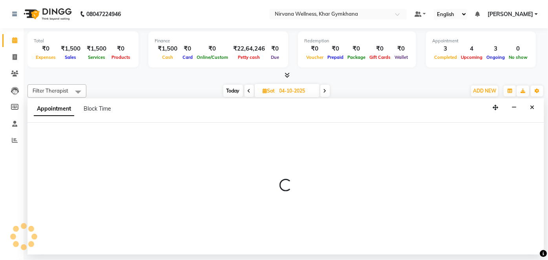
select select "79305"
select select "tentative"
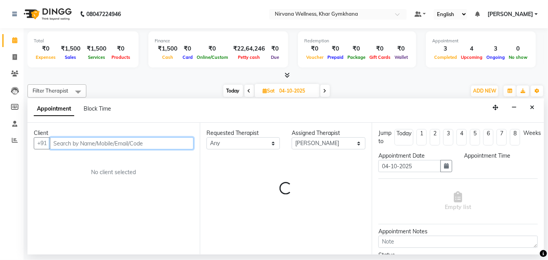
select select "480"
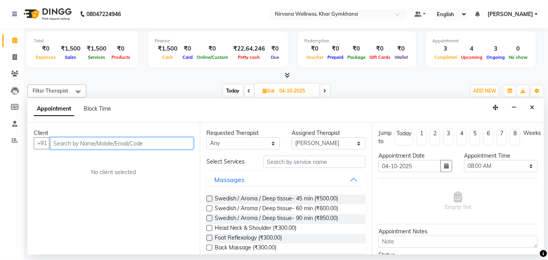
click at [135, 141] on input "text" at bounding box center [122, 143] width 144 height 12
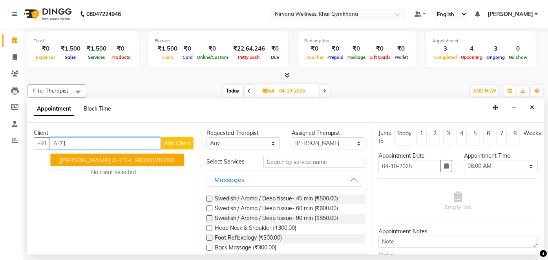
click at [117, 161] on span "Manju Ahuja A-71-L" at bounding box center [97, 160] width 74 height 8
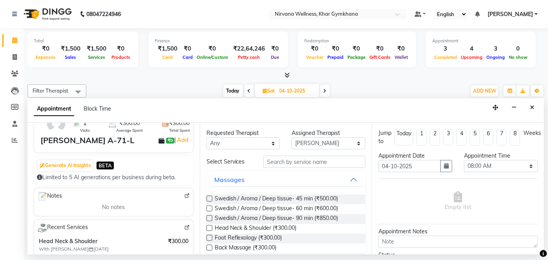
scroll to position [0, 0]
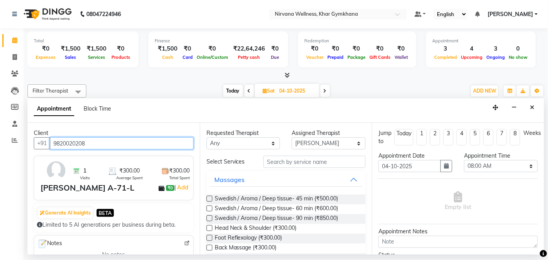
type input "9820020208"
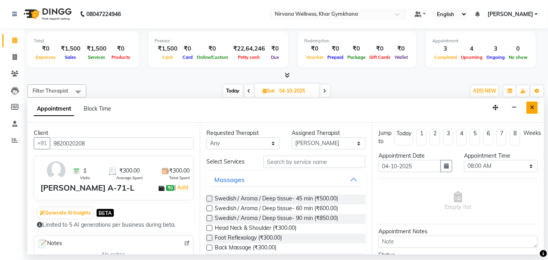
click at [536, 106] on button "Close" at bounding box center [531, 108] width 11 height 12
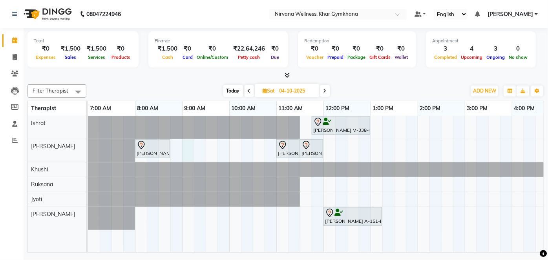
click at [190, 153] on div "Shubhangi Mehta M-338-O, 11:45 AM-01:00 PM, Swedish / Aroma / Deep tissue- 60 m…" at bounding box center [465, 184] width 754 height 136
select select "68038"
select select "540"
select select "tentative"
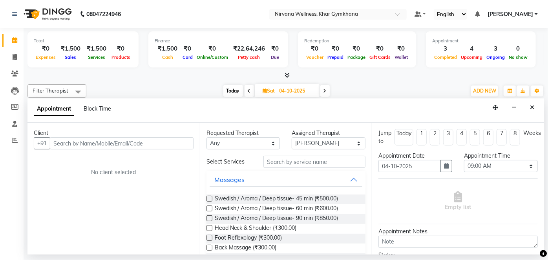
click at [149, 141] on input "text" at bounding box center [122, 143] width 144 height 12
click at [478, 166] on select "Select 08:00 AM 08:15 AM 08:30 AM 08:45 AM 09:00 AM 09:15 AM 09:30 AM 09:45 AM …" at bounding box center [501, 166] width 74 height 12
select select "570"
click at [464, 160] on select "Select 08:00 AM 08:15 AM 08:30 AM 08:45 AM 09:00 AM 09:15 AM 09:30 AM 09:45 AM …" at bounding box center [501, 166] width 74 height 12
click at [137, 143] on input "text" at bounding box center [122, 143] width 144 height 12
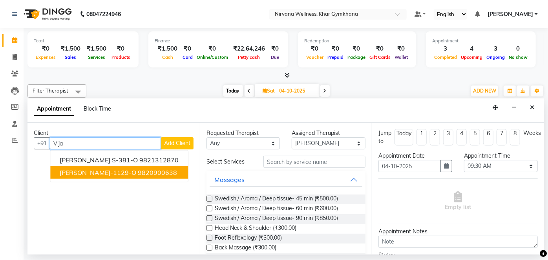
click at [138, 172] on ngb-highlight "9820900638" at bounding box center [157, 173] width 39 height 8
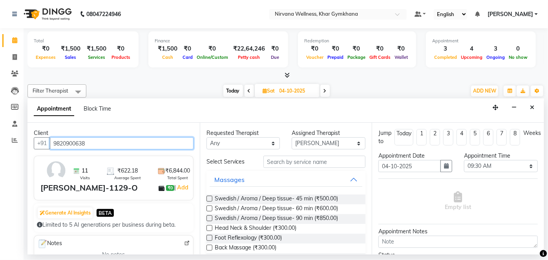
type input "9820900638"
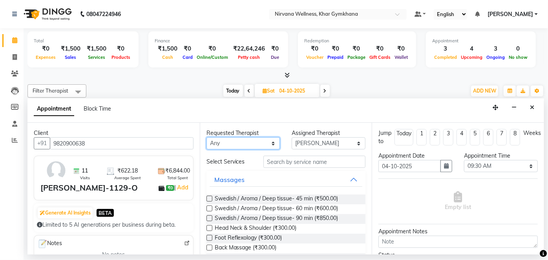
click at [256, 144] on select "Any Ishrat Jyoti Khushi Nilofar Ruksana Suhani" at bounding box center [243, 143] width 74 height 12
select select "68038"
click at [206, 137] on select "Any Ishrat Jyoti Khushi Nilofar Ruksana Suhani" at bounding box center [243, 143] width 74 height 12
click at [285, 208] on span "Swedish / Aroma / Deep tissue- 60 min (₹600.00)" at bounding box center [277, 209] width 124 height 10
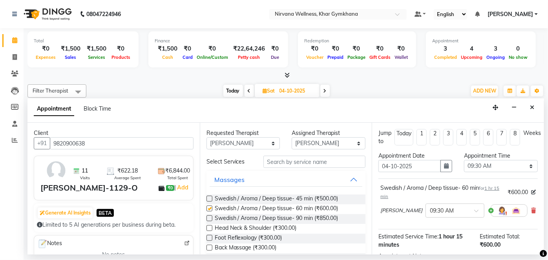
checkbox input "false"
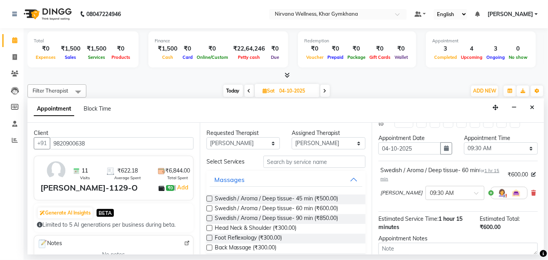
scroll to position [91, 0]
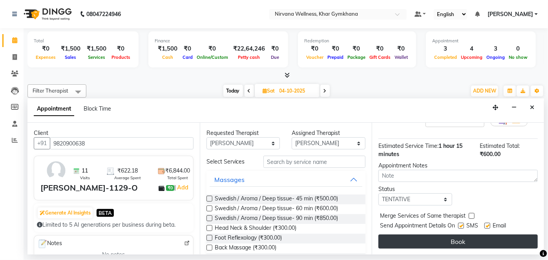
click at [413, 237] on button "Book" at bounding box center [457, 242] width 159 height 14
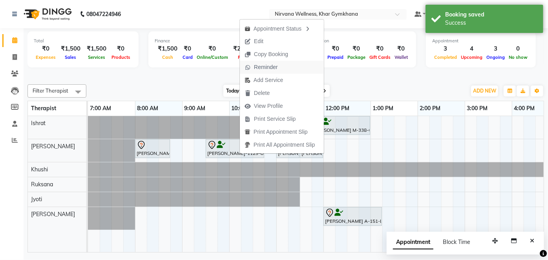
click at [264, 65] on span "Reminder" at bounding box center [266, 67] width 24 height 8
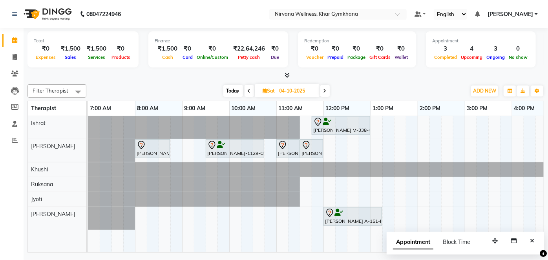
click at [229, 90] on span "Today" at bounding box center [233, 91] width 20 height 12
type input "03-10-2025"
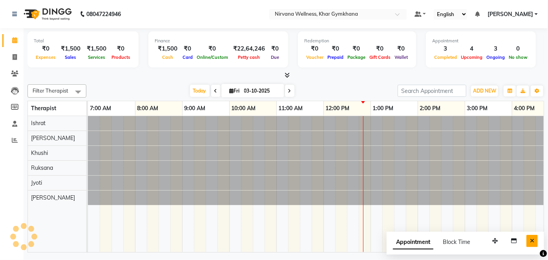
click at [535, 241] on button "Close" at bounding box center [531, 241] width 11 height 12
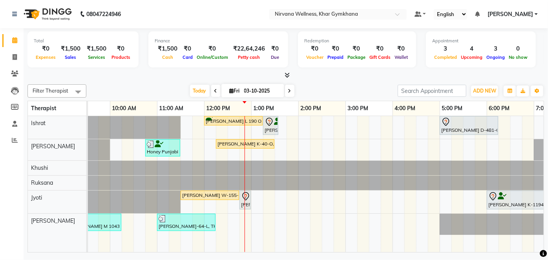
scroll to position [0, 163]
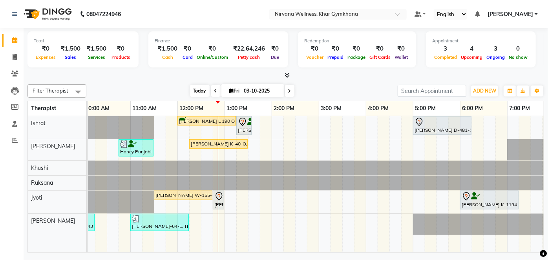
click at [200, 92] on span "Today" at bounding box center [200, 91] width 20 height 12
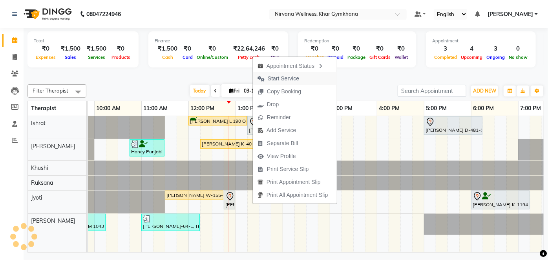
click at [272, 80] on span "Start Service" at bounding box center [283, 79] width 31 height 8
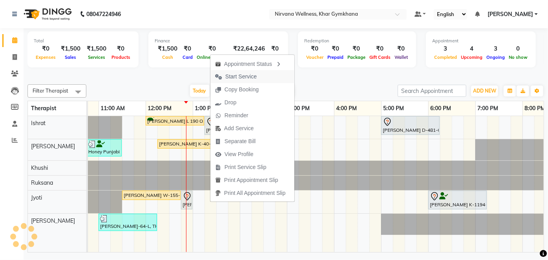
click at [228, 75] on span "Start Service" at bounding box center [240, 77] width 31 height 8
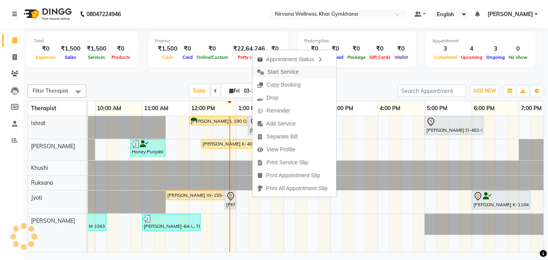
click at [272, 70] on span "Start Service" at bounding box center [282, 72] width 31 height 8
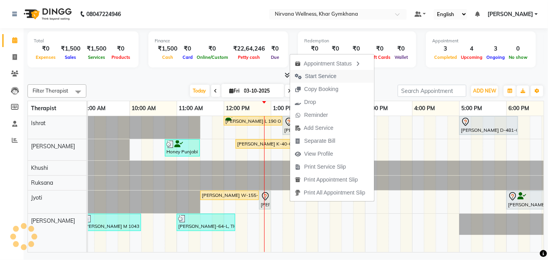
click at [311, 75] on span "Start Service" at bounding box center [320, 76] width 31 height 8
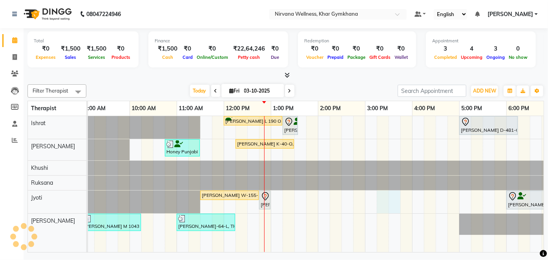
click at [388, 203] on div "Shina Lamba L 190 O, TK06, 12:00 PM-01:15 PM, Swedish / Aroma / Deep tissue- 60…" at bounding box center [365, 184] width 754 height 136
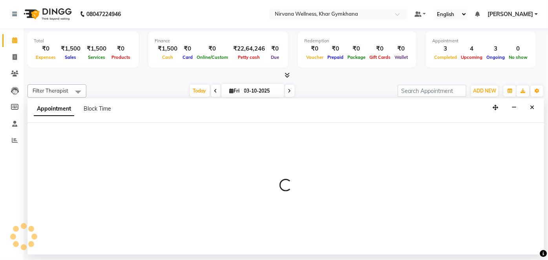
click at [533, 106] on icon "Close" at bounding box center [532, 107] width 4 height 5
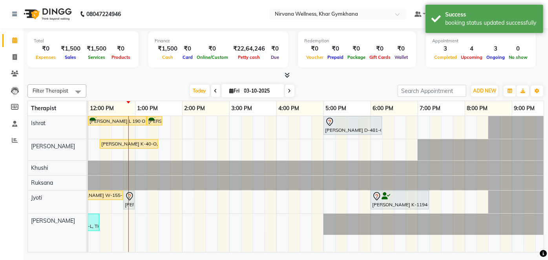
click at [356, 95] on div "Today Fri 03-10-2025" at bounding box center [241, 91] width 303 height 12
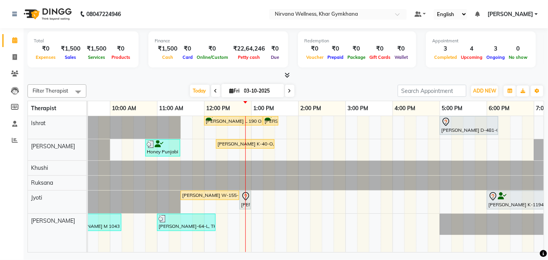
scroll to position [0, 117]
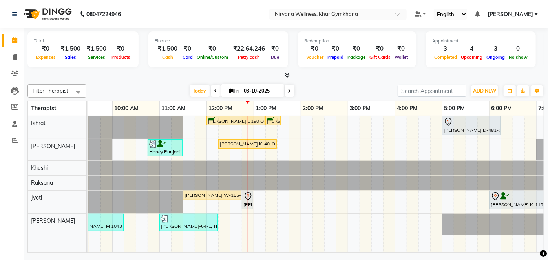
drag, startPoint x: 268, startPoint y: 238, endPoint x: 268, endPoint y: 248, distance: 10.2
click at [268, 248] on div "Shina Lamba L 190 O, TK06, 12:00 PM-01:15 PM, Swedish / Aroma / Deep tissue- 60…" at bounding box center [316, 184] width 456 height 136
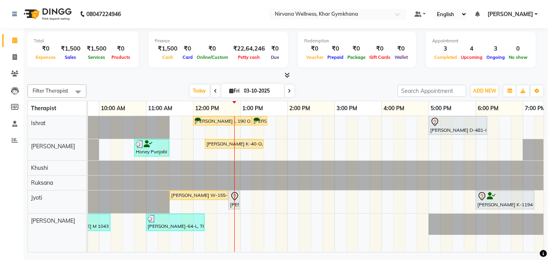
scroll to position [0, 121]
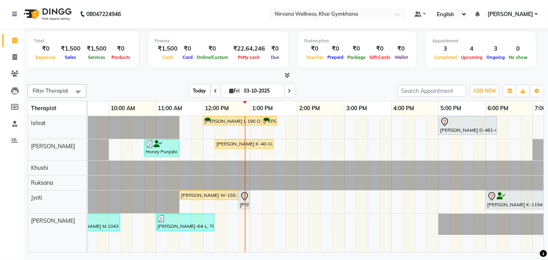
click at [196, 90] on span "Today" at bounding box center [200, 91] width 20 height 12
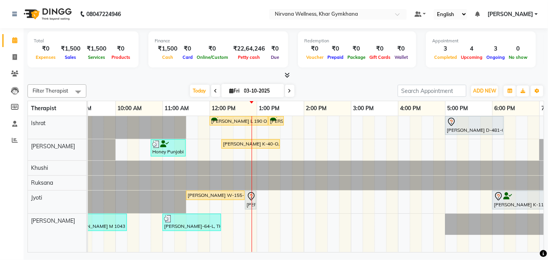
drag, startPoint x: 377, startPoint y: 252, endPoint x: 360, endPoint y: 253, distance: 16.9
click at [360, 253] on div "Total ₹0 Expenses ₹1,500 Sales ₹1,500 Services ₹0 Products Finance ₹1,500 Cash …" at bounding box center [286, 141] width 524 height 226
drag, startPoint x: 359, startPoint y: 252, endPoint x: 332, endPoint y: 248, distance: 27.4
click at [332, 248] on td "Shina Lamba L 190 O, TK06, 12:00 PM-01:15 PM, Swedish / Aroma / Deep tissue- 60…" at bounding box center [316, 184] width 456 height 137
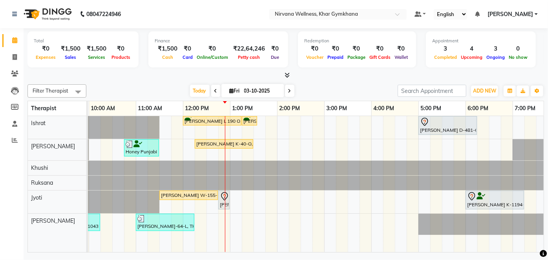
click at [363, 81] on div "Filter Therapist Select All Ishrat Jyoti [PERSON_NAME] [PERSON_NAME] [DATE] [DA…" at bounding box center [285, 167] width 516 height 172
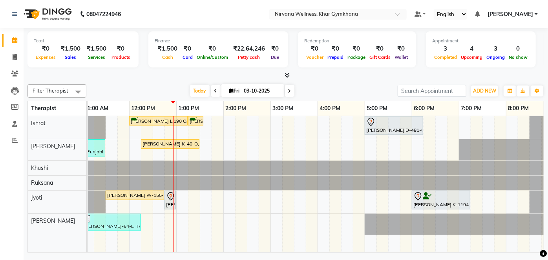
scroll to position [0, 209]
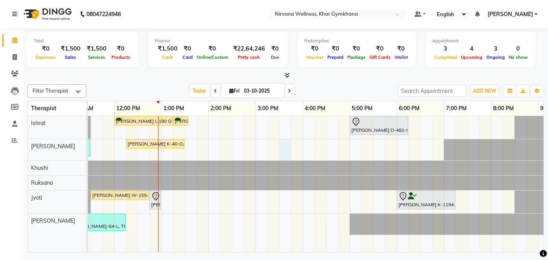
click at [286, 153] on div "Shina Lamba L 190 O, TK06, 12:00 PM-01:15 PM, Swedish / Aroma / Deep tissue- 60…" at bounding box center [256, 184] width 754 height 136
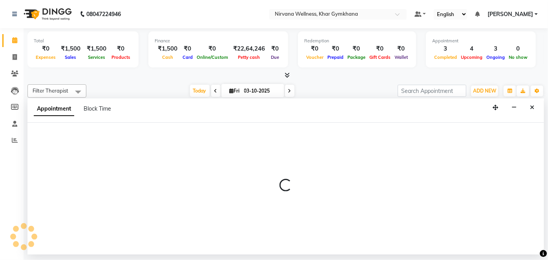
select select "68038"
select select "tentative"
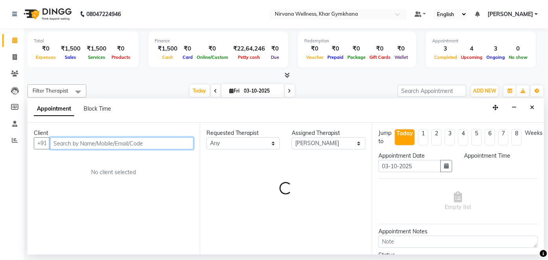
select select "930"
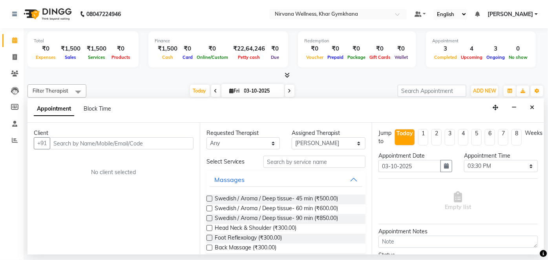
click at [531, 107] on icon "Close" at bounding box center [532, 107] width 4 height 5
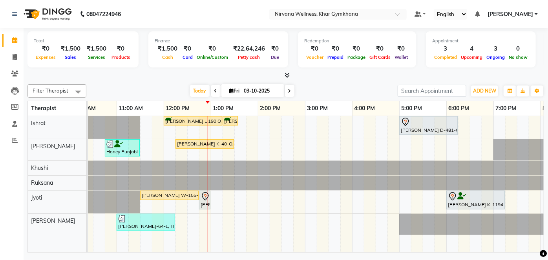
scroll to position [0, 159]
click at [358, 151] on div "Shina Lamba L 190 O, TK06, 12:00 PM-01:15 PM, Swedish / Aroma / Deep tissue- 60…" at bounding box center [306, 184] width 754 height 136
select select "68038"
select select "960"
select select "tentative"
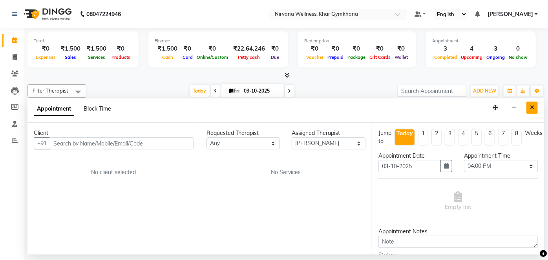
click at [531, 112] on button "Close" at bounding box center [531, 108] width 11 height 12
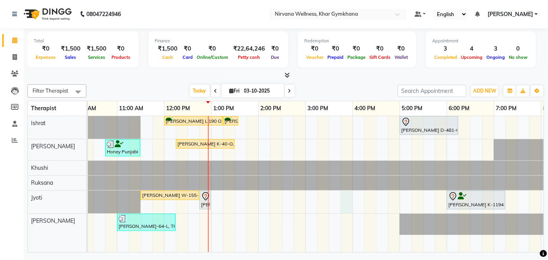
click at [351, 201] on div "Shina Lamba L 190 O, TK06, 12:00 PM-01:15 PM, Swedish / Aroma / Deep tissue- 60…" at bounding box center [306, 184] width 754 height 136
select select "78895"
select select "945"
select select "tentative"
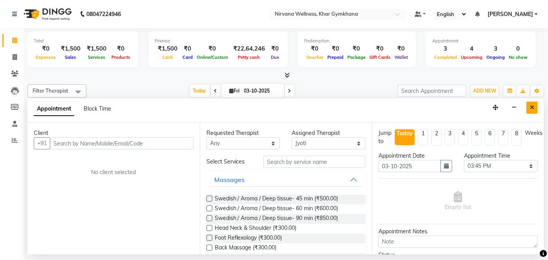
click at [536, 107] on button "Close" at bounding box center [531, 108] width 11 height 12
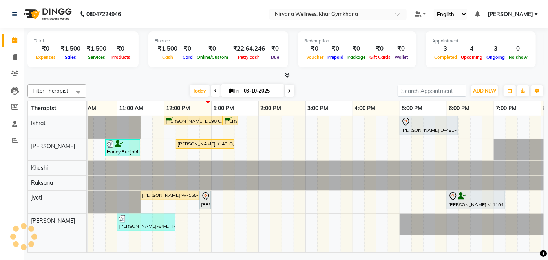
click at [360, 197] on div "Shina Lamba L 190 O, TK06, 12:00 PM-01:15 PM, Swedish / Aroma / Deep tissue- 60…" at bounding box center [306, 184] width 754 height 136
select select "78895"
select select "tentative"
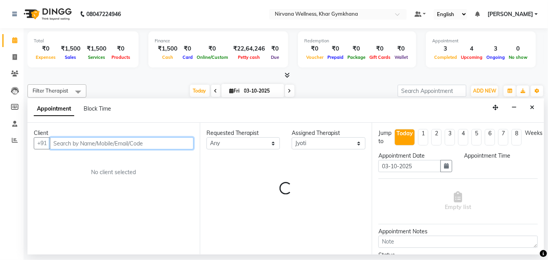
select select "960"
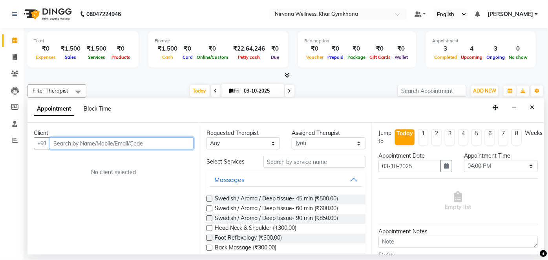
click at [98, 137] on input "text" at bounding box center [122, 143] width 144 height 12
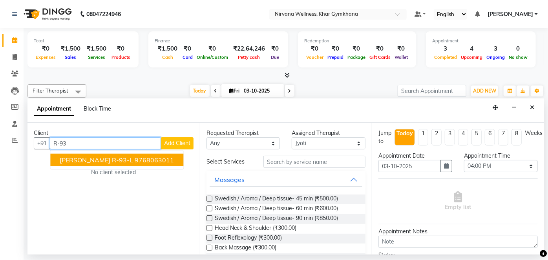
click at [124, 159] on span "[PERSON_NAME] R-93-L" at bounding box center [96, 160] width 73 height 8
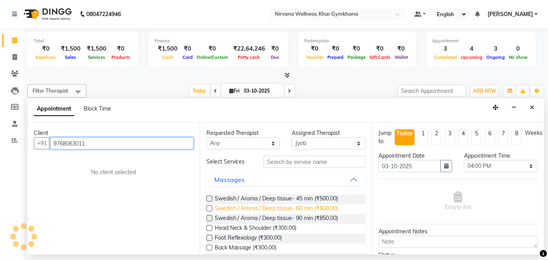
type input "9768063011"
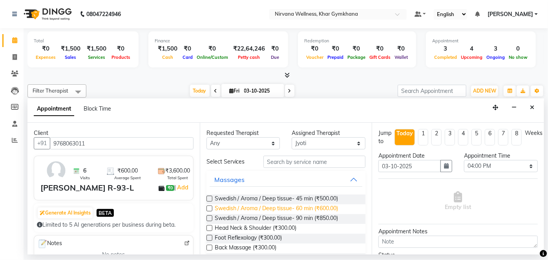
click at [276, 210] on span "Swedish / Aroma / Deep tissue- 60 min (₹600.00)" at bounding box center [277, 209] width 124 height 10
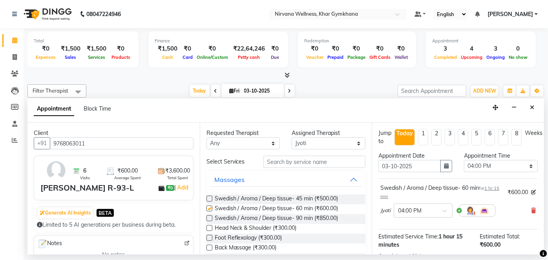
checkbox input "false"
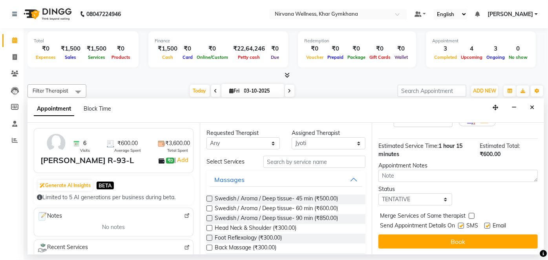
scroll to position [107, 0]
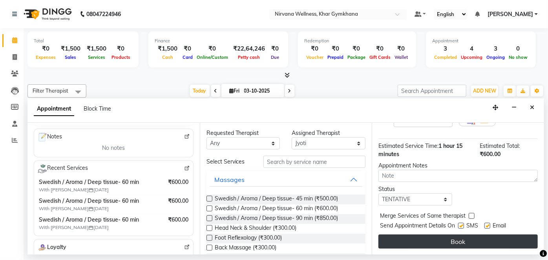
click at [474, 237] on button "Book" at bounding box center [457, 242] width 159 height 14
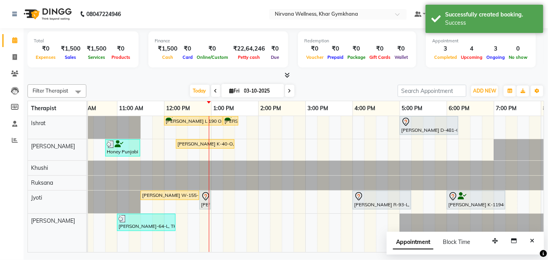
click at [527, 243] on button "Close" at bounding box center [531, 241] width 11 height 12
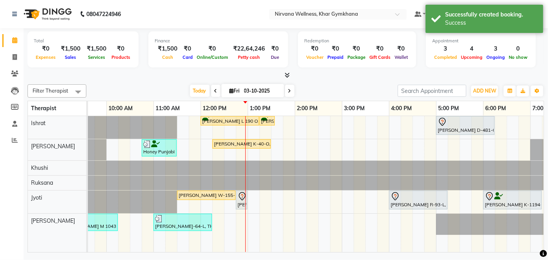
scroll to position [0, 108]
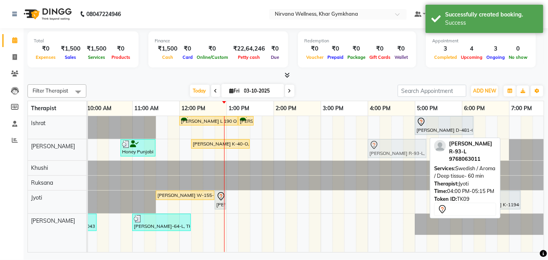
drag, startPoint x: 397, startPoint y: 206, endPoint x: 400, endPoint y: 152, distance: 54.3
click at [400, 152] on tbody "Shina Lamba L 190 O, TK06, 12:00 PM-01:15 PM, Swedish / Aroma / Deep tissue- 60…" at bounding box center [321, 175] width 754 height 119
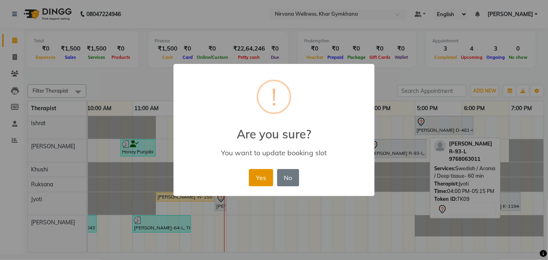
click at [264, 179] on button "Yes" at bounding box center [261, 177] width 24 height 17
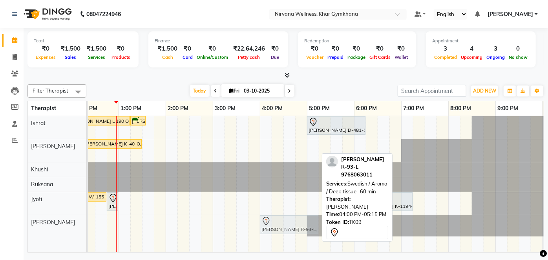
drag, startPoint x: 285, startPoint y: 151, endPoint x: 279, endPoint y: 219, distance: 68.9
click at [279, 220] on tbody "Shina Lamba L 190 O, TK06, 12:00 PM-01:15 PM, Swedish / Aroma / Deep tissue- 60…" at bounding box center [213, 176] width 754 height 120
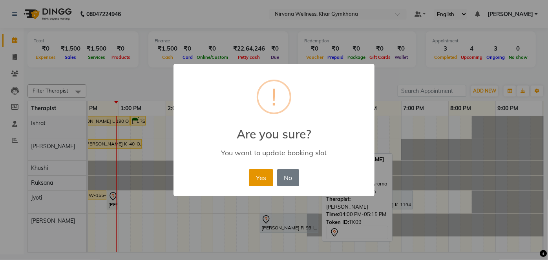
click at [266, 179] on button "Yes" at bounding box center [261, 177] width 24 height 17
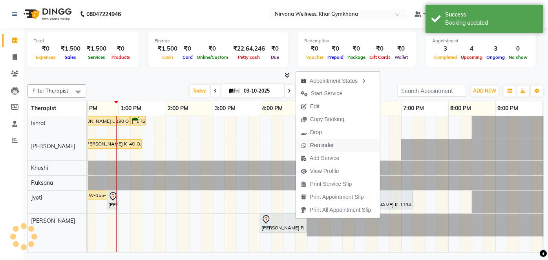
click at [320, 151] on span "Reminder" at bounding box center [317, 145] width 43 height 13
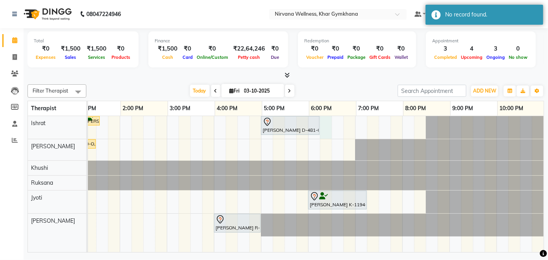
click at [323, 129] on div "Shina Lamba L 190 O, TK06, 12:00 PM-01:15 PM, Swedish / Aroma / Deep tissue- 60…" at bounding box center [167, 184] width 754 height 136
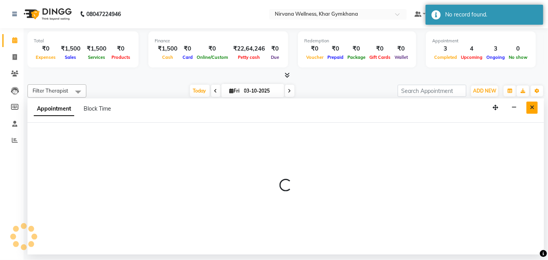
click at [529, 111] on button "Close" at bounding box center [531, 108] width 11 height 12
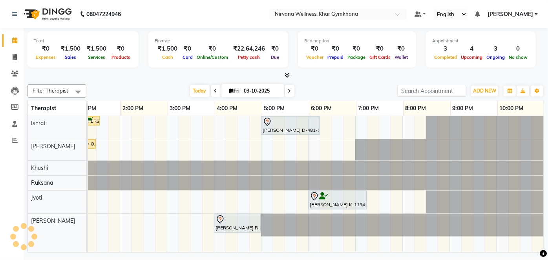
click at [316, 127] on div "Shina Lamba L 190 O, TK06, 12:00 PM-01:15 PM, Swedish / Aroma / Deep tissue- 60…" at bounding box center [167, 184] width 754 height 136
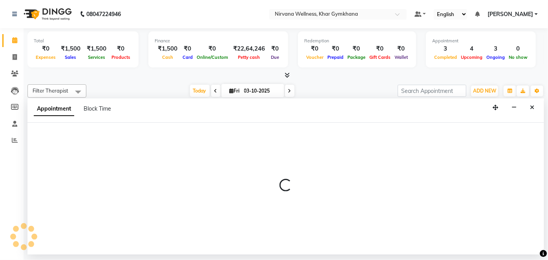
select select "1095"
select select "tentative"
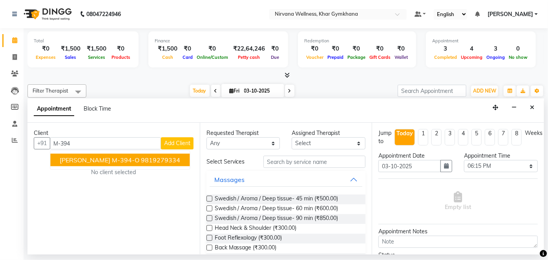
click at [109, 158] on span "[PERSON_NAME] M-394-O" at bounding box center [100, 160] width 80 height 8
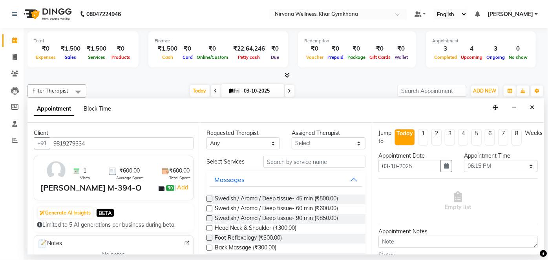
type input "9819279334"
click at [248, 144] on select "Any" at bounding box center [243, 143] width 74 height 12
click at [248, 141] on select "Any" at bounding box center [243, 143] width 74 height 12
click at [349, 144] on select "Select" at bounding box center [329, 143] width 74 height 12
click at [214, 106] on div "Appointment Block Time" at bounding box center [285, 111] width 516 height 24
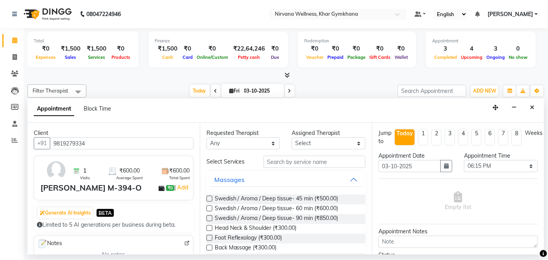
drag, startPoint x: 240, startPoint y: 154, endPoint x: 239, endPoint y: 146, distance: 7.5
click at [240, 152] on div "Requested Therapist Any Assigned Therapist Select Select Services Massages Swed…" at bounding box center [286, 189] width 172 height 132
click at [237, 142] on select "Any" at bounding box center [243, 143] width 74 height 12
click at [206, 137] on select "Any" at bounding box center [243, 143] width 74 height 12
click at [241, 156] on div "Select Services" at bounding box center [286, 162] width 171 height 12
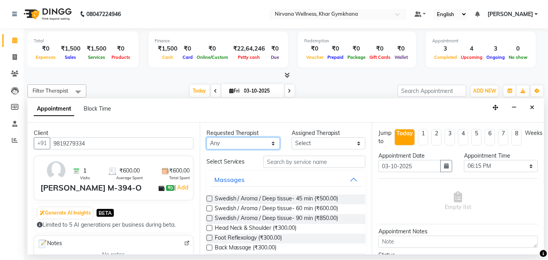
click at [243, 144] on select "Any" at bounding box center [243, 143] width 74 height 12
click at [529, 111] on button "Close" at bounding box center [531, 108] width 11 height 12
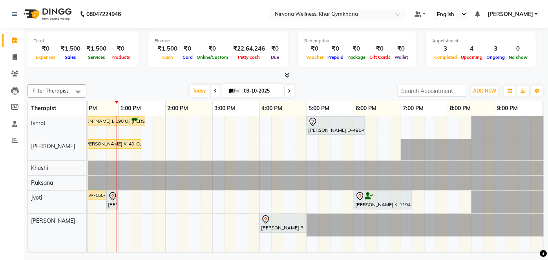
scroll to position [0, 206]
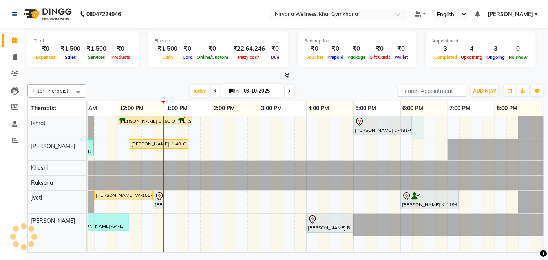
click at [418, 127] on div "Shina Lamba L 190 O, TK06, 12:00 PM-01:15 PM, Swedish / Aroma / Deep tissue- 60…" at bounding box center [259, 184] width 754 height 136
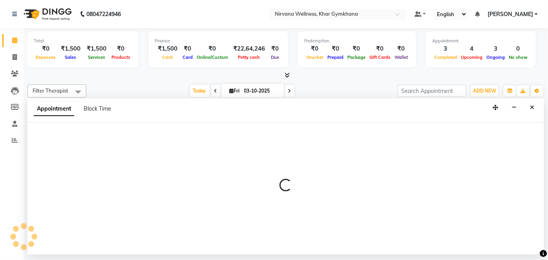
select select "67021"
select select "1095"
select select "tentative"
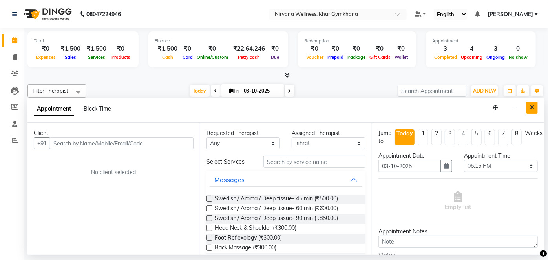
click at [535, 110] on button "Close" at bounding box center [531, 108] width 11 height 12
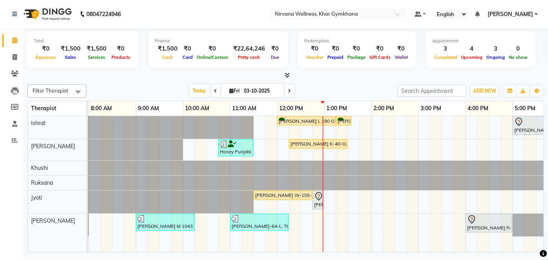
scroll to position [0, 113]
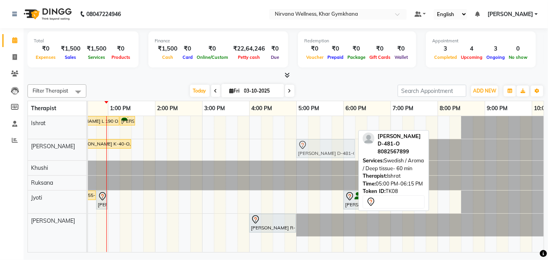
drag, startPoint x: 333, startPoint y: 125, endPoint x: 336, endPoint y: 155, distance: 30.4
click at [336, 155] on tbody "Shina Lamba L 190 O, TK06, 12:00 PM-01:15 PM, Swedish / Aroma / Deep tissue- 60…" at bounding box center [202, 176] width 754 height 120
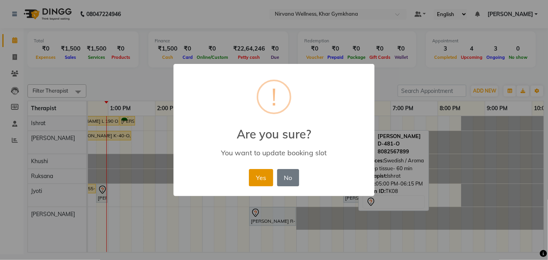
click at [259, 178] on button "Yes" at bounding box center [261, 177] width 24 height 17
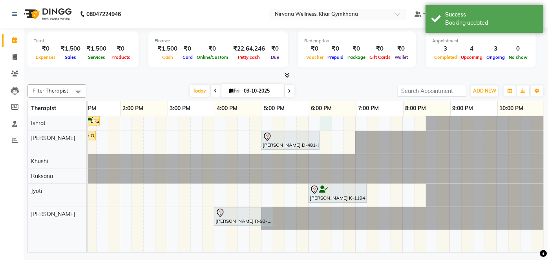
click at [317, 122] on div "Shina Lamba L 190 O, TK06, 12:00 PM-01:15 PM, Swedish / Aroma / Deep tissue- 60…" at bounding box center [167, 184] width 754 height 136
select select "67021"
select select "1095"
select select "tentative"
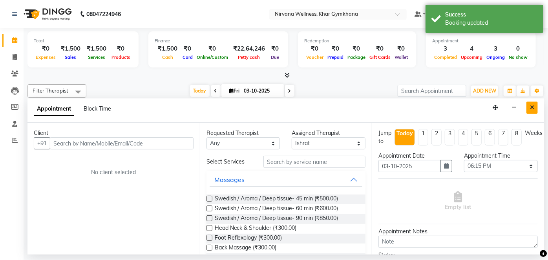
click at [530, 108] on icon "Close" at bounding box center [532, 107] width 4 height 5
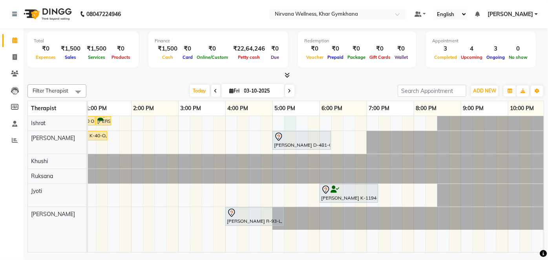
click at [292, 126] on div "Shina Lamba L 190 O, TK06, 12:00 PM-01:15 PM, Swedish / Aroma / Deep tissue- 60…" at bounding box center [178, 184] width 754 height 136
select select "67021"
select select "1035"
select select "tentative"
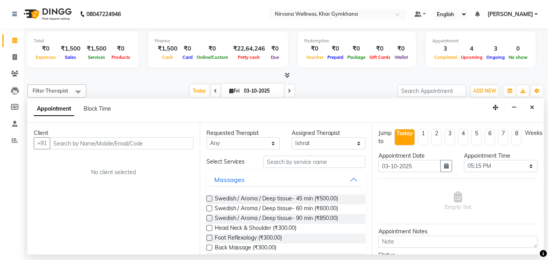
click at [149, 142] on input "text" at bounding box center [122, 143] width 144 height 12
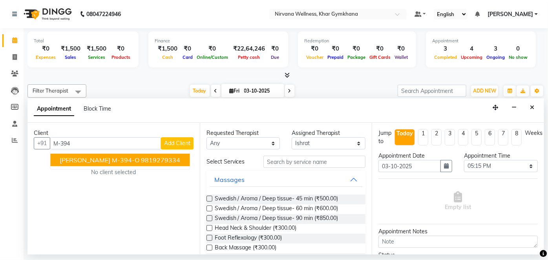
click at [159, 158] on ngb-highlight "9819279334" at bounding box center [160, 160] width 39 height 8
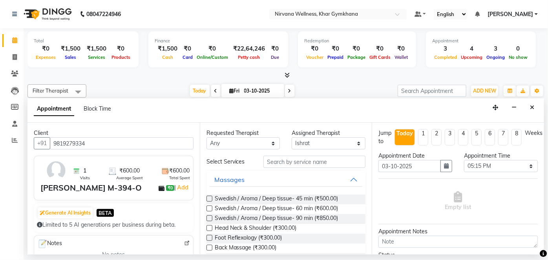
type input "9819279334"
click at [484, 168] on select "Select 08:00 AM 08:15 AM 08:30 AM 08:45 AM 09:00 AM 09:15 AM 09:30 AM 09:45 AM …" at bounding box center [501, 166] width 74 height 12
select select "1095"
click at [464, 160] on select "Select 08:00 AM 08:15 AM 08:30 AM 08:45 AM 09:00 AM 09:15 AM 09:30 AM 09:45 AM …" at bounding box center [501, 166] width 74 height 12
click at [247, 143] on select "Any Ishrat Jyoti Khushi Nilofar Ruksana Suhani" at bounding box center [243, 143] width 74 height 12
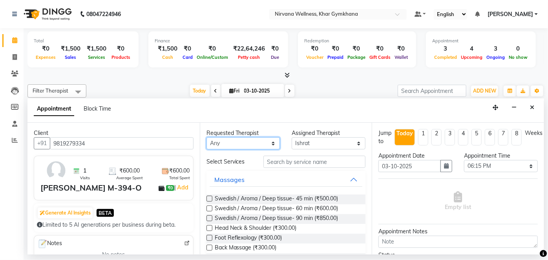
select select "67021"
click at [206, 137] on select "Any Ishrat Jyoti Khushi Nilofar Ruksana Suhani" at bounding box center [243, 143] width 74 height 12
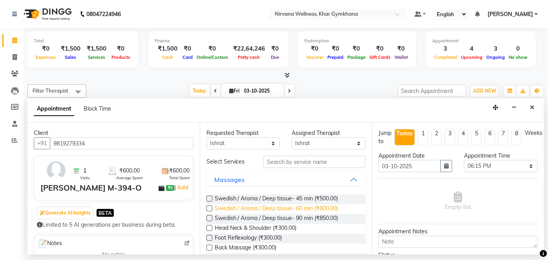
click at [311, 206] on span "Swedish / Aroma / Deep tissue- 60 min (₹600.00)" at bounding box center [277, 209] width 124 height 10
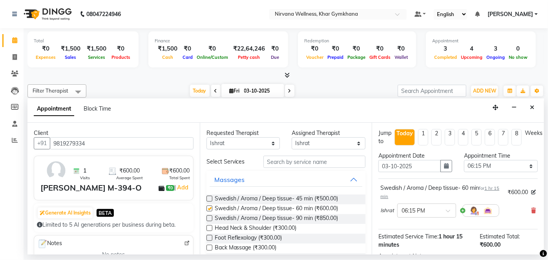
checkbox input "false"
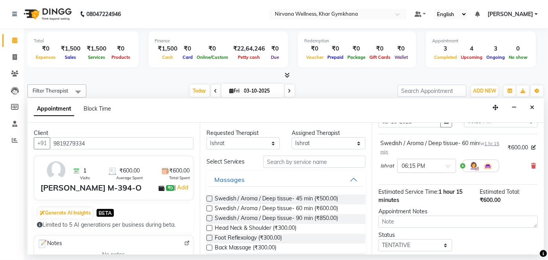
scroll to position [91, 0]
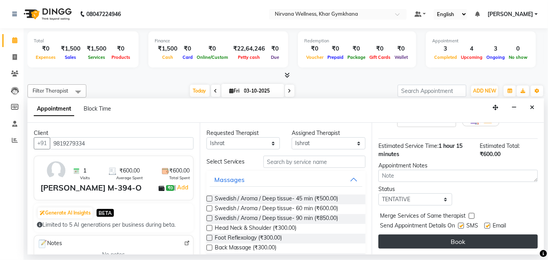
click at [472, 233] on div "Jump to Today 1 2 3 4 5 6 7 8 Weeks Appointment Date 03-10-2025 Appointment Tim…" at bounding box center [458, 189] width 172 height 132
click at [471, 235] on button "Book" at bounding box center [457, 242] width 159 height 14
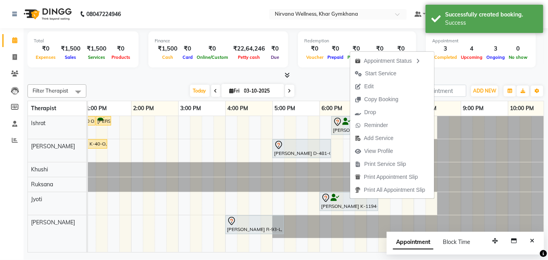
click at [303, 90] on div "Today Fri 03-10-2025" at bounding box center [241, 91] width 303 height 12
click at [363, 124] on span "Reminder" at bounding box center [373, 125] width 24 height 8
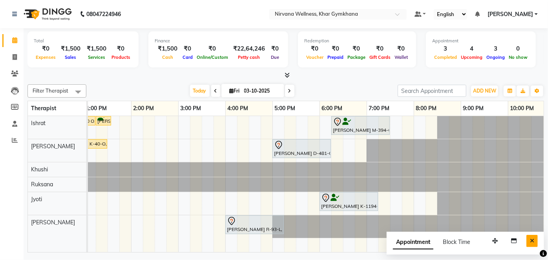
click at [530, 241] on icon "Close" at bounding box center [532, 240] width 4 height 5
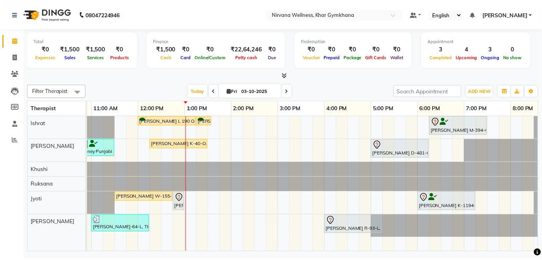
scroll to position [0, 157]
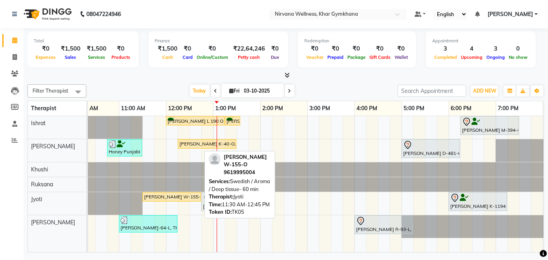
click at [165, 195] on div "[PERSON_NAME] W-155-O, TK05, 11:30 AM-12:45 PM, Swedish / Aroma / Deep tissue- …" at bounding box center [171, 196] width 57 height 7
click at [191, 197] on div "[PERSON_NAME] W-155-O, TK05, 11:30 AM-12:45 PM, Swedish / Aroma / Deep tissue- …" at bounding box center [171, 196] width 57 height 7
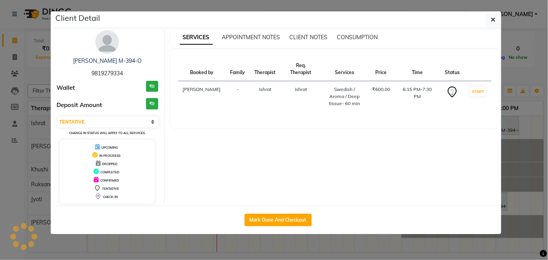
select select "select"
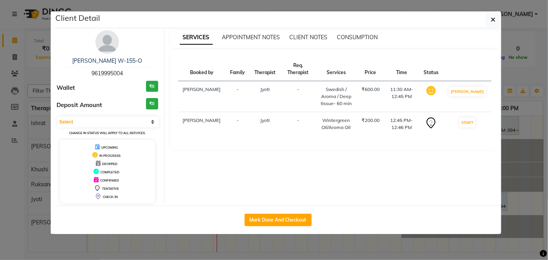
drag, startPoint x: 323, startPoint y: 220, endPoint x: 318, endPoint y: 220, distance: 5.1
click at [321, 220] on div "Mark Done And Checkout" at bounding box center [278, 220] width 447 height 29
click at [281, 220] on button "Mark Done And Checkout" at bounding box center [278, 220] width 67 height 13
select select "6844"
select select "service"
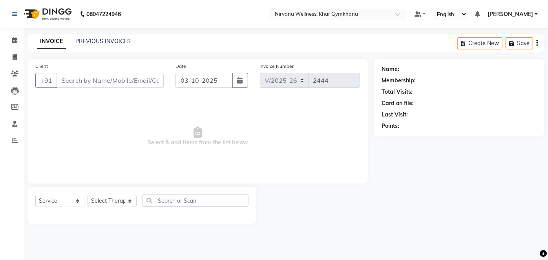
select select "3"
type input "9619995004"
select select "78895"
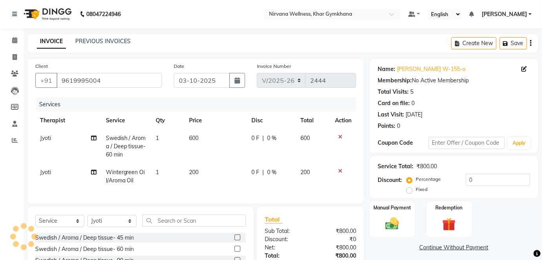
click at [393, 221] on img at bounding box center [392, 224] width 22 height 16
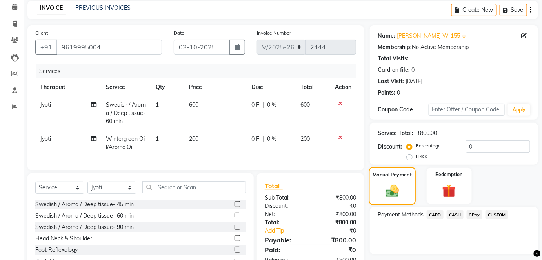
scroll to position [79, 0]
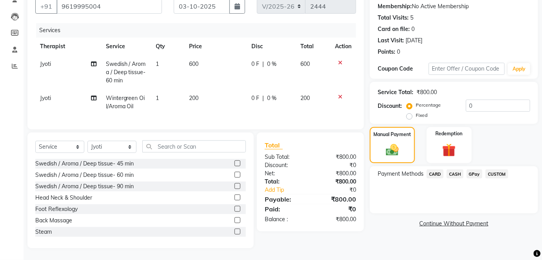
click at [457, 170] on span "CASH" at bounding box center [455, 174] width 17 height 9
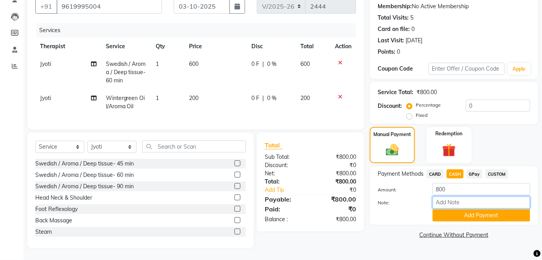
click at [447, 199] on input "Note:" at bounding box center [482, 203] width 98 height 12
paste input "HL0002762/63"
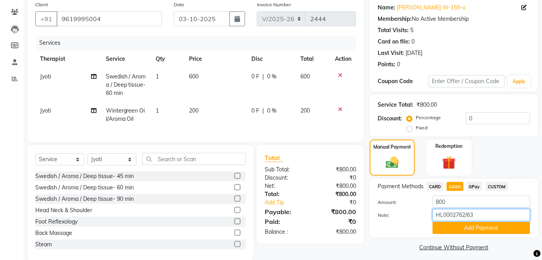
scroll to position [71, 0]
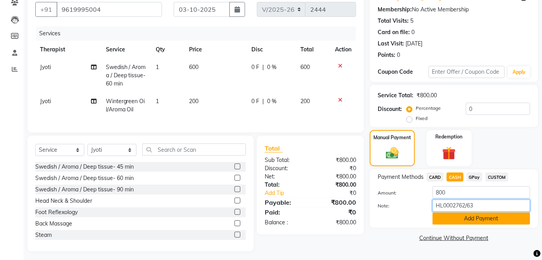
type input "HL0002762/63"
click at [474, 222] on button "Add Payment" at bounding box center [482, 219] width 98 height 12
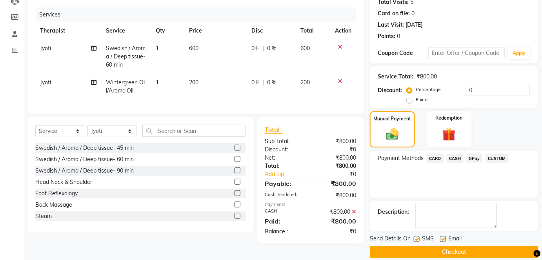
scroll to position [99, 0]
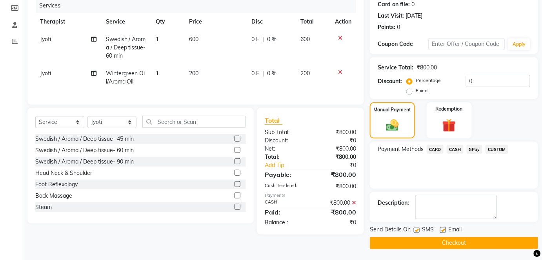
click at [464, 243] on button "Checkout" at bounding box center [454, 243] width 168 height 12
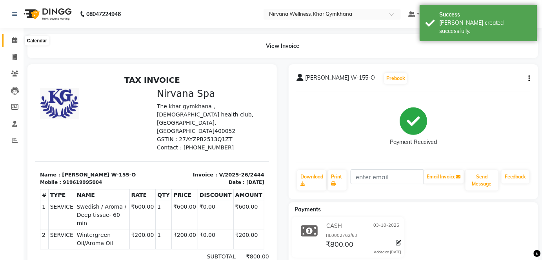
click at [14, 39] on icon at bounding box center [14, 40] width 5 height 6
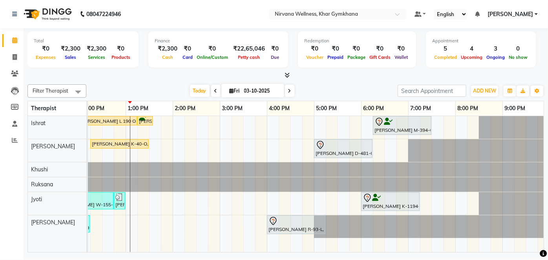
scroll to position [0, 247]
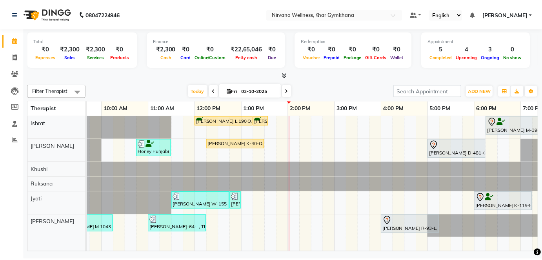
scroll to position [0, 119]
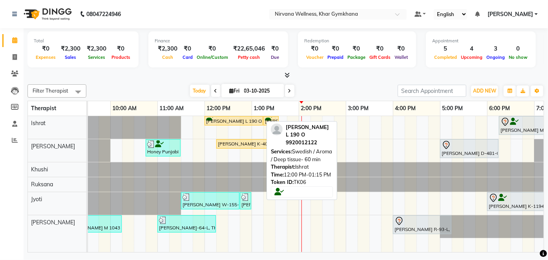
click at [217, 122] on div "[PERSON_NAME] L 190 O, TK06, 12:00 PM-01:15 PM, Swedish / Aroma / Deep tissue- …" at bounding box center [233, 120] width 57 height 7
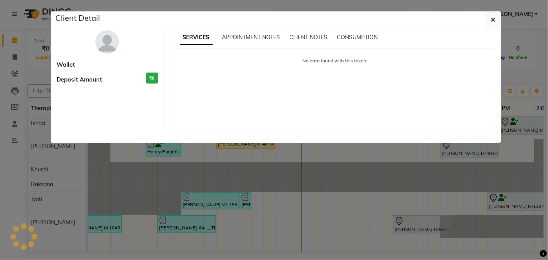
select select "1"
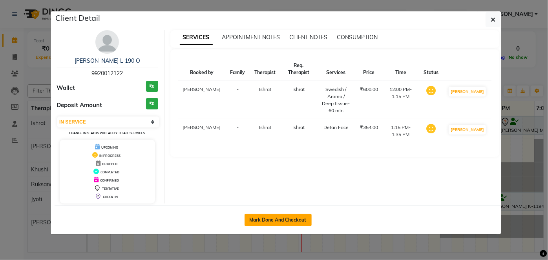
click at [294, 217] on button "Mark Done And Checkout" at bounding box center [278, 220] width 67 height 13
select select "service"
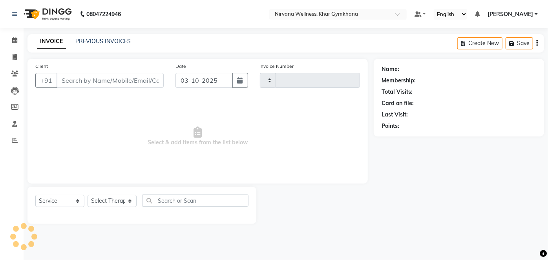
type input "2445"
select select "6844"
type input "9920012122"
select select "67021"
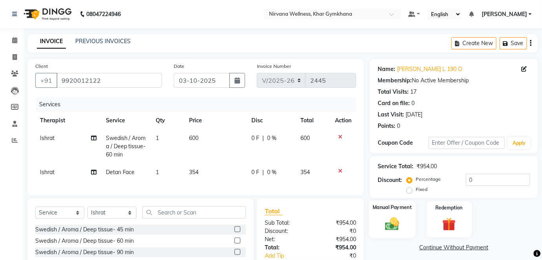
click at [399, 216] on img at bounding box center [392, 224] width 23 height 16
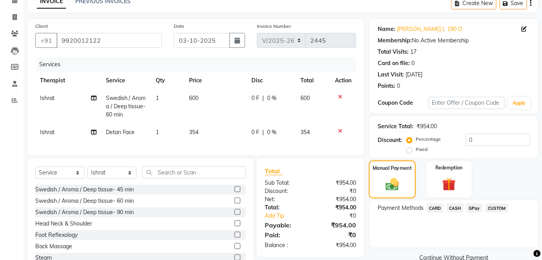
scroll to position [71, 0]
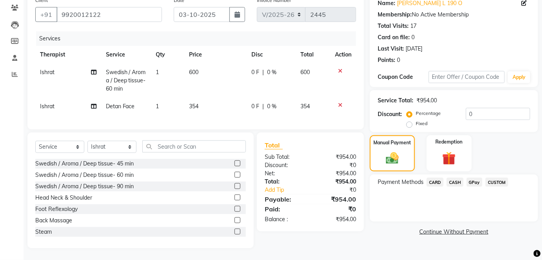
click at [454, 178] on span "CASH" at bounding box center [455, 182] width 17 height 9
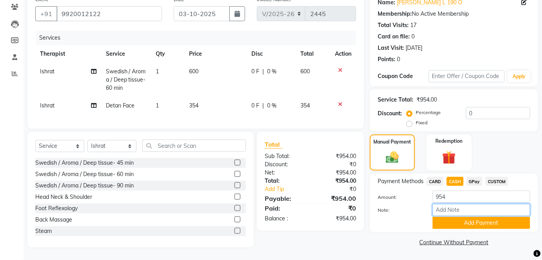
click at [445, 207] on input "Note:" at bounding box center [482, 210] width 98 height 12
paste input "HL0002764"
type input "HL0002764"
click at [460, 217] on button "Add Payment" at bounding box center [482, 223] width 98 height 12
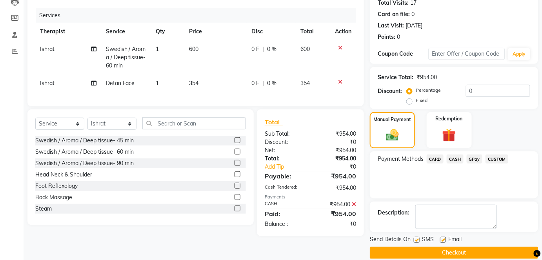
scroll to position [99, 0]
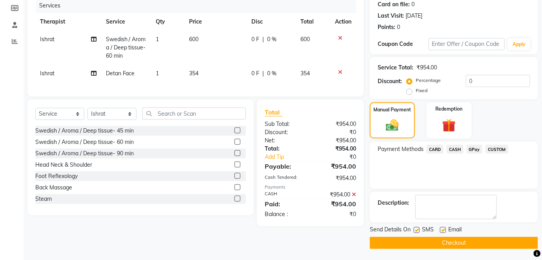
click at [460, 238] on button "Checkout" at bounding box center [454, 243] width 168 height 12
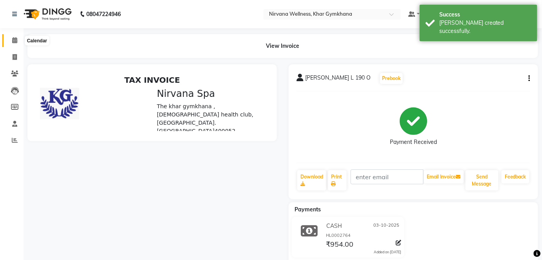
click at [15, 39] on icon at bounding box center [14, 40] width 5 height 6
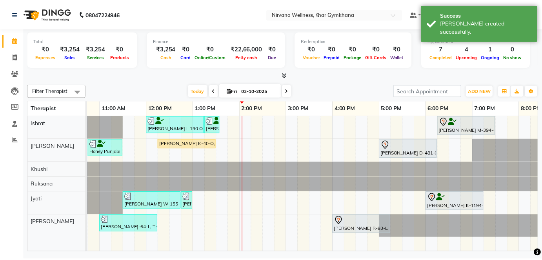
scroll to position [0, 170]
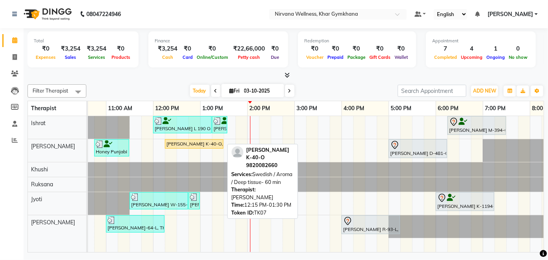
click at [195, 142] on div "[PERSON_NAME] K-40-O, TK07, 12:15 PM-01:30 PM, Swedish / Aroma / Deep tissue- 6…" at bounding box center [194, 144] width 57 height 7
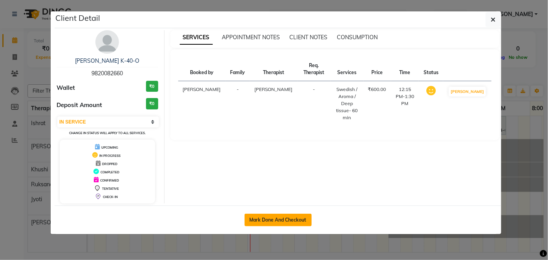
click at [261, 214] on button "Mark Done And Checkout" at bounding box center [278, 220] width 67 height 13
select select "3"
select select "6844"
select select "service"
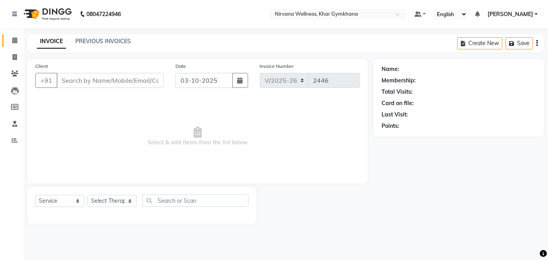
type input "9820082660"
select select "68038"
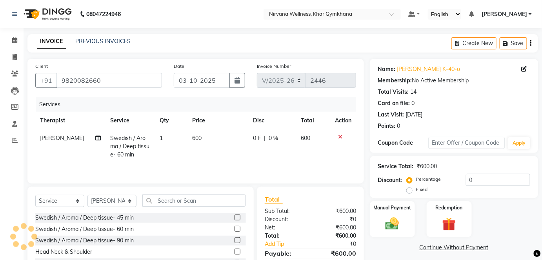
click at [400, 195] on div "Service Total: ₹600.00 Discount: Percentage Fixed 0" at bounding box center [454, 177] width 168 height 42
click at [403, 206] on label "Manual Payment" at bounding box center [392, 207] width 39 height 7
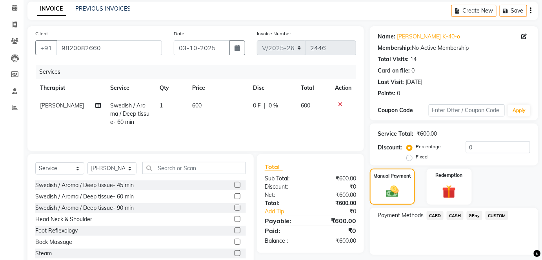
scroll to position [55, 0]
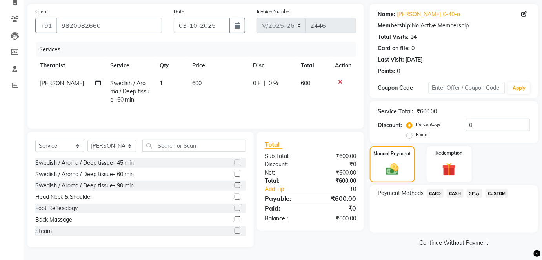
click at [457, 193] on span "CASH" at bounding box center [455, 193] width 17 height 9
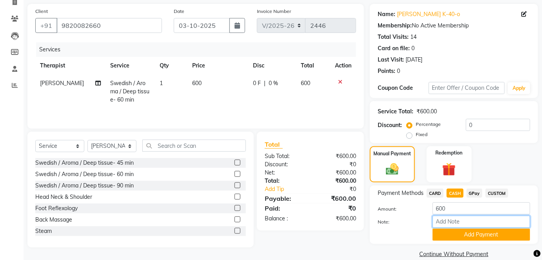
click at [456, 218] on input "Note:" at bounding box center [482, 222] width 98 height 12
paste input "HL0002766"
type input "HL0002766"
click at [480, 235] on button "Add Payment" at bounding box center [482, 235] width 98 height 12
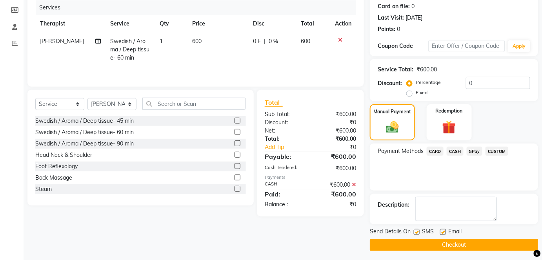
scroll to position [99, 0]
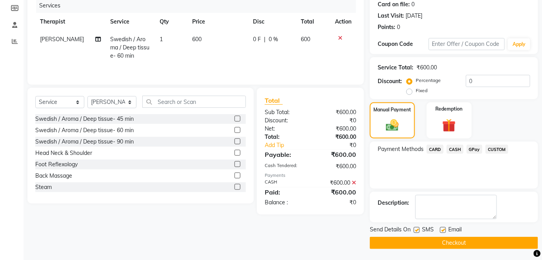
click at [479, 238] on button "Checkout" at bounding box center [454, 243] width 168 height 12
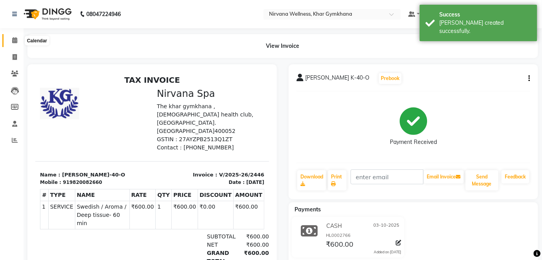
click at [13, 40] on icon at bounding box center [14, 40] width 5 height 6
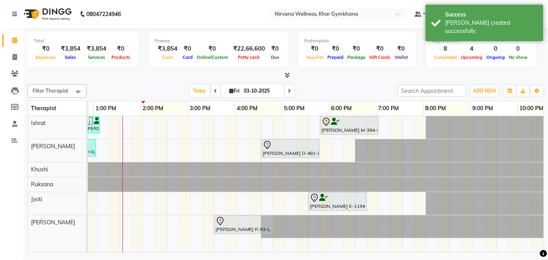
scroll to position [0, 297]
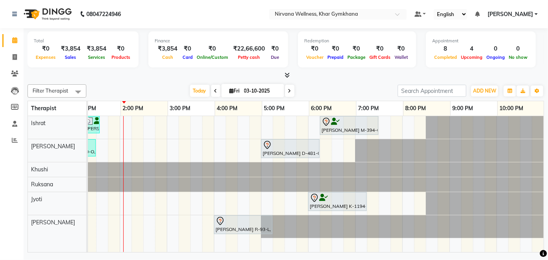
click at [156, 84] on div "Filter Therapist Select All Ishrat Jyoti [PERSON_NAME] [PERSON_NAME] [DATE] [DA…" at bounding box center [285, 167] width 516 height 172
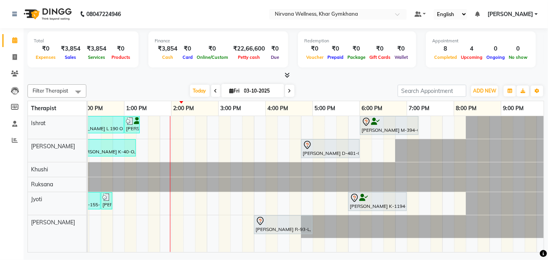
scroll to position [0, 258]
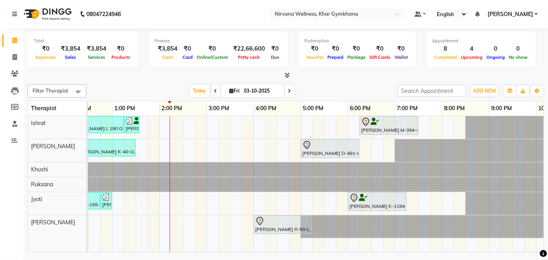
click at [291, 92] on span at bounding box center [289, 91] width 9 height 12
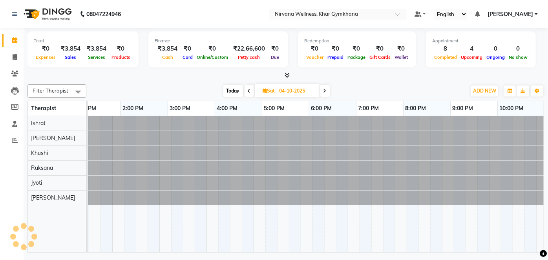
scroll to position [0, 297]
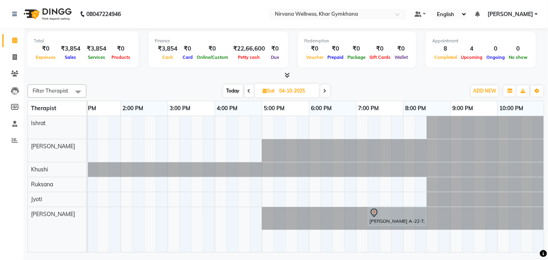
click at [229, 90] on span "Today" at bounding box center [233, 91] width 20 height 12
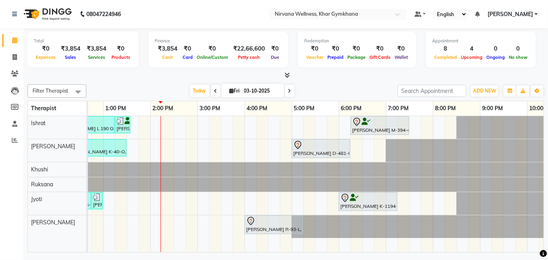
scroll to position [0, 266]
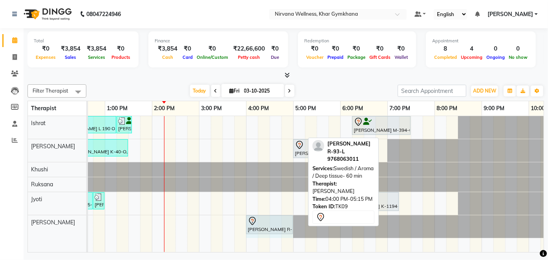
drag, startPoint x: 302, startPoint y: 222, endPoint x: 289, endPoint y: 224, distance: 13.5
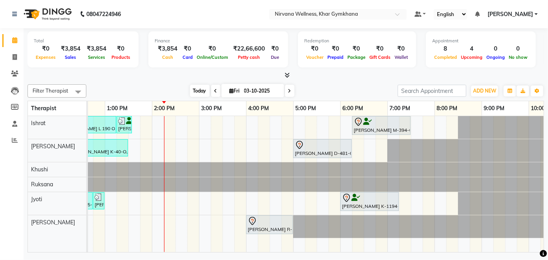
click at [194, 93] on span "Today" at bounding box center [200, 91] width 20 height 12
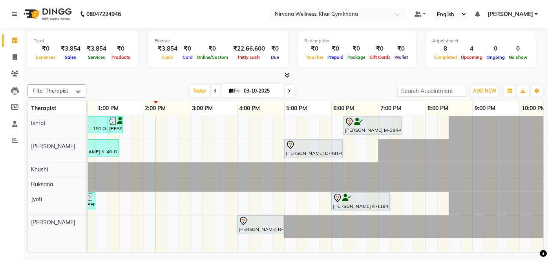
scroll to position [0, 281]
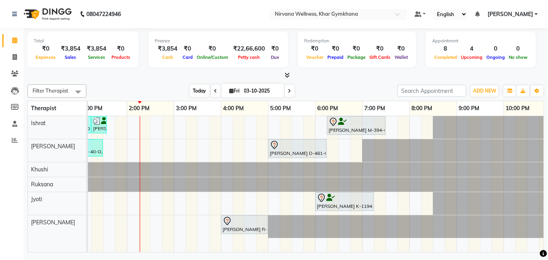
click at [201, 87] on span "Today" at bounding box center [200, 91] width 20 height 12
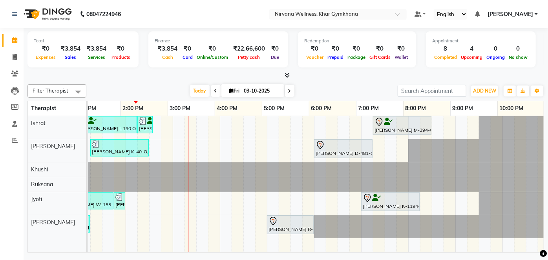
scroll to position [0, 245]
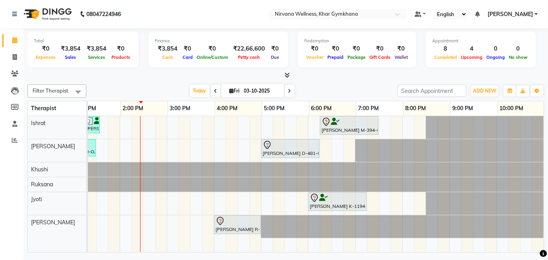
drag, startPoint x: 394, startPoint y: 80, endPoint x: 364, endPoint y: 83, distance: 29.6
click at [393, 79] on div "Total ₹0 Expenses ₹3,854 Sales ₹3,854 Services ₹0 Products Finance ₹3,854 Cash …" at bounding box center [286, 141] width 524 height 226
click at [292, 90] on span at bounding box center [289, 91] width 9 height 12
type input "04-10-2025"
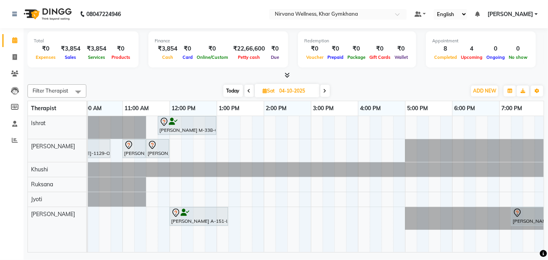
scroll to position [0, 144]
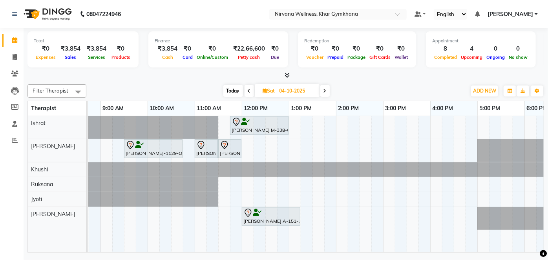
click at [307, 152] on div "[PERSON_NAME] M-338-O, 11:45 AM-01:00 PM, Swedish / Aroma / Deep tissue- 60 min…" at bounding box center [383, 184] width 754 height 136
select select "68038"
select select "tentative"
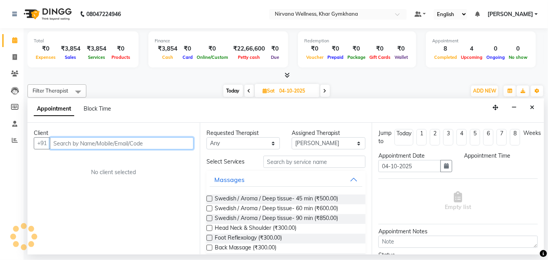
select select "795"
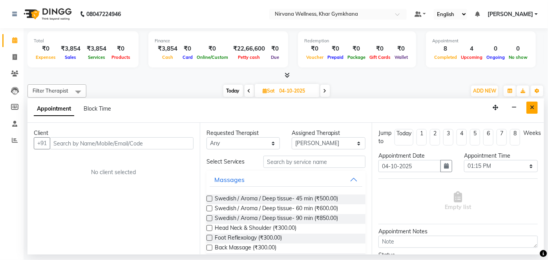
click at [533, 109] on icon "Close" at bounding box center [532, 107] width 4 height 5
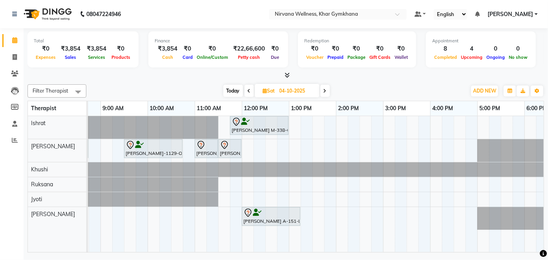
click at [295, 148] on div "[PERSON_NAME] M-338-O, 11:45 AM-01:00 PM, Swedish / Aroma / Deep tissue- 60 min…" at bounding box center [383, 184] width 754 height 136
select select "68038"
select select "780"
select select "tentative"
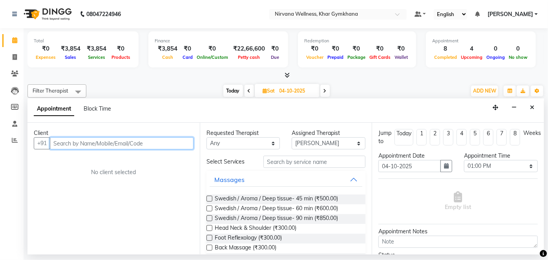
click at [122, 144] on input "text" at bounding box center [122, 143] width 144 height 12
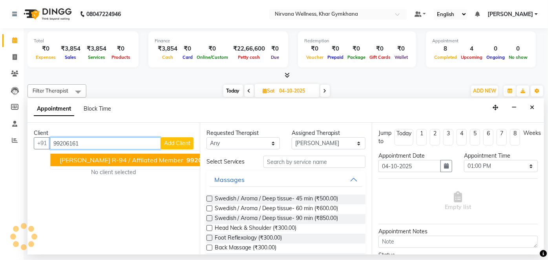
click at [126, 156] on span "[PERSON_NAME] R-94 / Affilated member" at bounding box center [122, 160] width 124 height 8
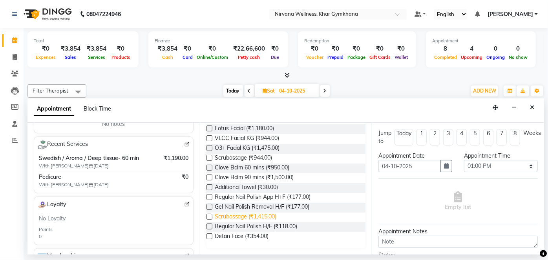
type input "9920616183"
click at [251, 215] on span "Scrubassage (₹1,415.00)" at bounding box center [246, 218] width 62 height 10
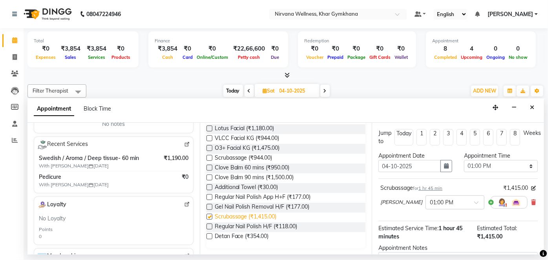
checkbox input "false"
click at [531, 200] on icon at bounding box center [533, 202] width 5 height 5
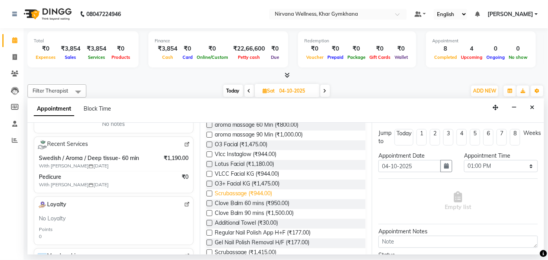
click at [223, 195] on span "Scrubassage (₹944.00)" at bounding box center [244, 195] width 58 height 10
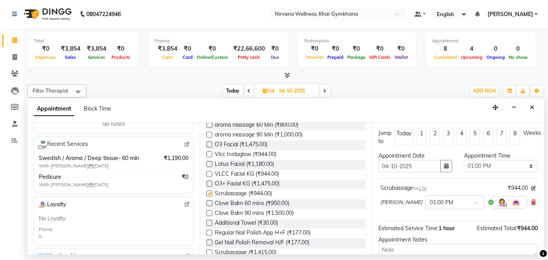
checkbox input "false"
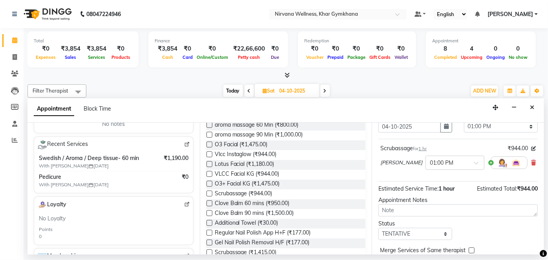
scroll to position [74, 0]
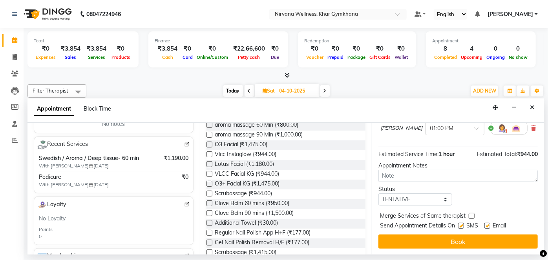
click at [459, 236] on button "Book" at bounding box center [457, 242] width 159 height 14
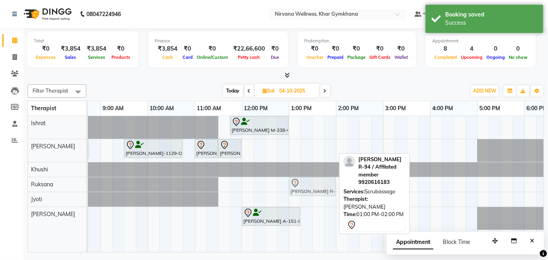
drag, startPoint x: 312, startPoint y: 149, endPoint x: 307, endPoint y: 179, distance: 30.3
click at [307, 180] on tbody "[PERSON_NAME] M-338-O, 11:45 AM-01:00 PM, Swedish / Aroma / Deep tissue- 60 min…" at bounding box center [383, 173] width 754 height 114
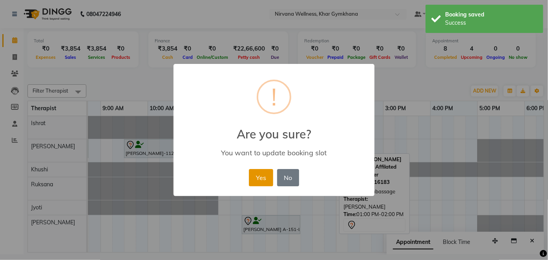
click at [263, 183] on button "Yes" at bounding box center [261, 177] width 24 height 17
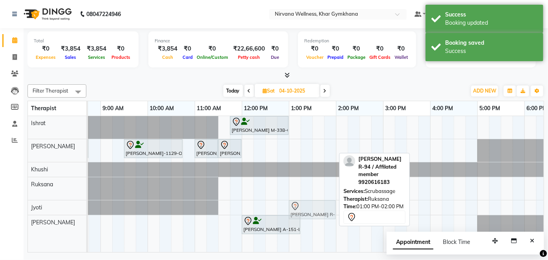
drag, startPoint x: 316, startPoint y: 189, endPoint x: 318, endPoint y: 204, distance: 15.4
click at [318, 204] on tbody "[PERSON_NAME] M-338-O, 11:45 AM-01:00 PM, Swedish / Aroma / Deep tissue- 60 min…" at bounding box center [383, 177] width 754 height 122
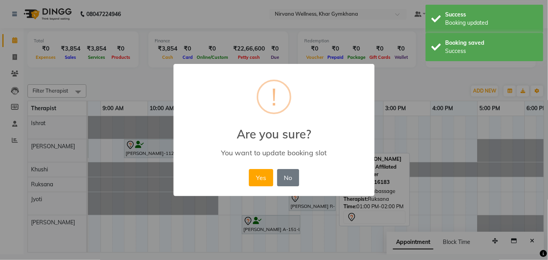
click at [268, 180] on button "Yes" at bounding box center [261, 177] width 24 height 17
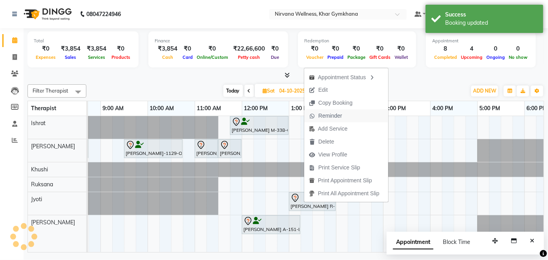
click at [328, 113] on span "Reminder" at bounding box center [330, 116] width 24 height 8
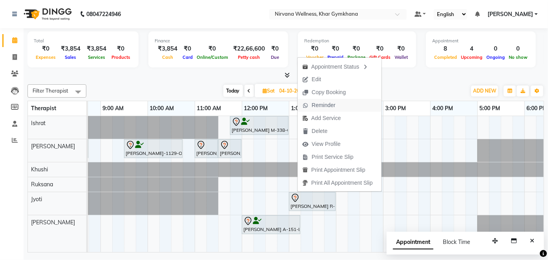
click at [322, 107] on span "Reminder" at bounding box center [324, 105] width 24 height 8
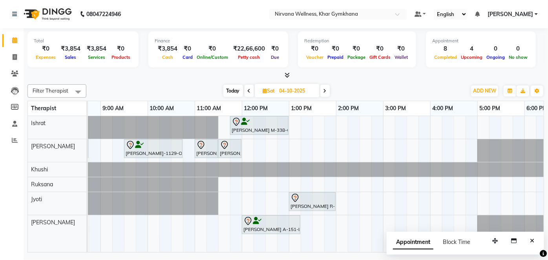
click at [228, 92] on span "Today" at bounding box center [233, 91] width 20 height 12
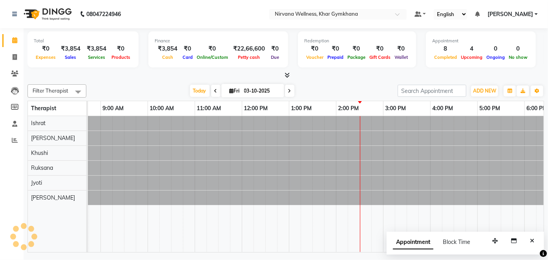
scroll to position [0, 0]
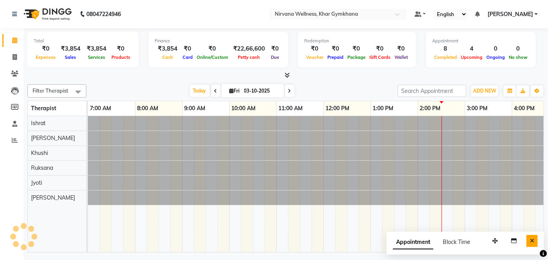
click at [531, 240] on icon "Close" at bounding box center [532, 240] width 4 height 5
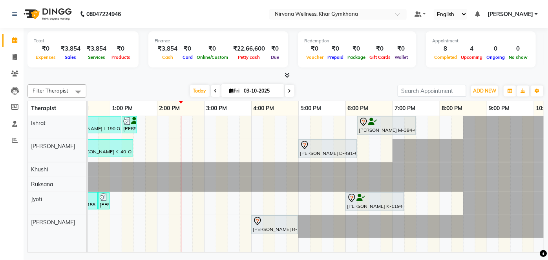
scroll to position [0, 297]
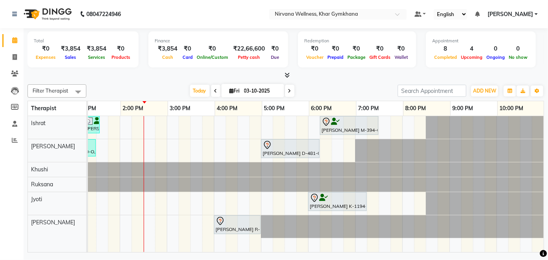
click at [290, 91] on span at bounding box center [289, 91] width 9 height 12
type input "04-10-2025"
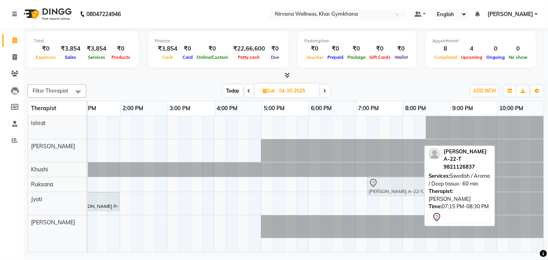
drag, startPoint x: 398, startPoint y: 223, endPoint x: 396, endPoint y: 190, distance: 32.6
click at [396, 184] on tbody "[PERSON_NAME] M-338-O, 11:45 AM-01:00 PM, Swedish / Aroma / Deep tissue- 60 min…" at bounding box center [167, 177] width 754 height 122
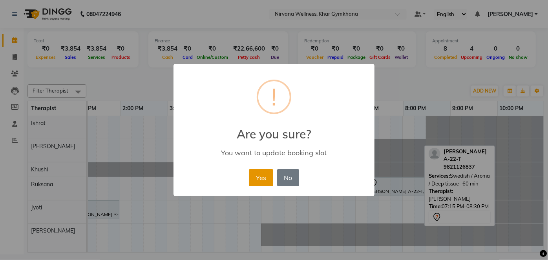
click at [261, 174] on button "Yes" at bounding box center [261, 177] width 24 height 17
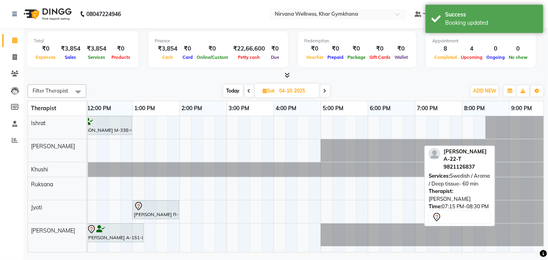
scroll to position [0, 168]
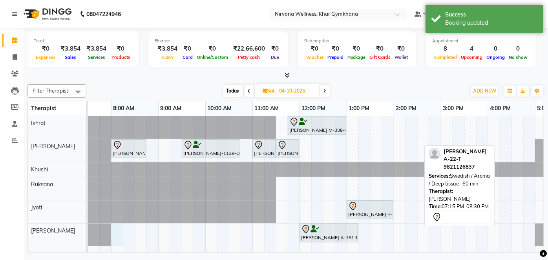
click at [117, 229] on div "[PERSON_NAME] M-338-O, 11:45 AM-01:00 PM, Swedish / Aroma / Deep tissue- 60 min…" at bounding box center [441, 184] width 754 height 136
select select "79305"
select select "480"
select select "tentative"
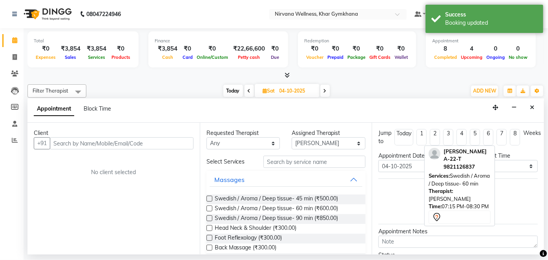
click at [93, 144] on input "text" at bounding box center [122, 143] width 144 height 12
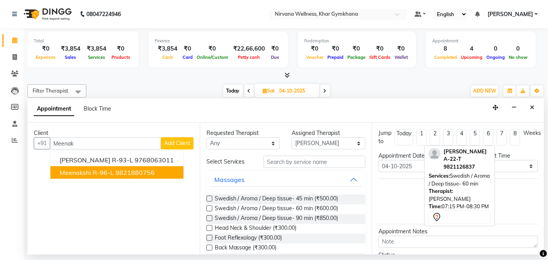
click at [128, 170] on ngb-highlight "9821880756" at bounding box center [134, 173] width 39 height 8
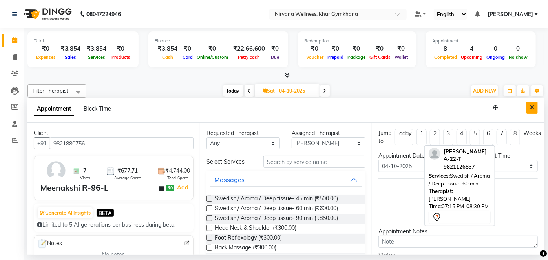
type input "9821880756"
click at [530, 110] on button "Close" at bounding box center [531, 108] width 11 height 12
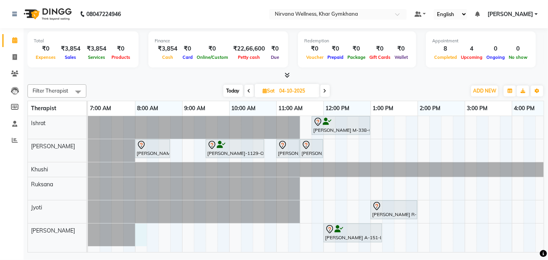
click at [142, 230] on div "[PERSON_NAME] M-338-O, 11:45 AM-01:00 PM, Swedish / Aroma / Deep tissue- 60 min…" at bounding box center [465, 184] width 754 height 136
select select "79305"
select select "480"
select select "tentative"
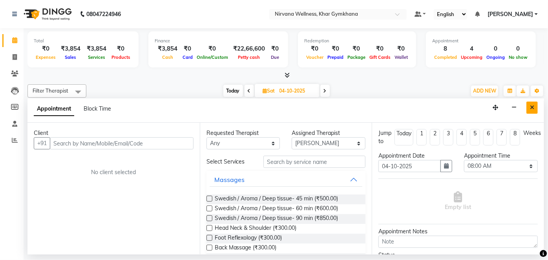
click at [529, 104] on button "Close" at bounding box center [531, 108] width 11 height 12
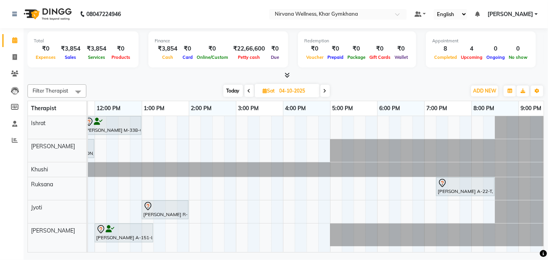
scroll to position [0, 232]
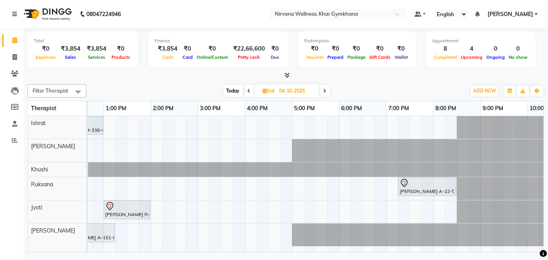
click at [249, 89] on icon at bounding box center [249, 91] width 3 height 5
type input "03-10-2025"
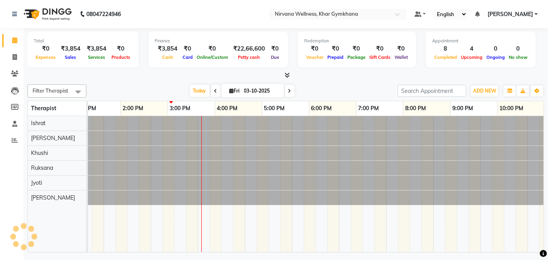
scroll to position [0, 297]
